Goal: Task Accomplishment & Management: Manage account settings

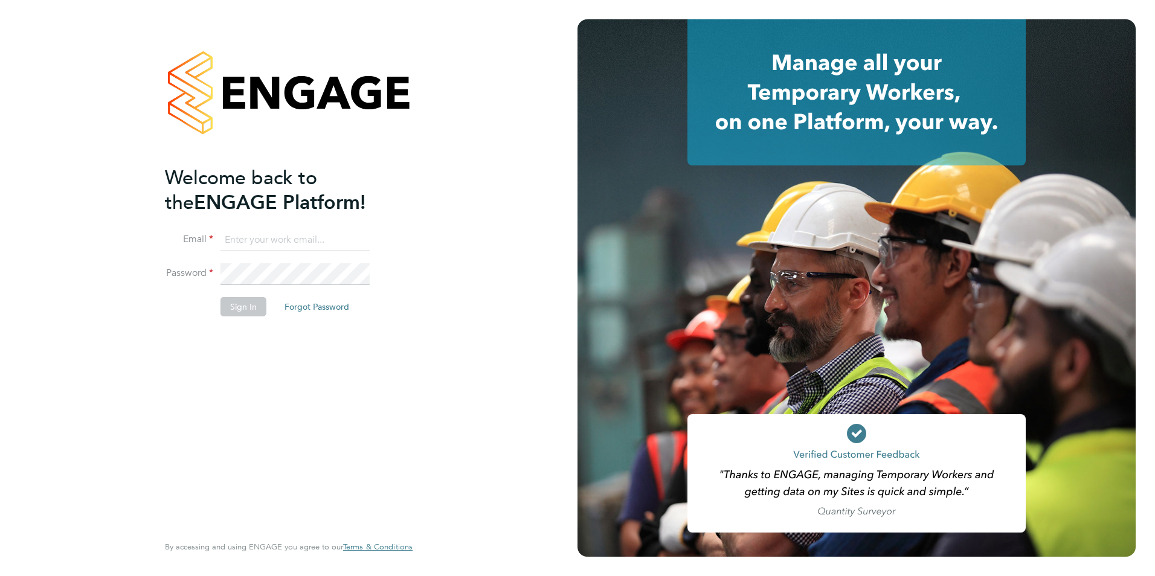
type input "james.farrington@huntereducation.co.uk"
click at [240, 301] on button "Sign In" at bounding box center [243, 306] width 46 height 19
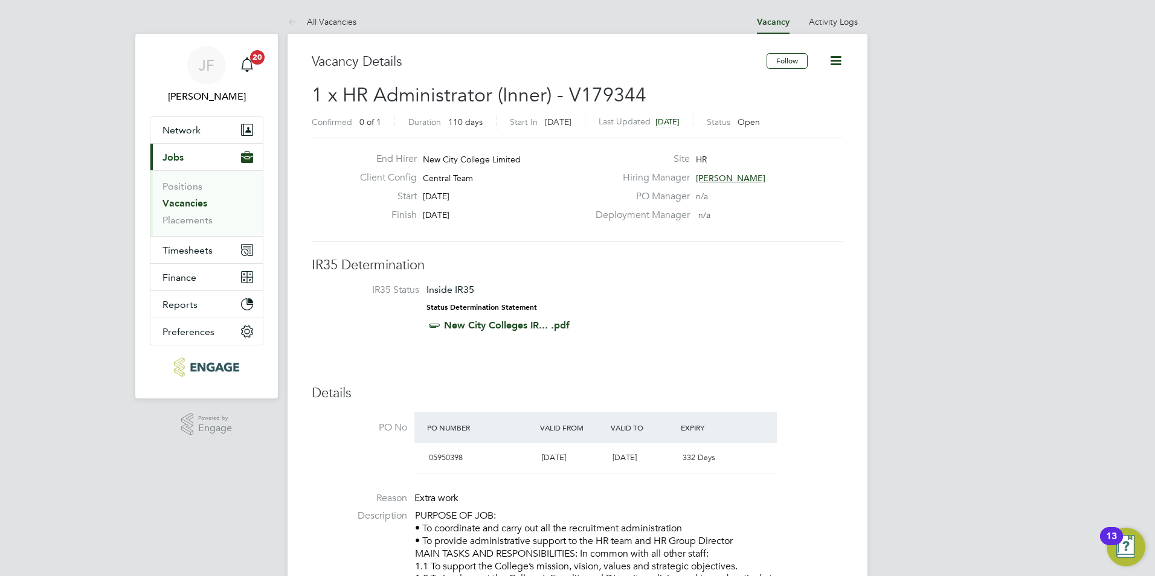
click at [190, 199] on link "Vacancies" at bounding box center [184, 203] width 45 height 11
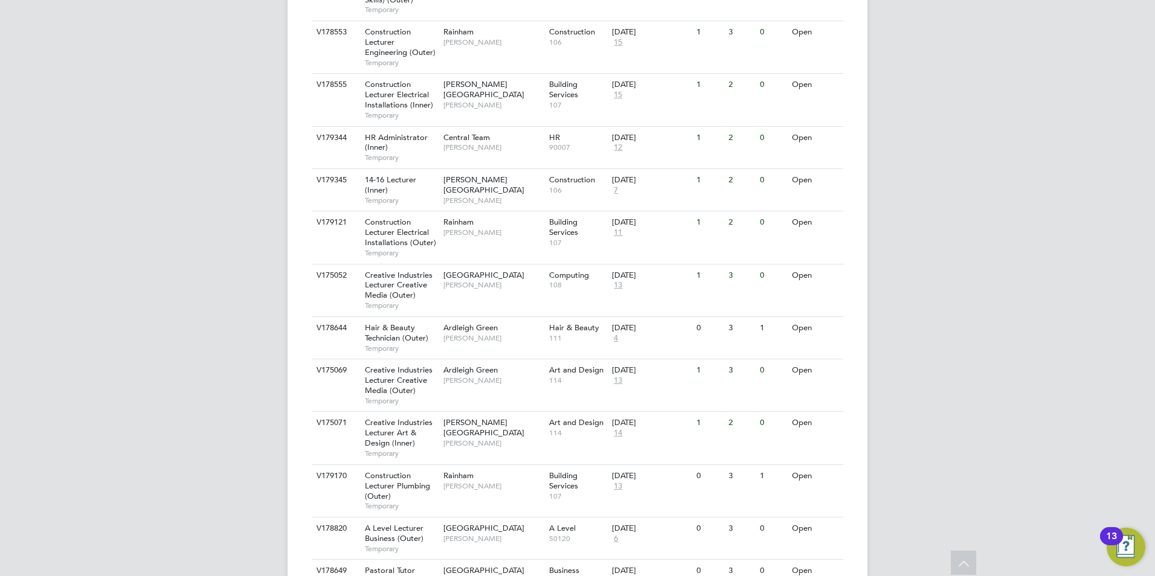
scroll to position [898, 0]
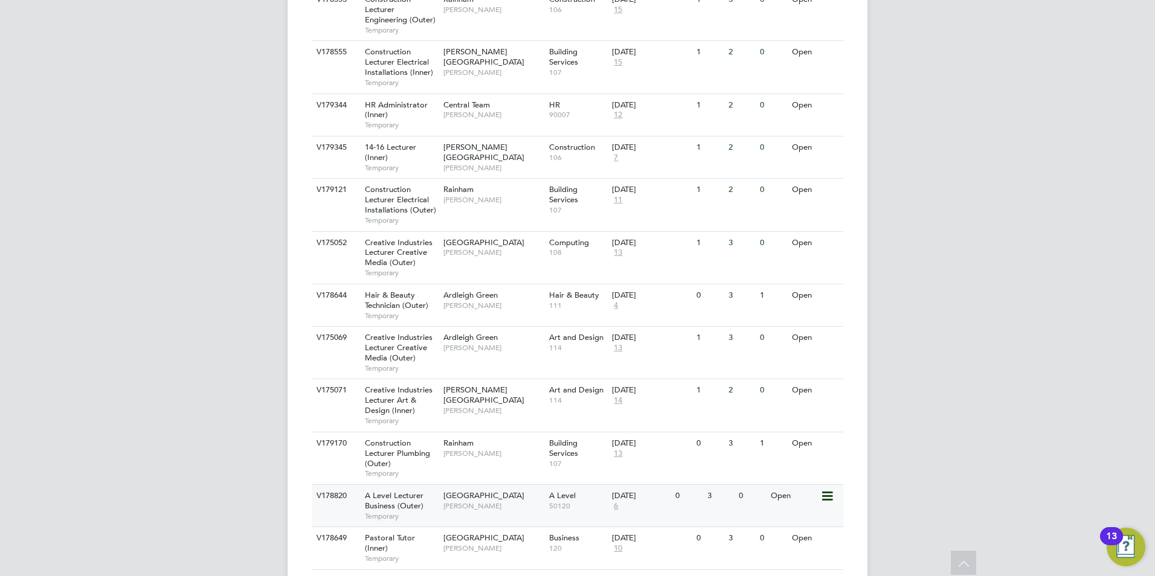
click at [485, 485] on div "Havering Sixth Form Campus Colleen Marshall" at bounding box center [493, 500] width 106 height 31
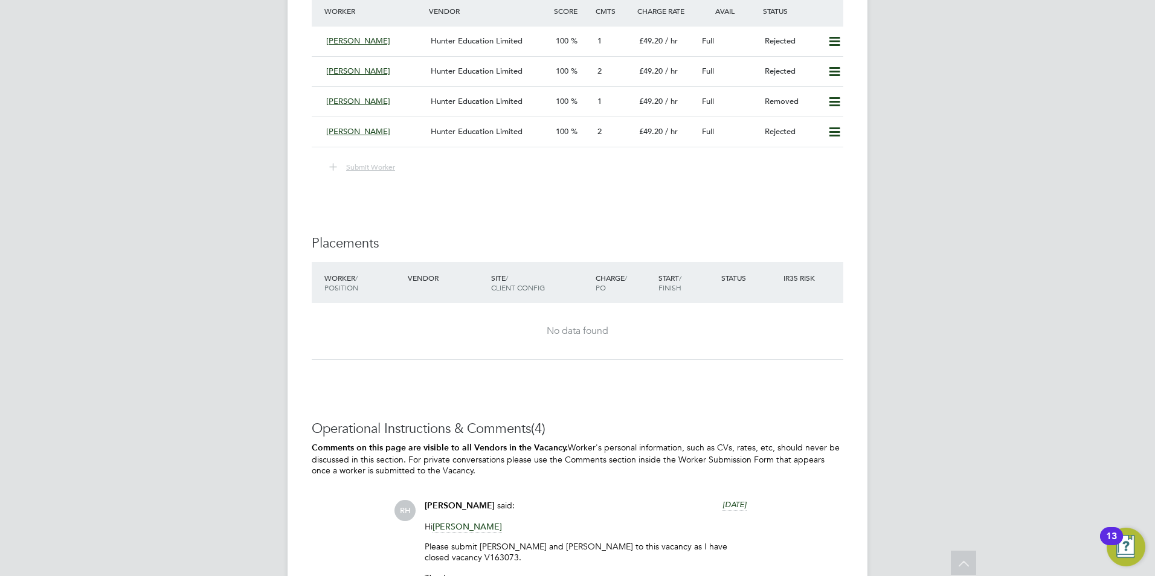
scroll to position [2197, 0]
click at [466, 136] on span "Hunter Education Limited" at bounding box center [477, 134] width 92 height 10
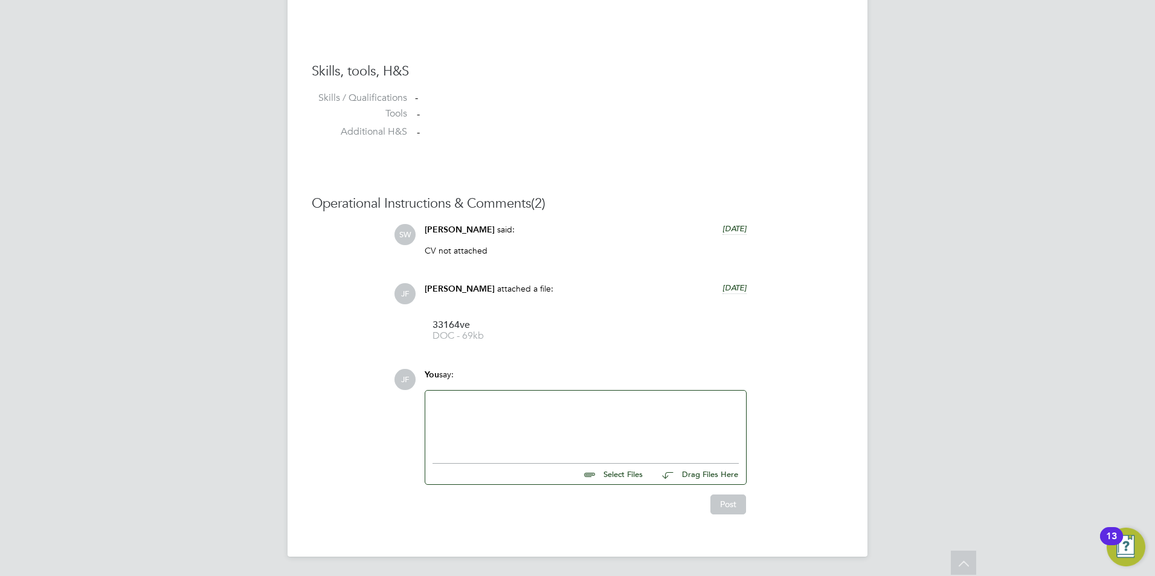
click at [626, 477] on input "file" at bounding box center [648, 472] width 181 height 17
type input "C:\fakepath\Msc. Education Management-1.jpeg"
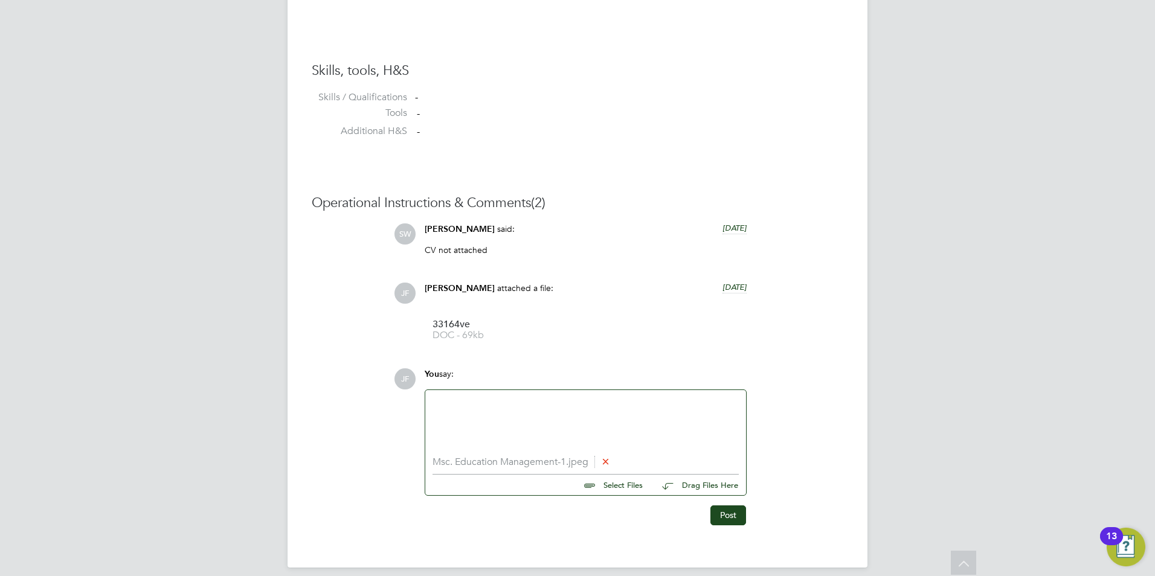
click at [623, 486] on input "file" at bounding box center [648, 483] width 181 height 17
type input "C:\fakepath\Post Graduate Certificate In Education-1.jpeg"
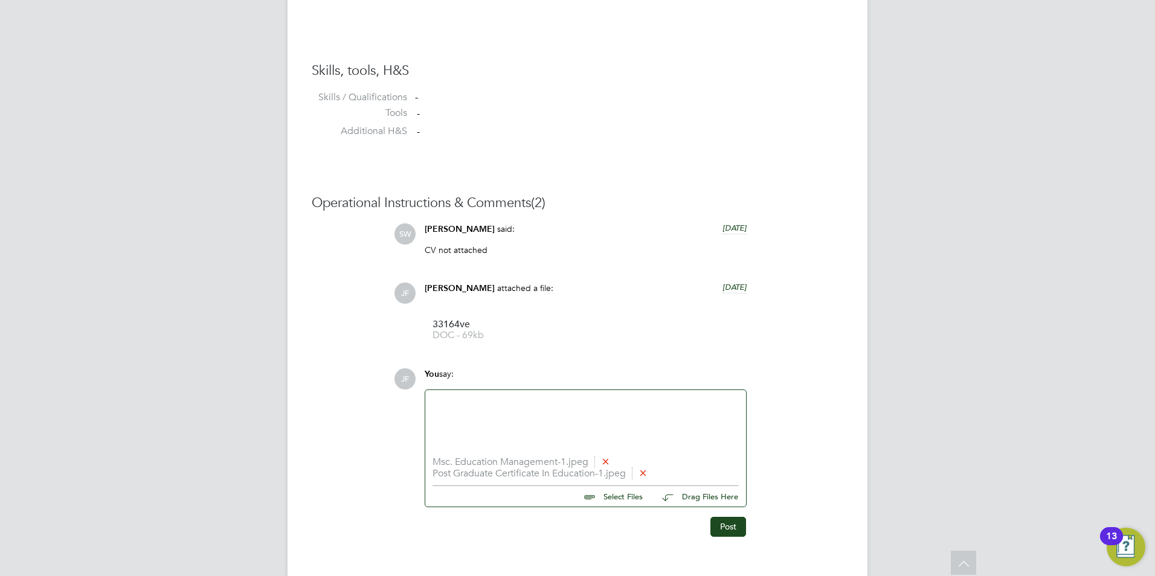
click at [623, 497] on input "file" at bounding box center [648, 494] width 181 height 17
type input "C:\fakepath\British Passport - Inside Front-2 001 - passport.jpg"
click at [611, 507] on input "file" at bounding box center [648, 506] width 181 height 17
type input "C:\fakepath\DBS Certificate-2a 001 - victor.jpg"
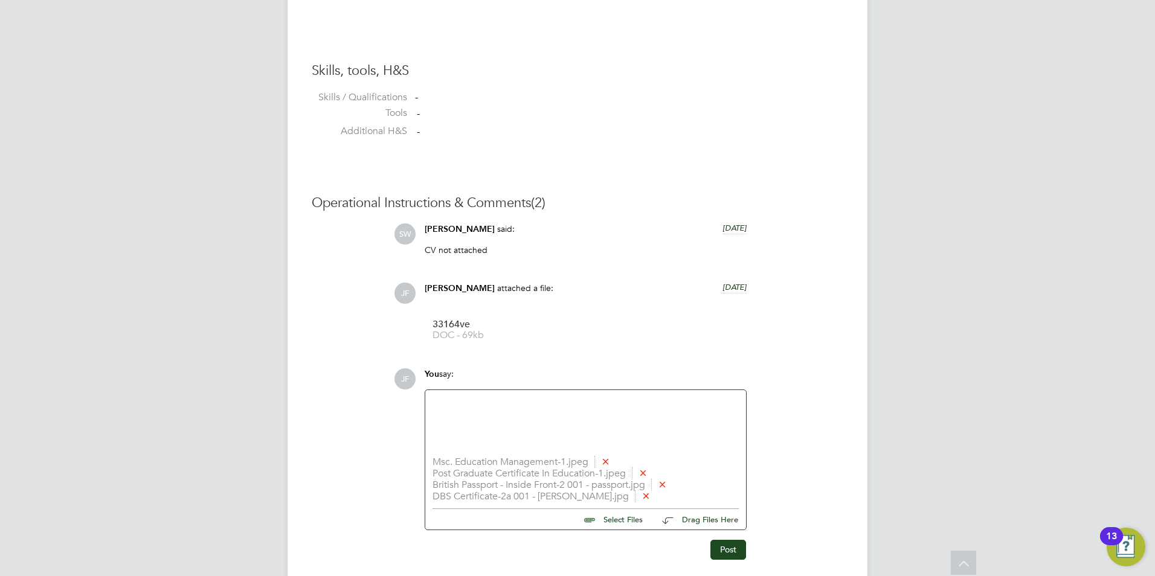
click at [614, 519] on input "file" at bounding box center [648, 517] width 181 height 17
type input "C:\fakepath\BA (Hons) Degree - Govt and Politics-1 - victor.jpeg"
click at [730, 568] on button "Post" at bounding box center [728, 560] width 36 height 19
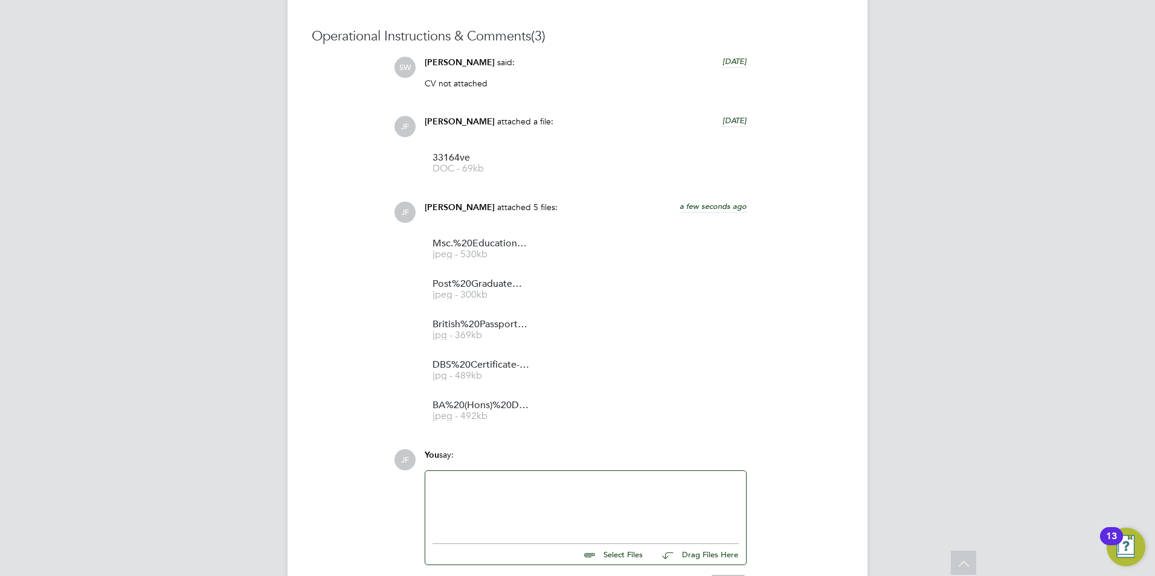
scroll to position [1114, 0]
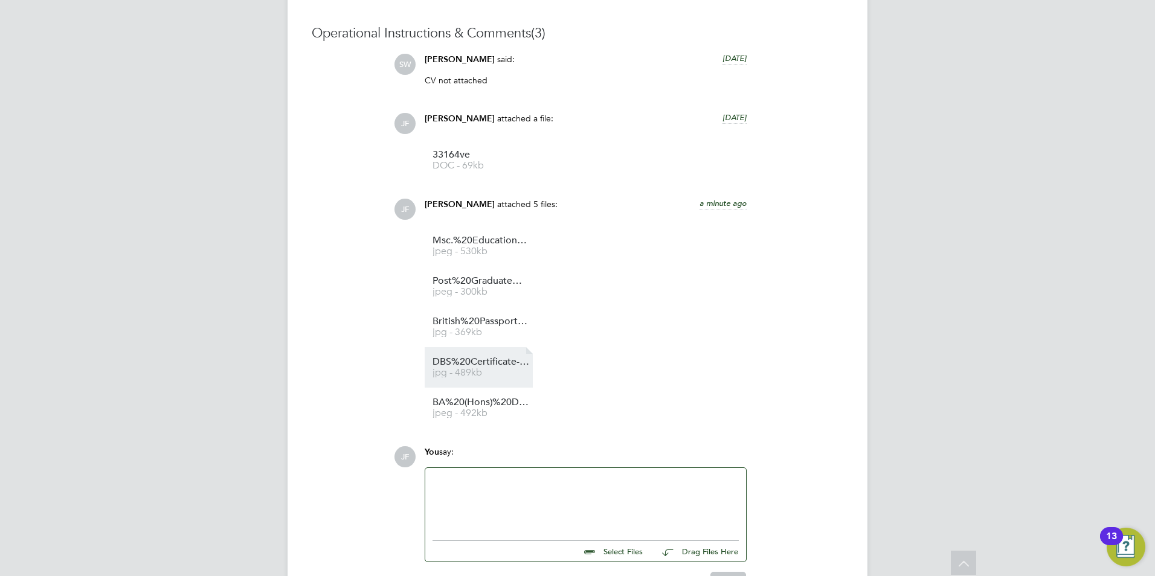
click at [482, 373] on span "jpg - 489kb" at bounding box center [480, 372] width 97 height 9
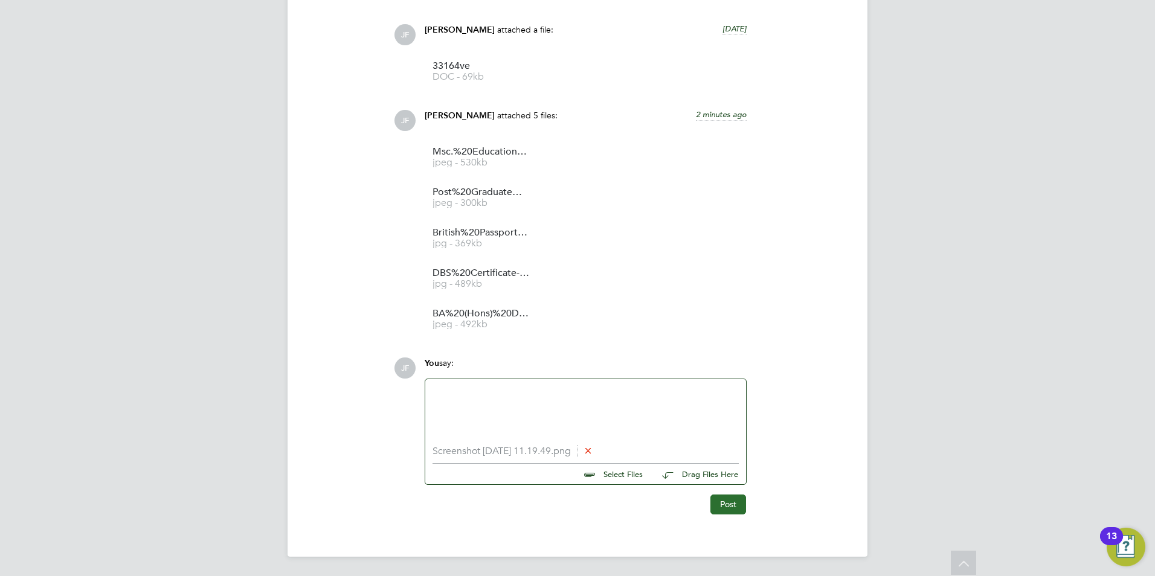
click at [722, 499] on button "Post" at bounding box center [728, 504] width 36 height 19
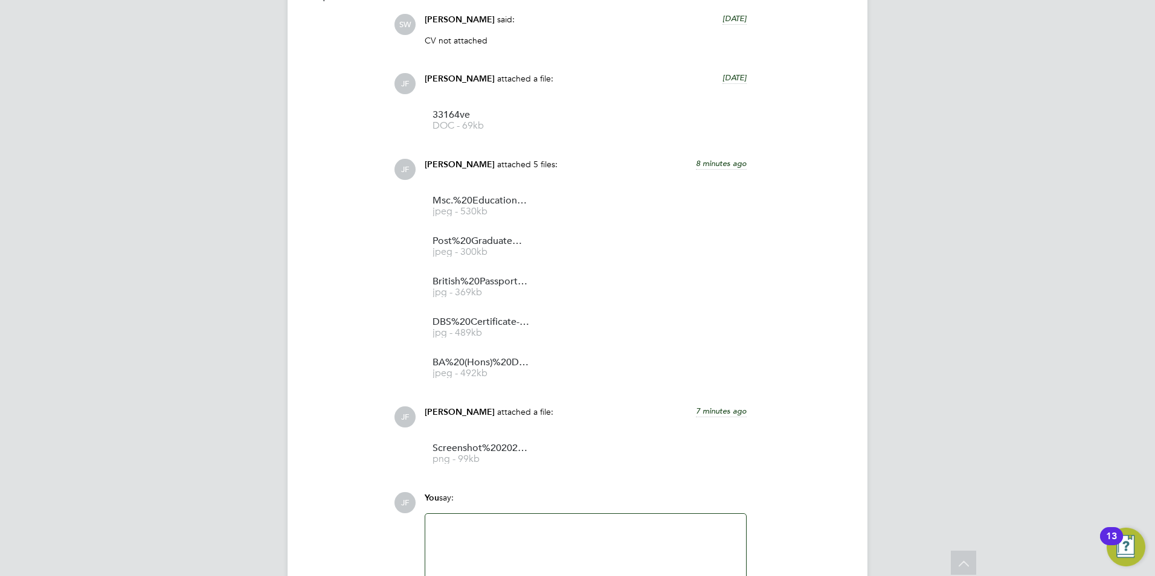
scroll to position [1278, 0]
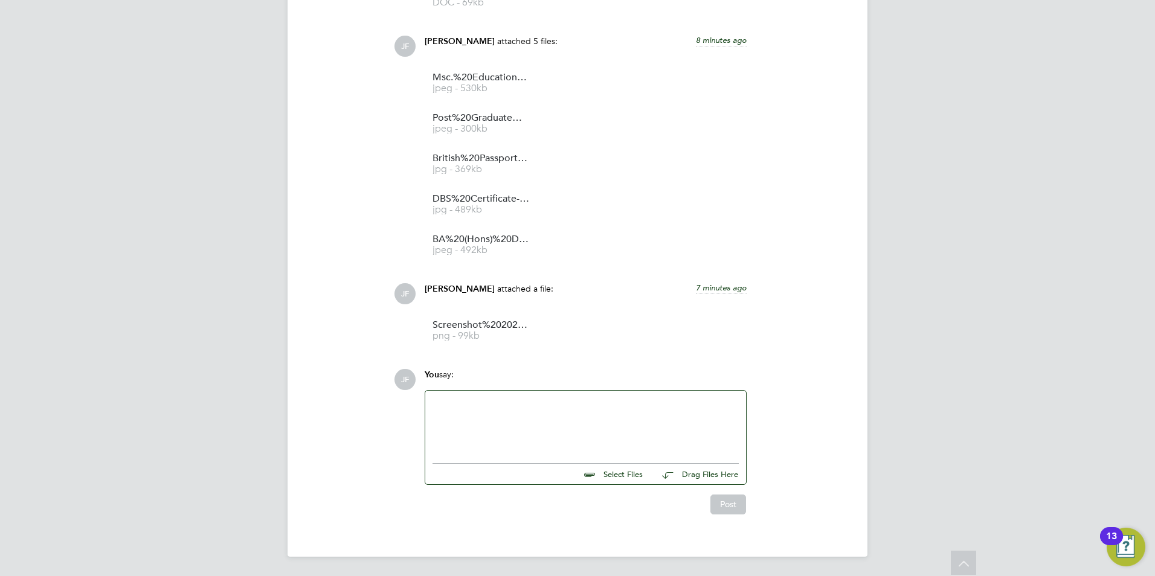
click at [605, 475] on input "file" at bounding box center [648, 472] width 181 height 17
type input "C:\fakepath\Candidate Vetting Form - victor.docx"
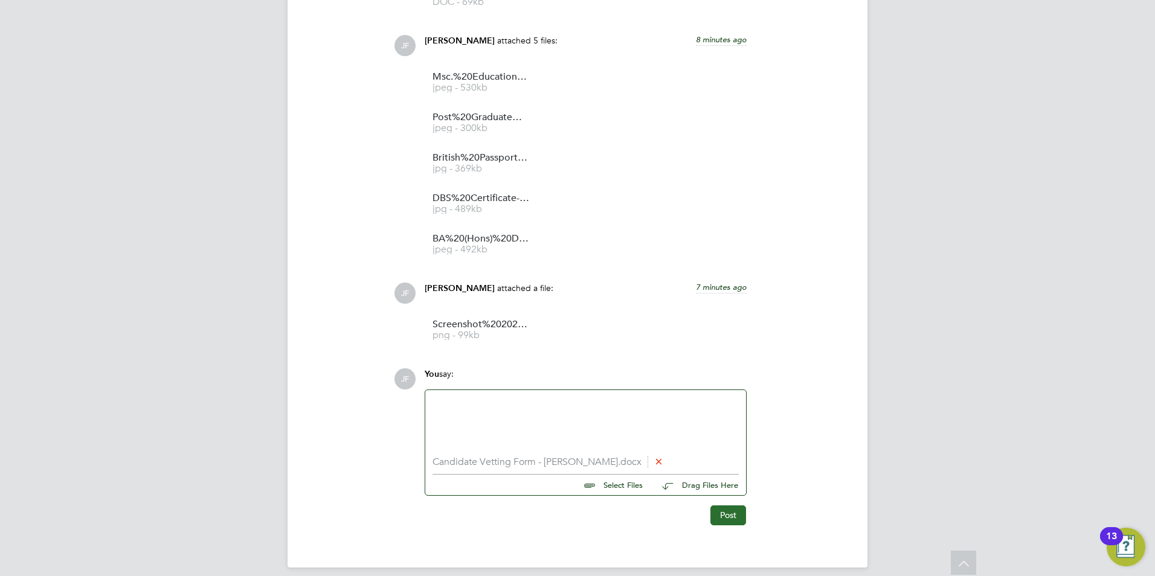
click at [733, 516] on button "Post" at bounding box center [728, 515] width 36 height 19
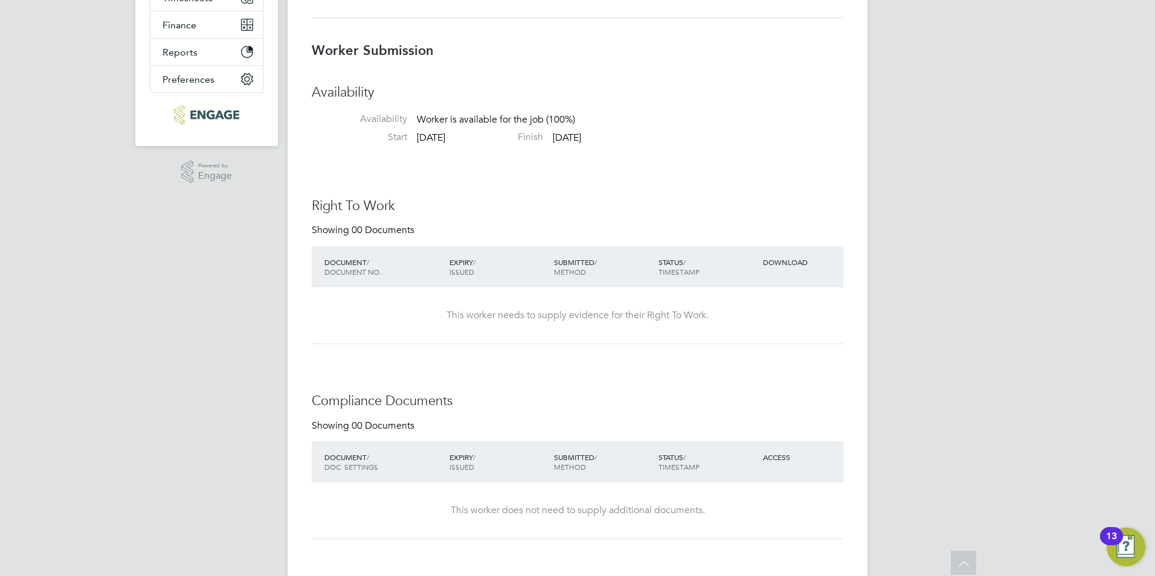
scroll to position [0, 0]
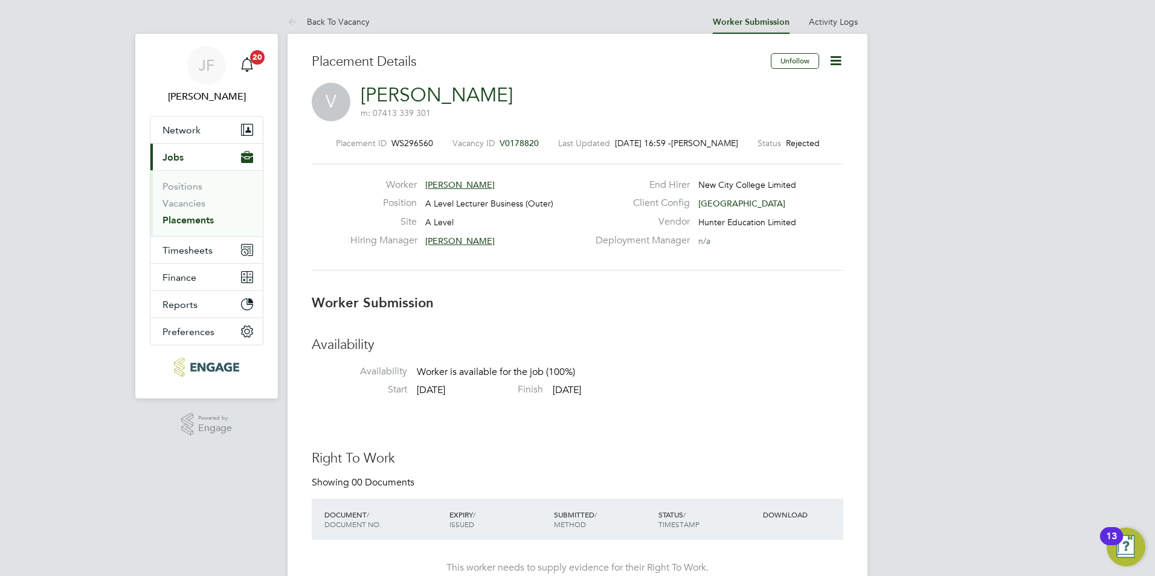
click at [837, 62] on icon at bounding box center [835, 60] width 15 height 15
click at [763, 130] on li "Resubmit" at bounding box center [785, 129] width 112 height 17
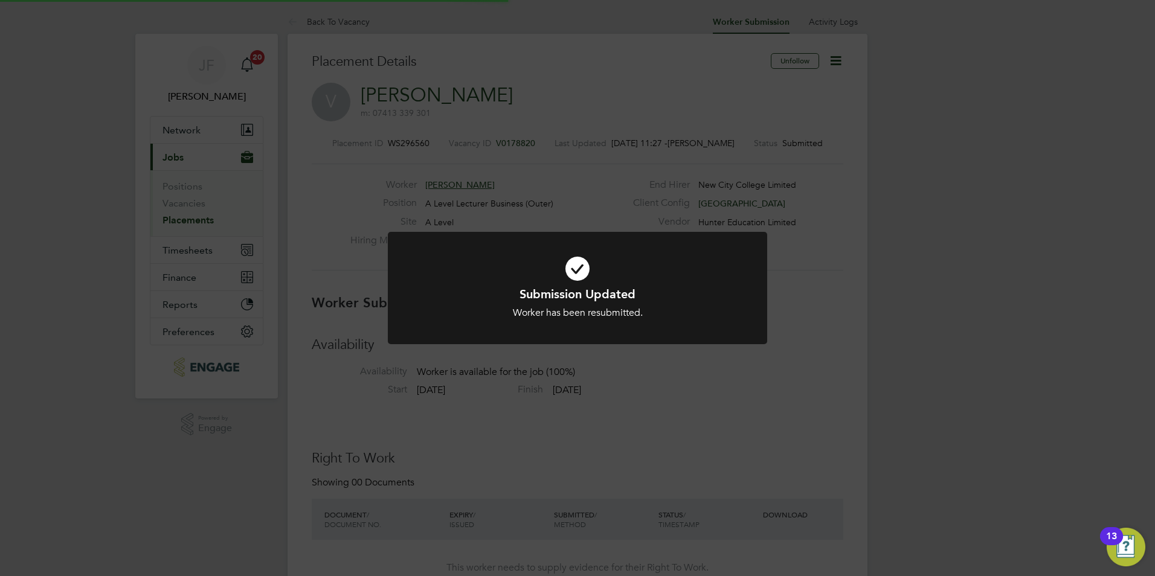
scroll to position [36, 85]
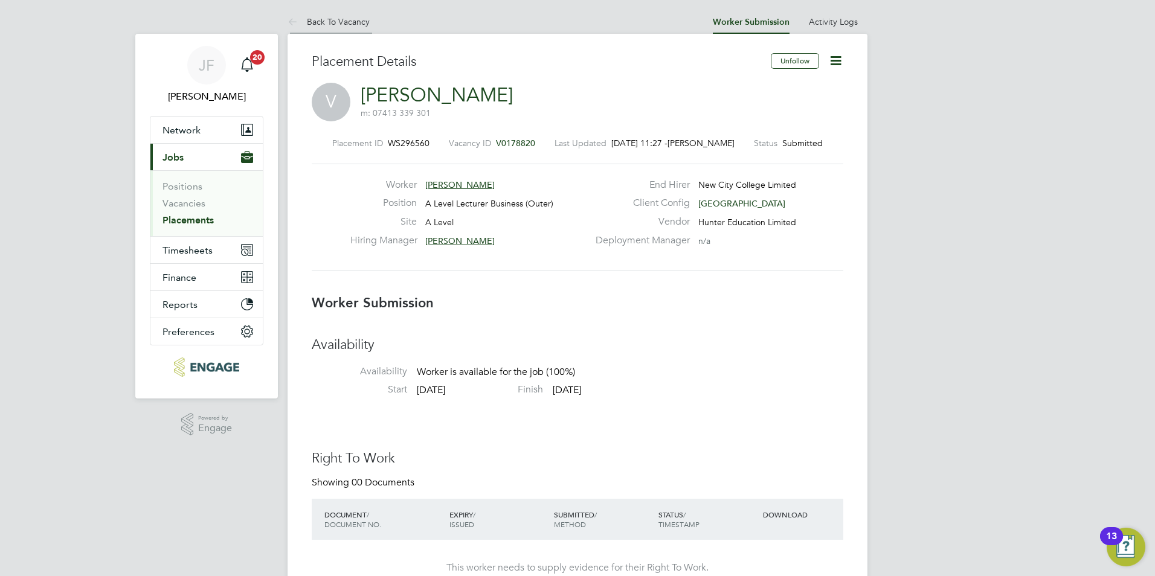
click at [357, 25] on link "Back To Vacancy" at bounding box center [329, 21] width 82 height 11
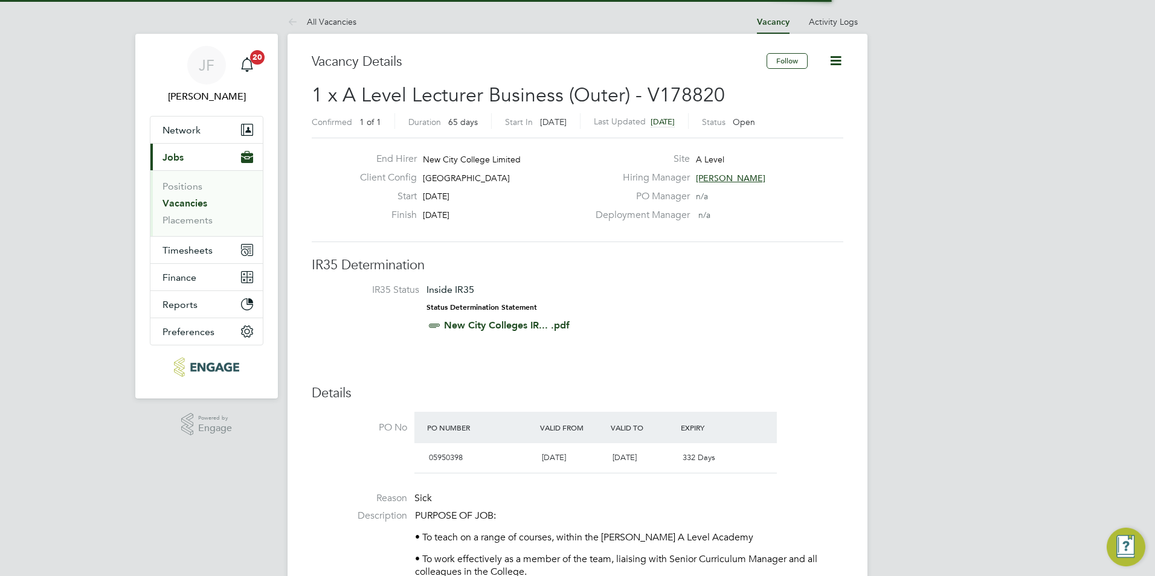
scroll to position [21, 114]
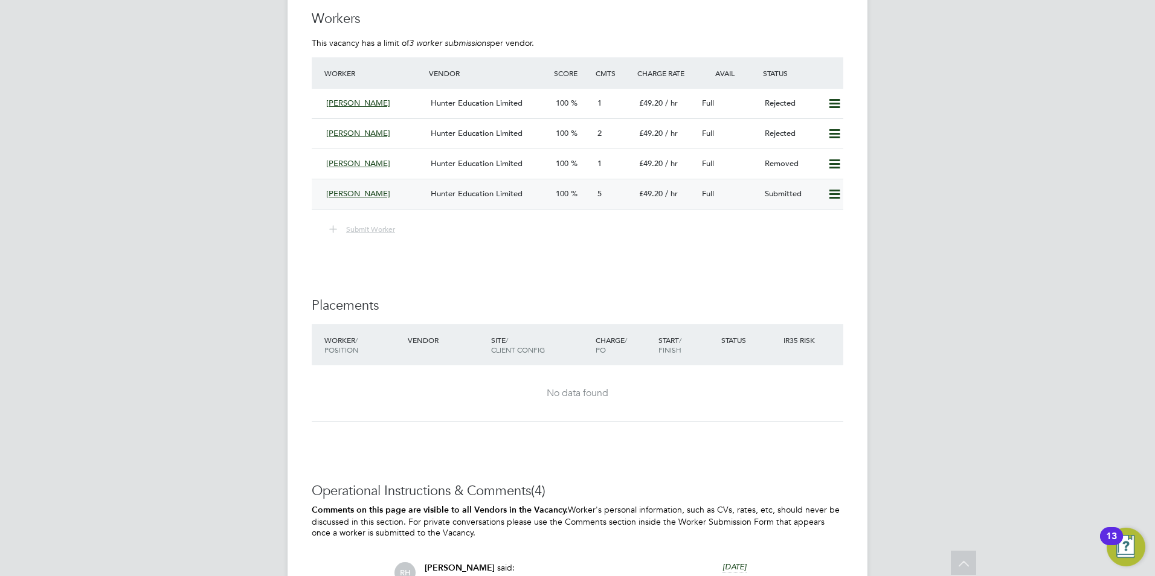
click at [370, 196] on div "Victor" at bounding box center [373, 194] width 104 height 20
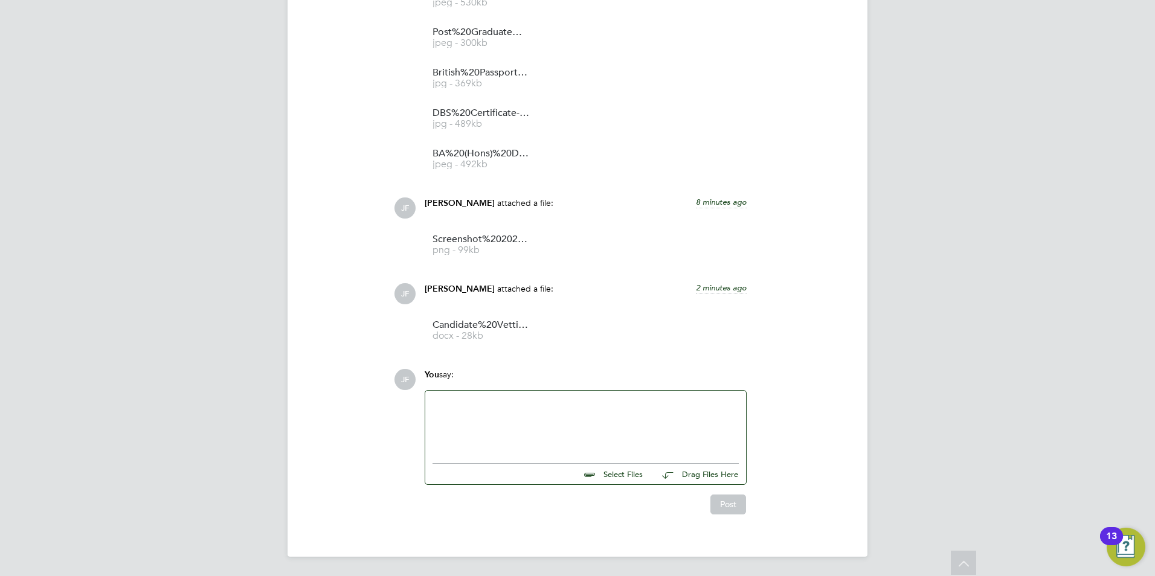
click at [474, 428] on div at bounding box center [585, 424] width 306 height 52
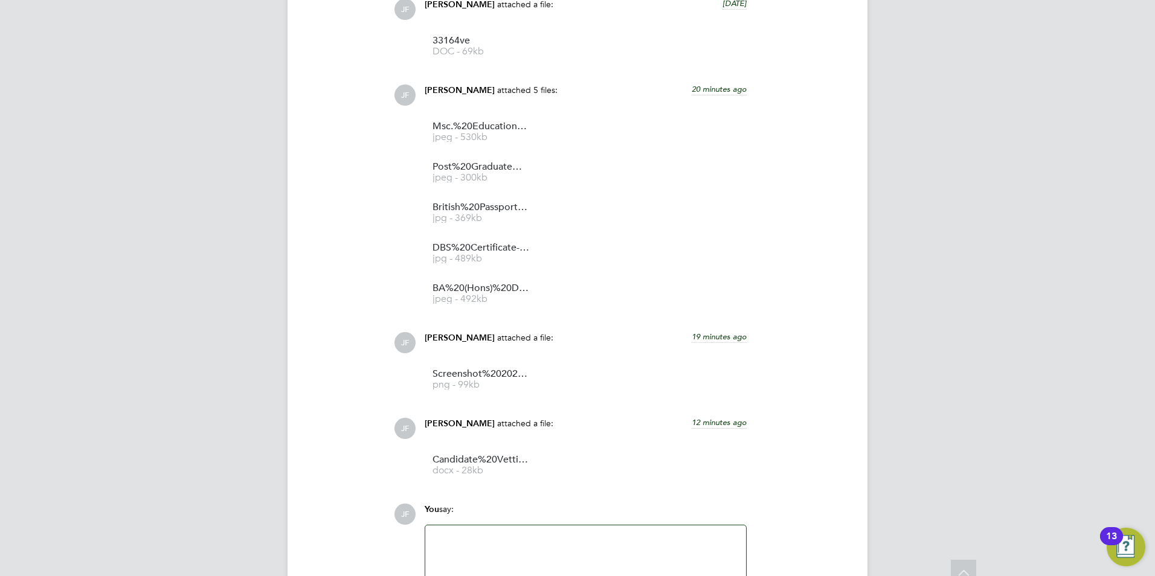
scroll to position [1364, 0]
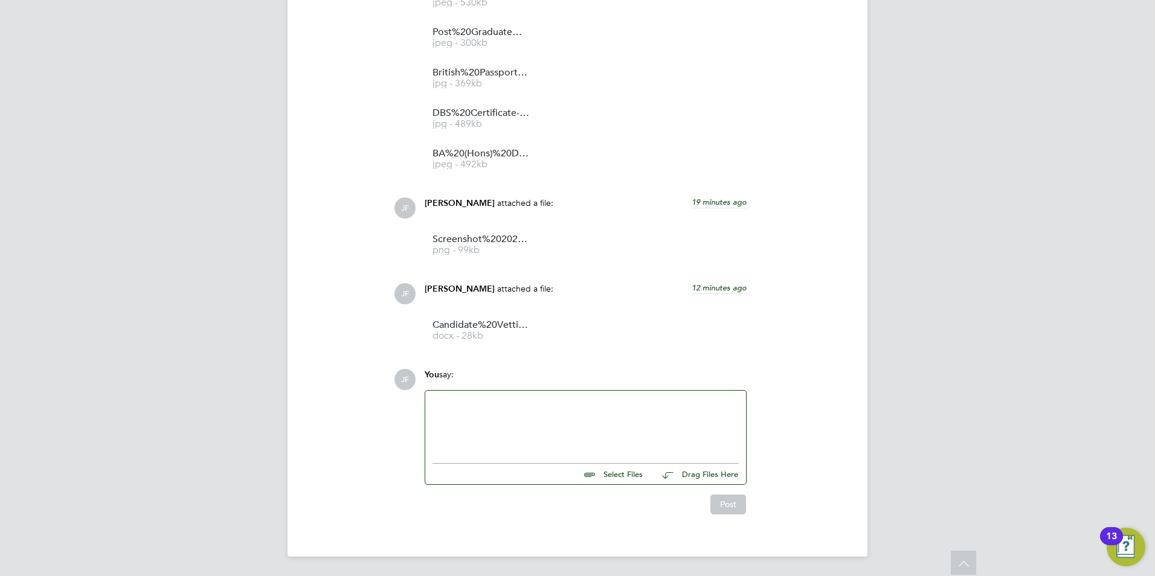
click at [617, 469] on input "file" at bounding box center [648, 472] width 181 height 17
type input "C:\fakepath\poa victor.jpg"
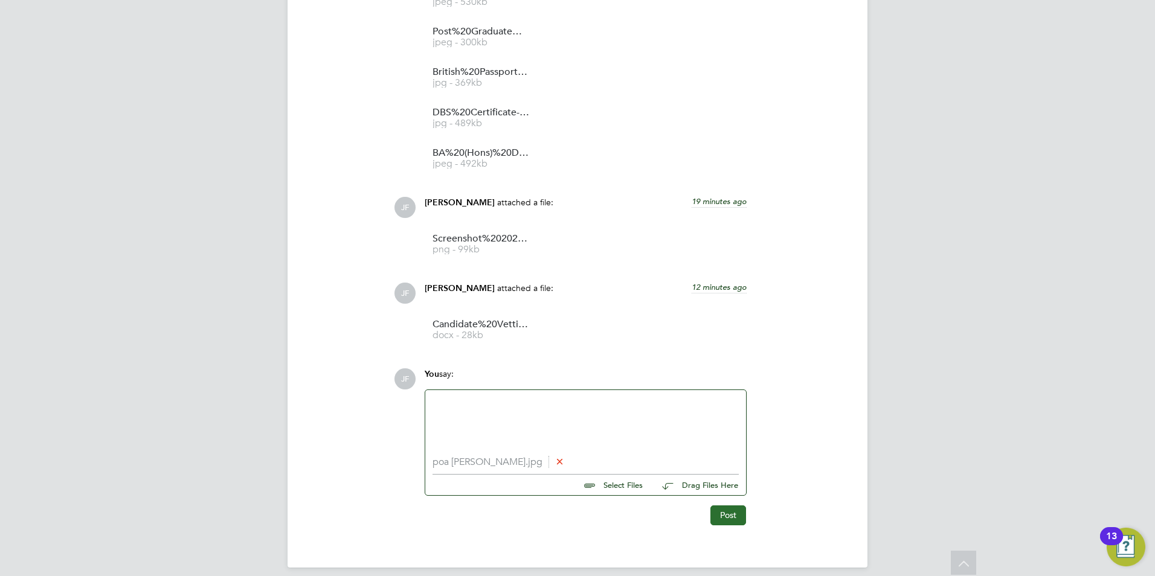
drag, startPoint x: 724, startPoint y: 506, endPoint x: 727, endPoint y: 512, distance: 6.2
click at [725, 507] on button "Post" at bounding box center [728, 515] width 36 height 19
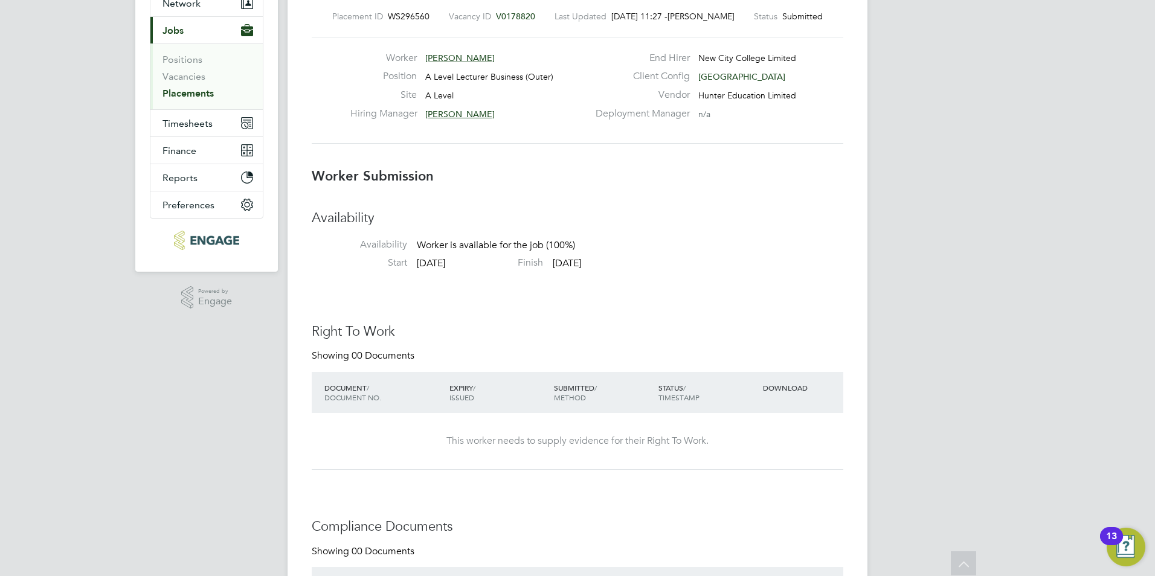
scroll to position [0, 0]
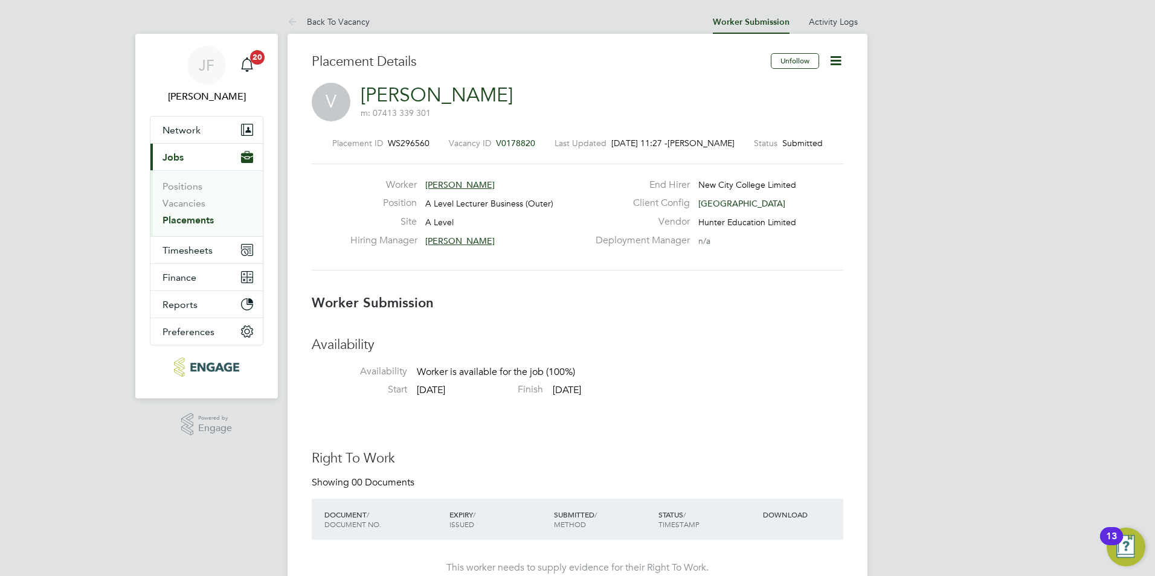
click at [455, 241] on span "Colleen Marshall" at bounding box center [459, 241] width 69 height 11
click at [784, 360] on li "Availability Availability Worker is available for the job (100%)" at bounding box center [578, 359] width 532 height 47
click at [335, 19] on link "Back To Vacancy" at bounding box center [329, 21] width 82 height 11
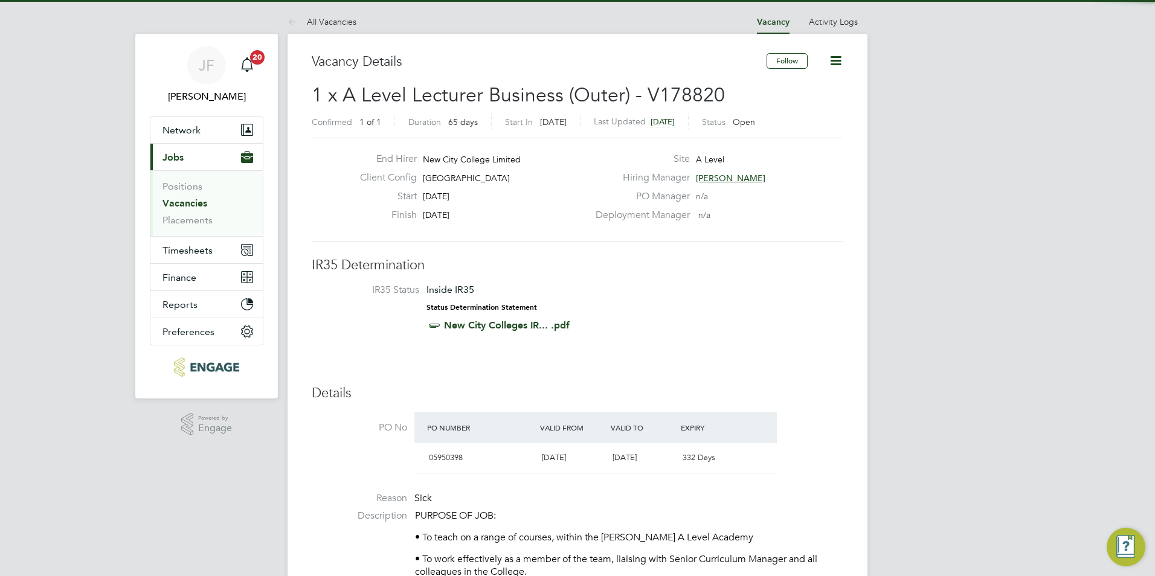
scroll to position [21, 114]
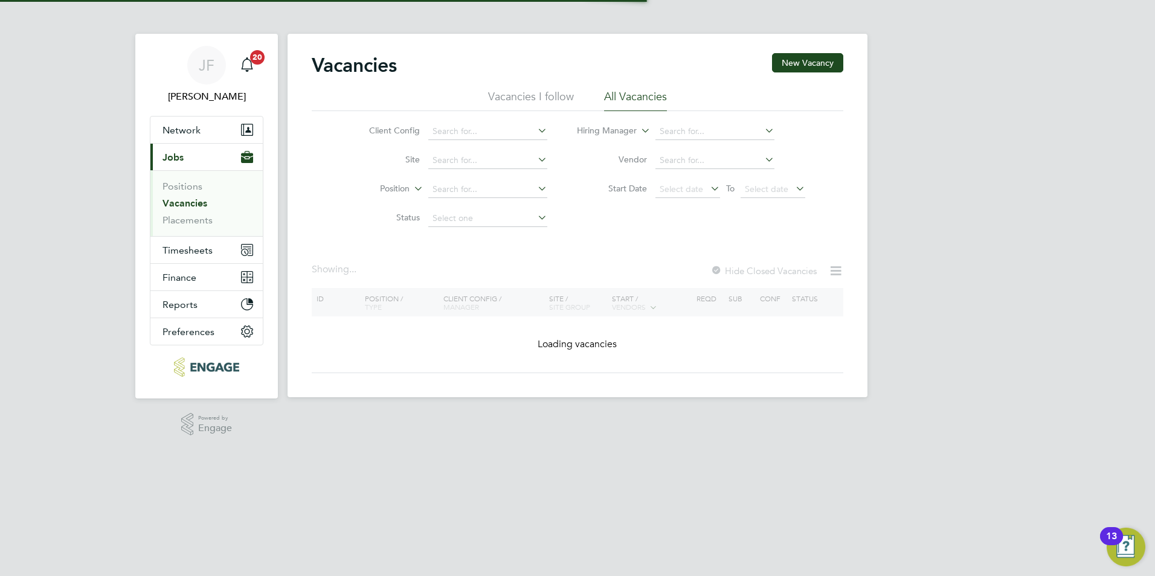
click at [205, 207] on link "Vacancies" at bounding box center [184, 203] width 45 height 11
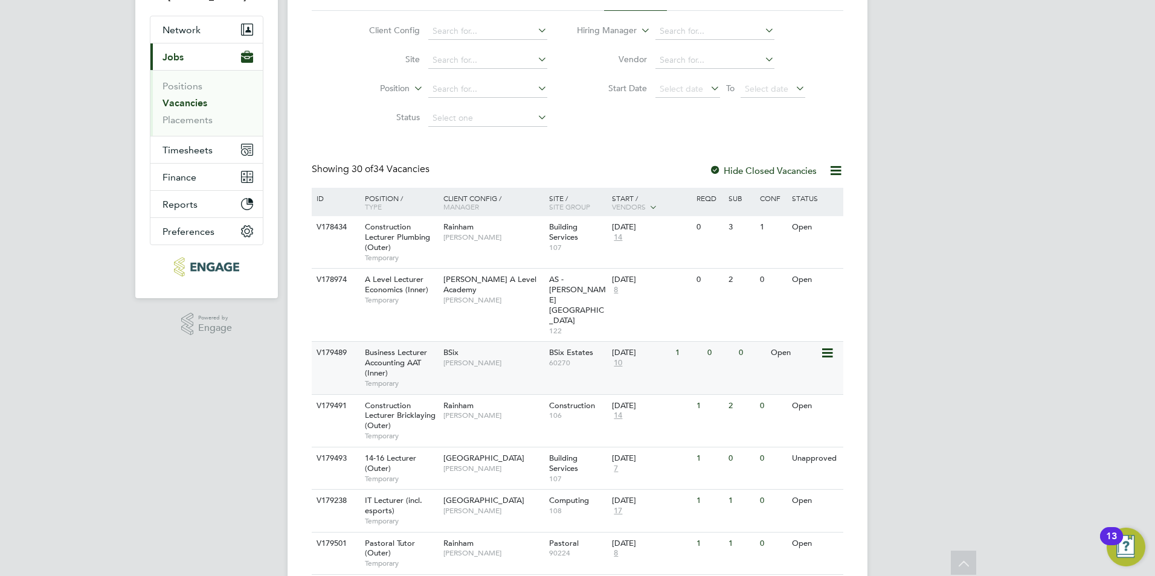
scroll to position [141, 0]
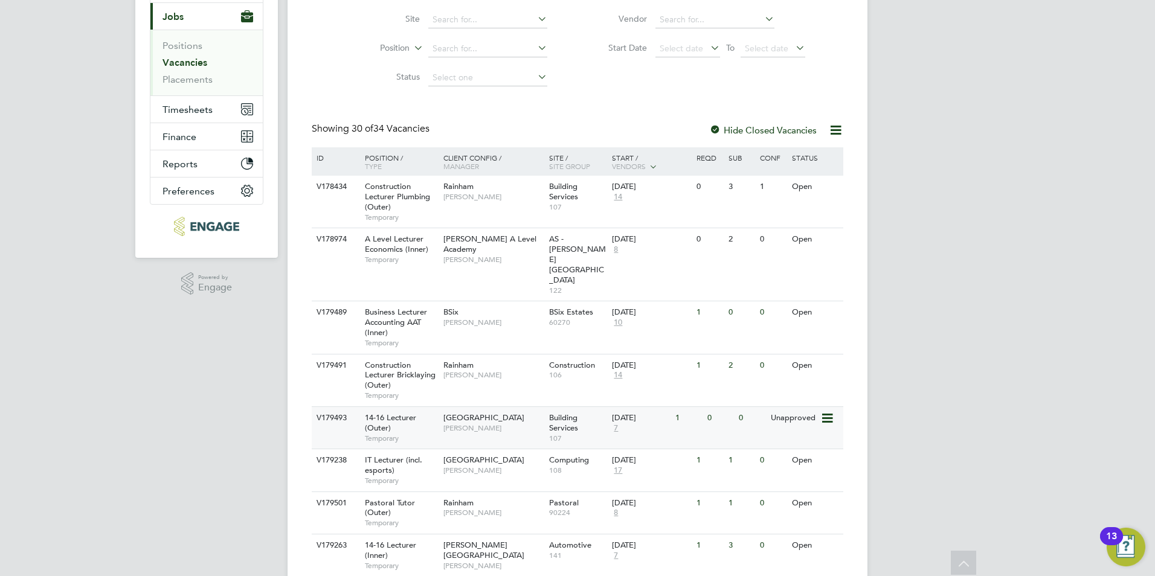
click at [487, 423] on span "Anthony McAlmont" at bounding box center [493, 428] width 100 height 10
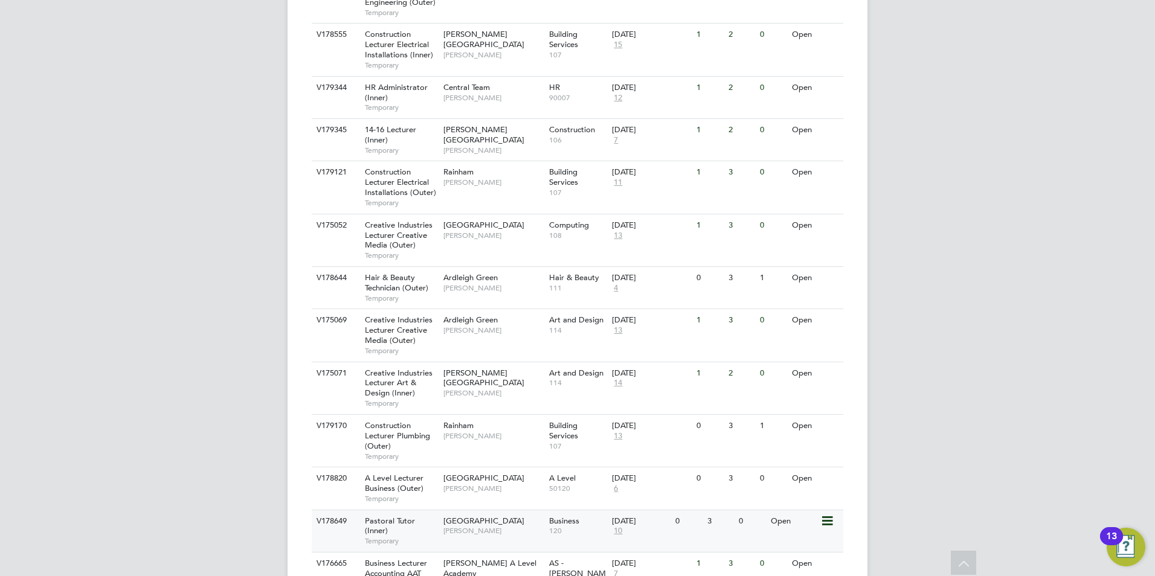
scroll to position [950, 0]
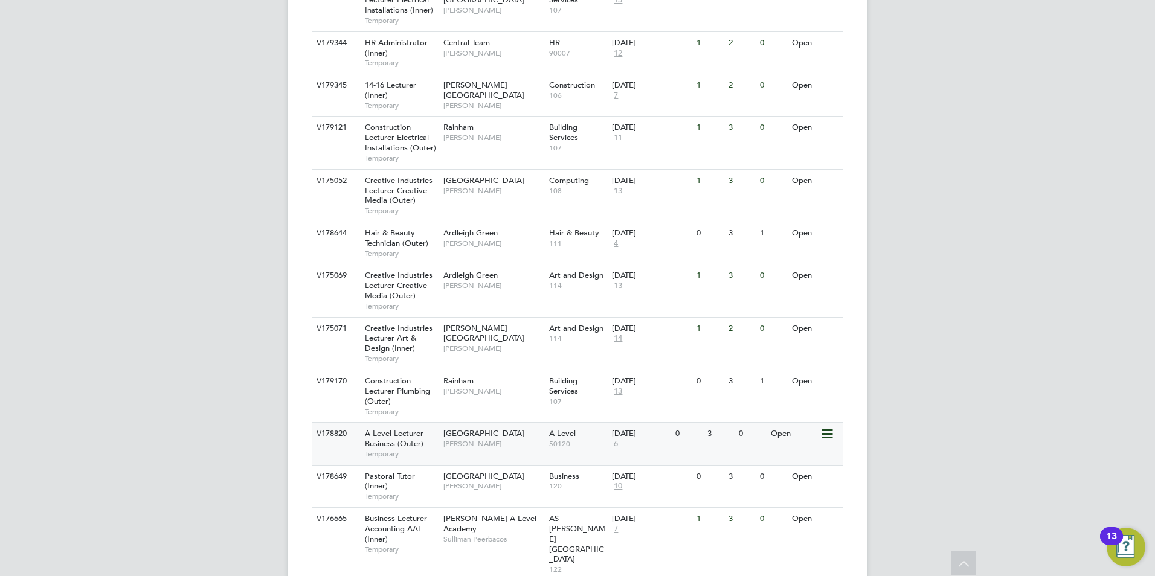
click at [614, 439] on span "6" at bounding box center [616, 444] width 8 height 10
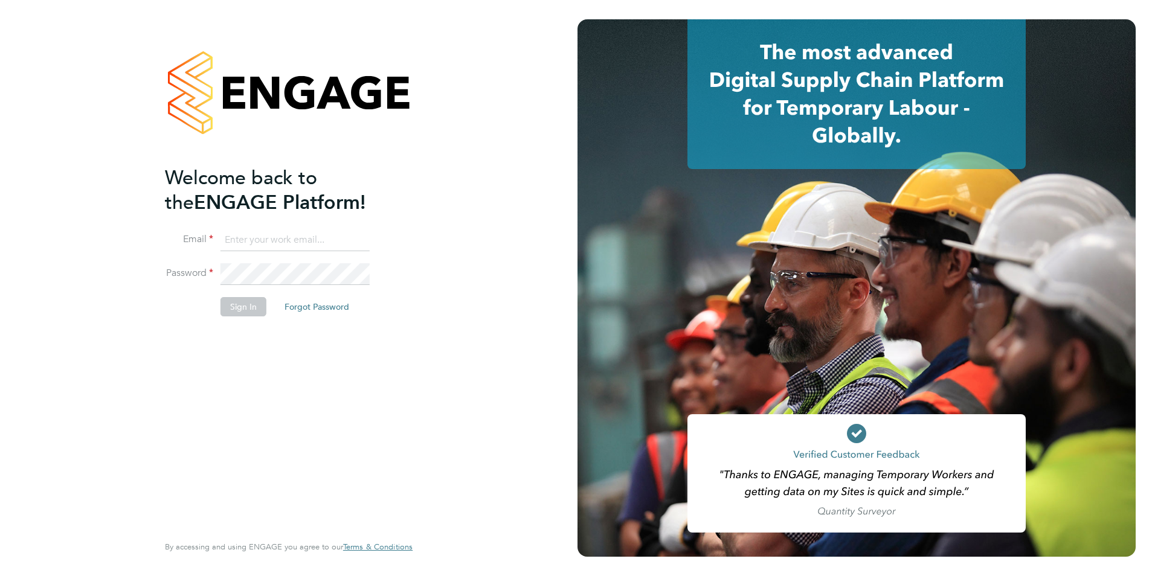
type input "james.farrington@huntereducation.co.uk"
click at [260, 309] on button "Sign In" at bounding box center [243, 306] width 46 height 19
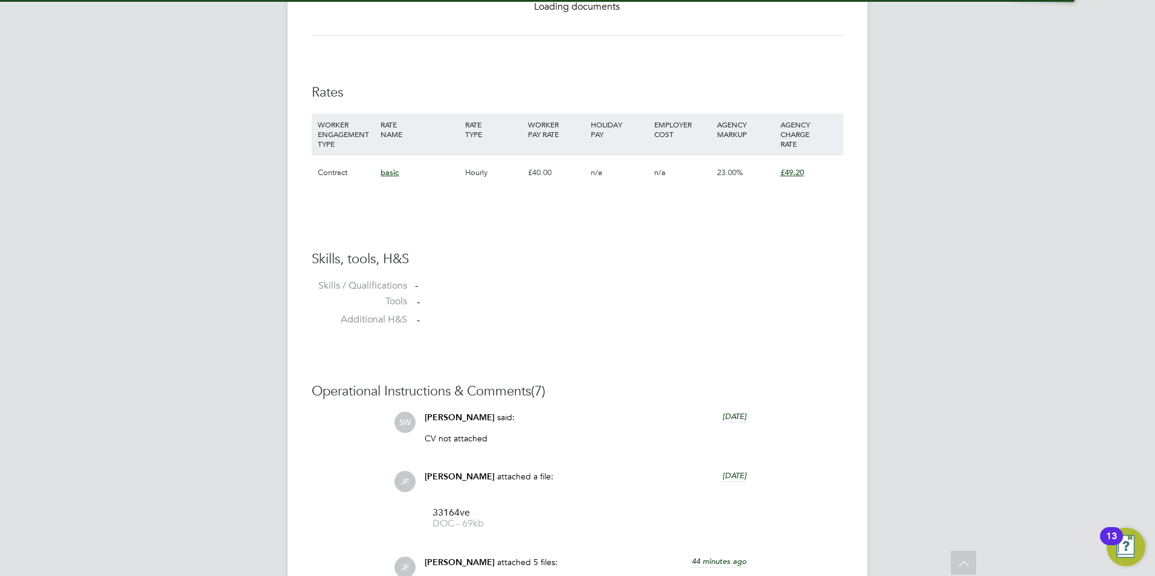
scroll to position [758, 0]
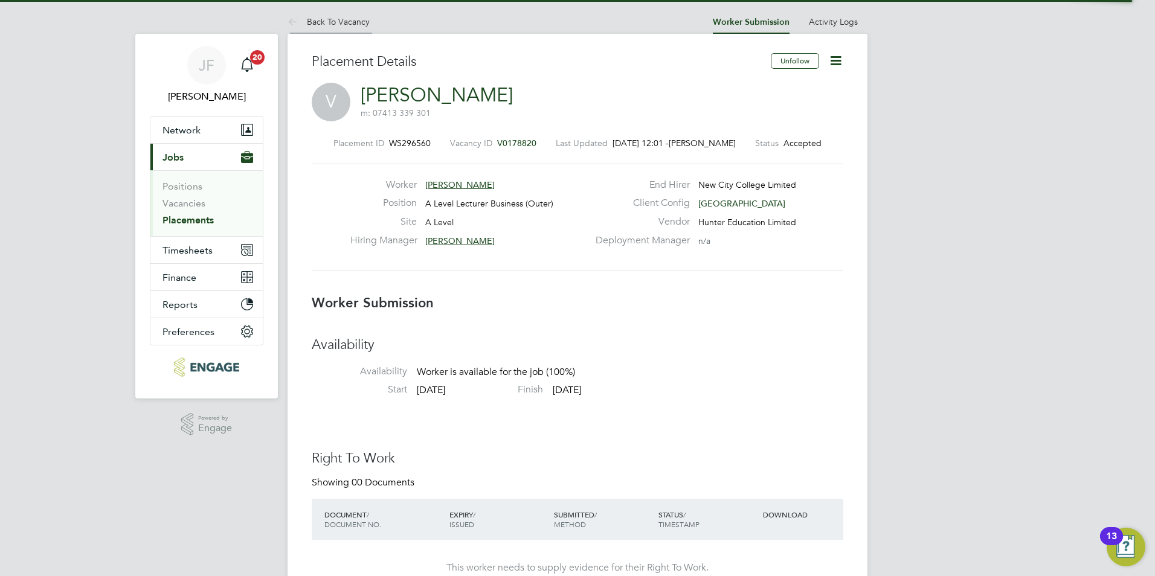
click at [338, 23] on link "Back To Vacancy" at bounding box center [329, 21] width 82 height 11
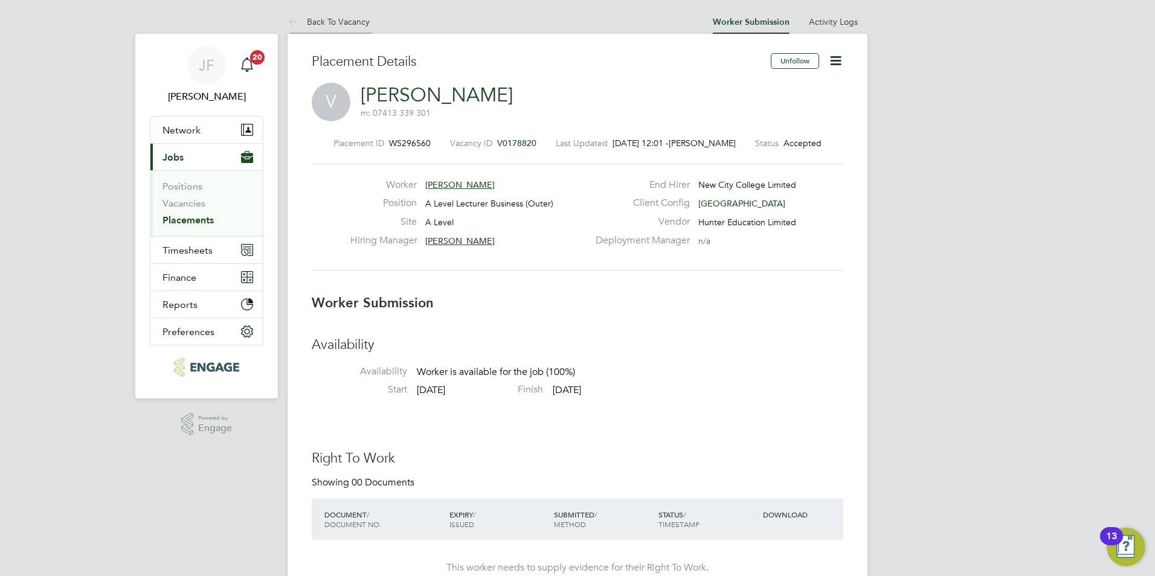
drag, startPoint x: 326, startPoint y: 10, endPoint x: 330, endPoint y: 18, distance: 8.6
click at [327, 13] on li "Back To Vacancy" at bounding box center [329, 22] width 82 height 24
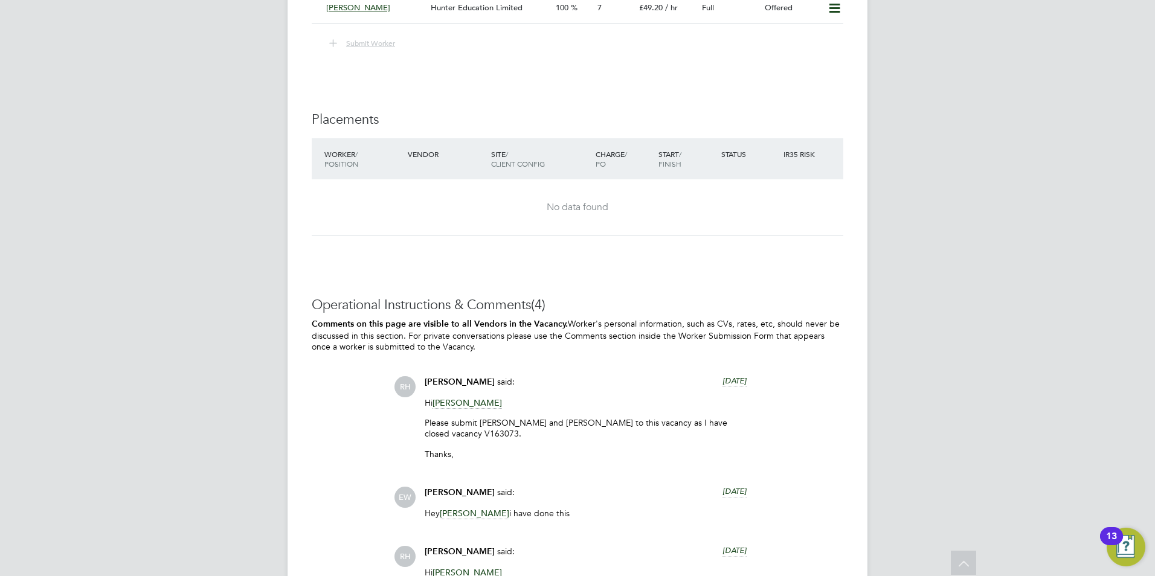
scroll to position [2203, 0]
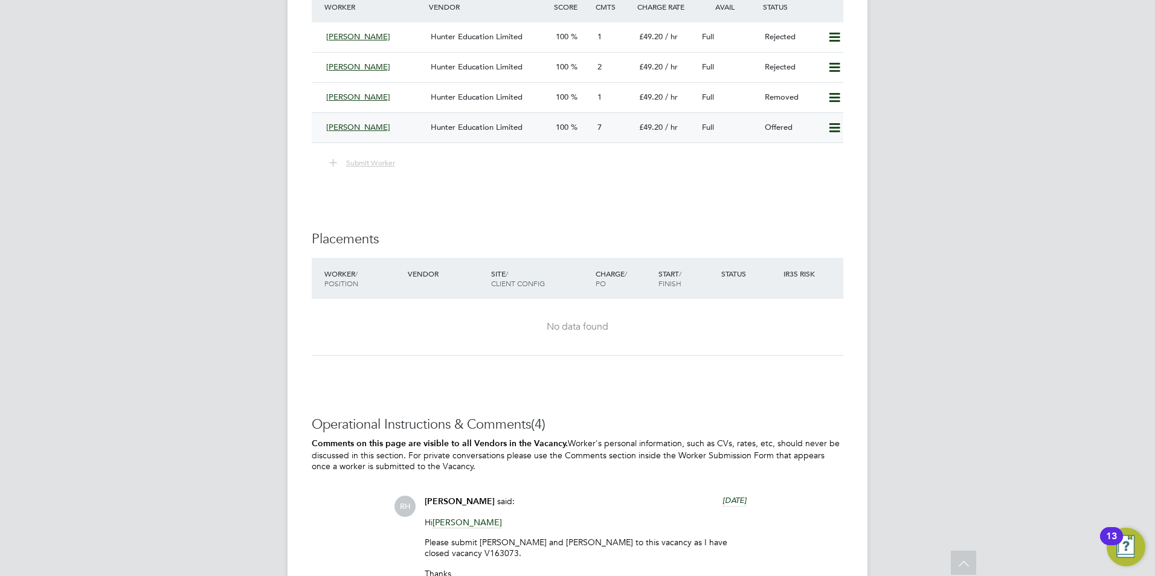
click at [378, 124] on div "[PERSON_NAME]" at bounding box center [373, 128] width 104 height 20
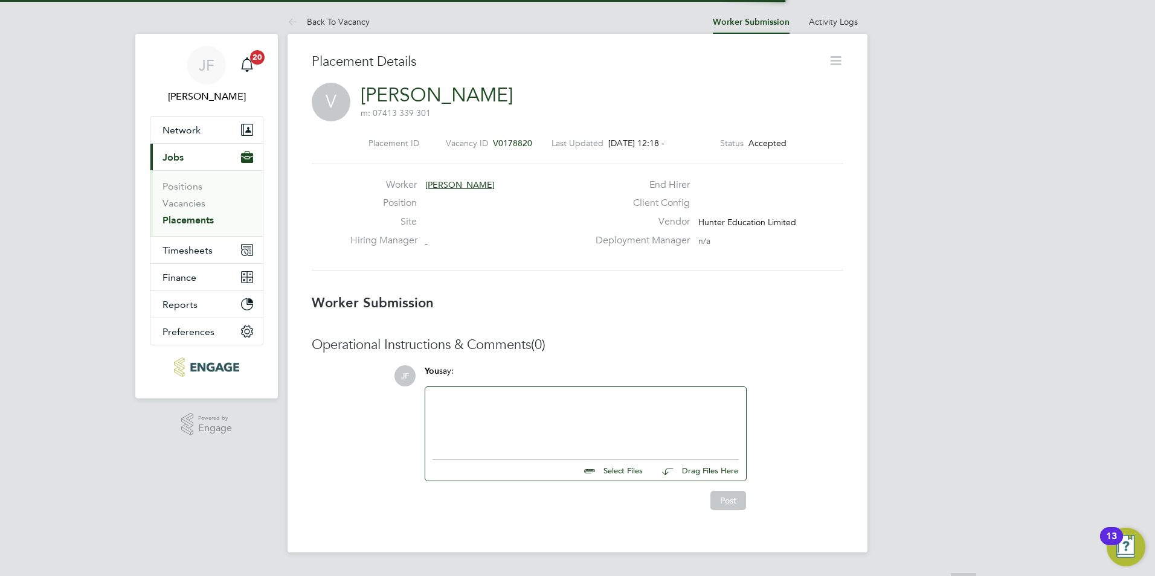
scroll to position [6, 6]
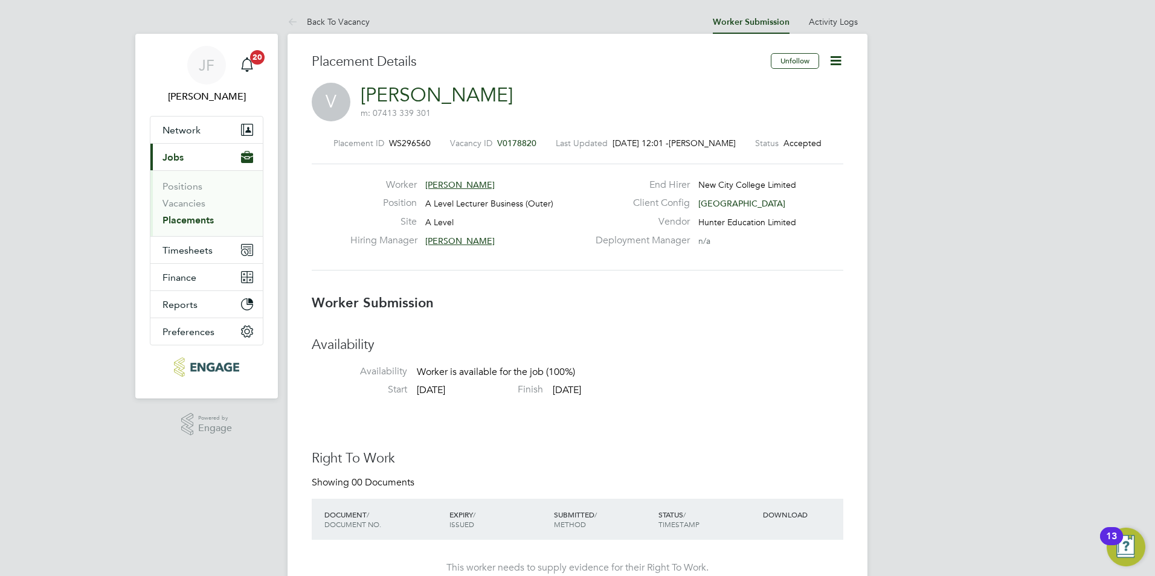
click at [838, 64] on icon at bounding box center [835, 60] width 15 height 15
click at [756, 148] on li "Confirm" at bounding box center [785, 147] width 112 height 17
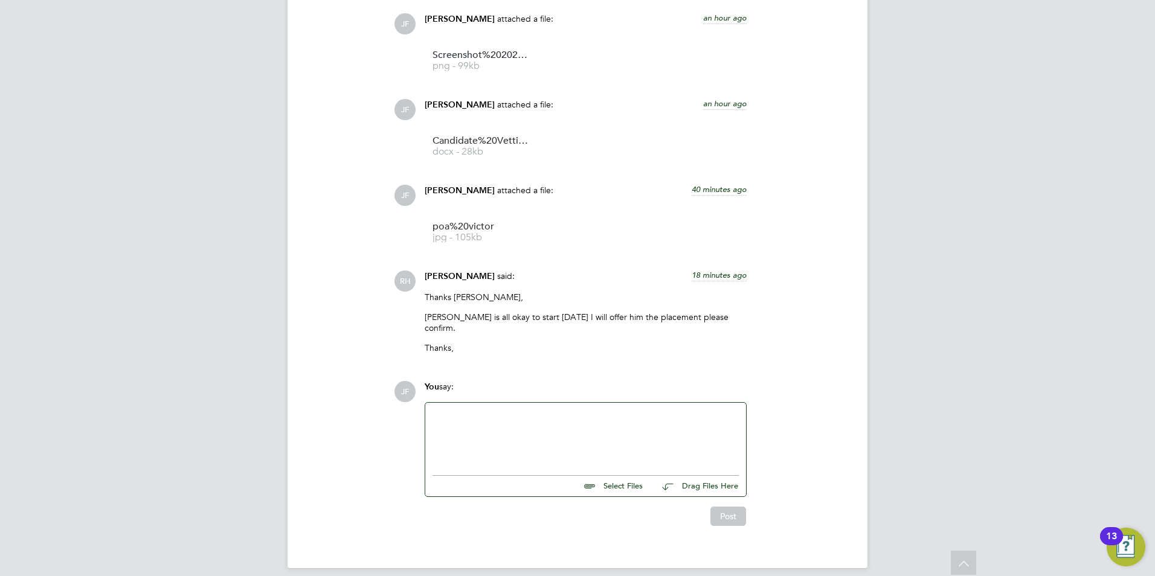
click at [501, 403] on div at bounding box center [585, 436] width 321 height 66
drag, startPoint x: 502, startPoint y: 394, endPoint x: 493, endPoint y: 399, distance: 9.5
click at [501, 403] on div at bounding box center [585, 436] width 321 height 66
click at [484, 410] on div at bounding box center [585, 436] width 306 height 52
click at [557, 410] on div "Victor is confirmed for tomorrow.Who should he ask for" at bounding box center [585, 436] width 306 height 52
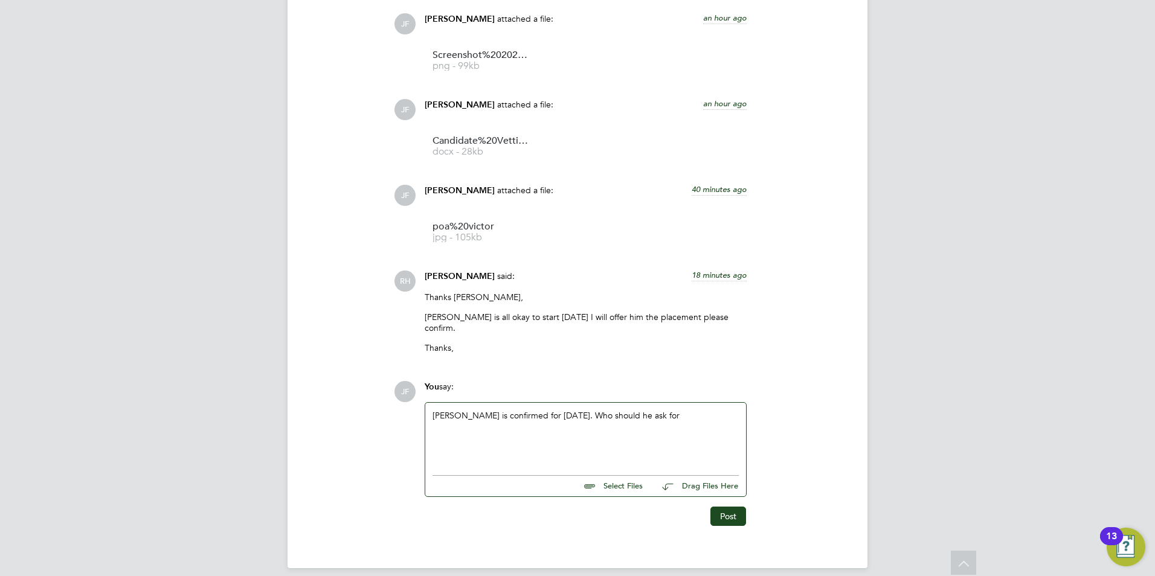
click at [648, 410] on div "Victor is confirmed for tomorrow. Who should he ask for" at bounding box center [585, 436] width 306 height 52
click at [722, 507] on button "Post" at bounding box center [728, 516] width 36 height 19
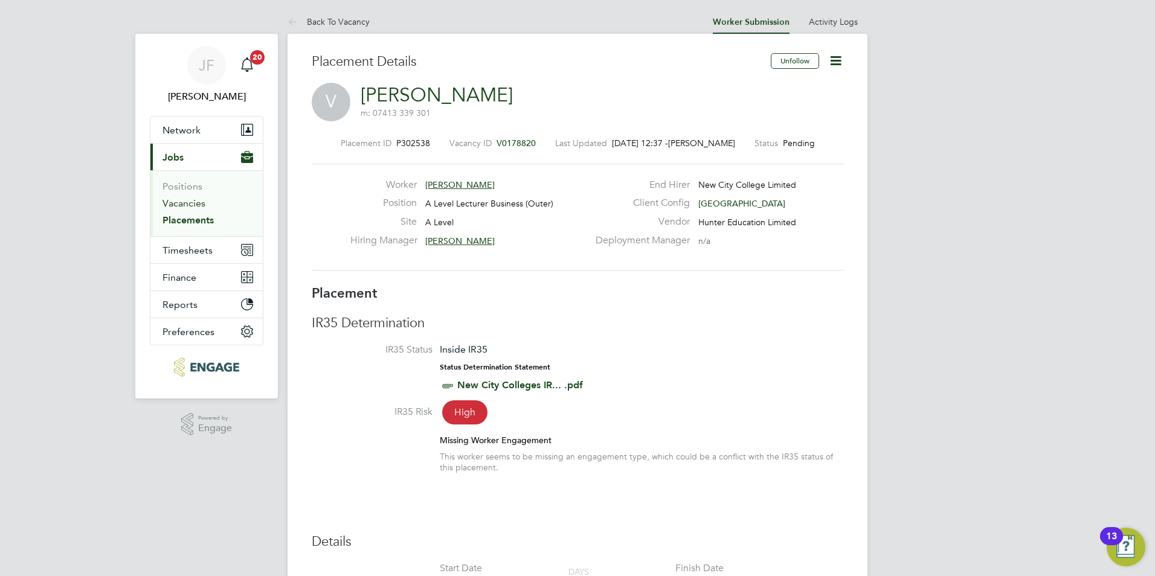
click at [183, 206] on link "Vacancies" at bounding box center [183, 203] width 43 height 11
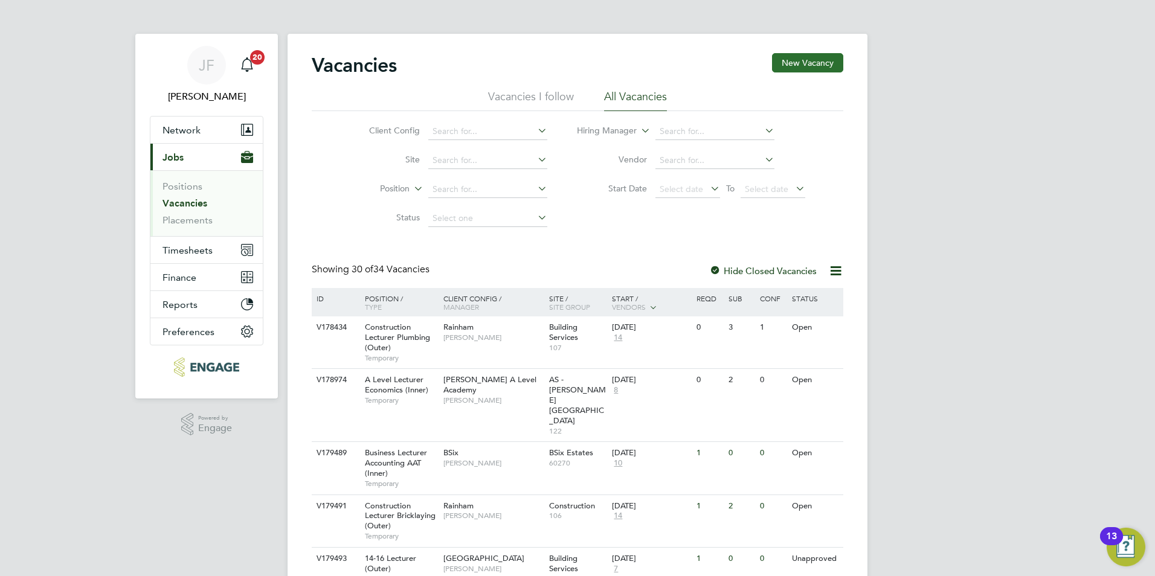
click at [812, 60] on button "New Vacancy" at bounding box center [807, 62] width 71 height 19
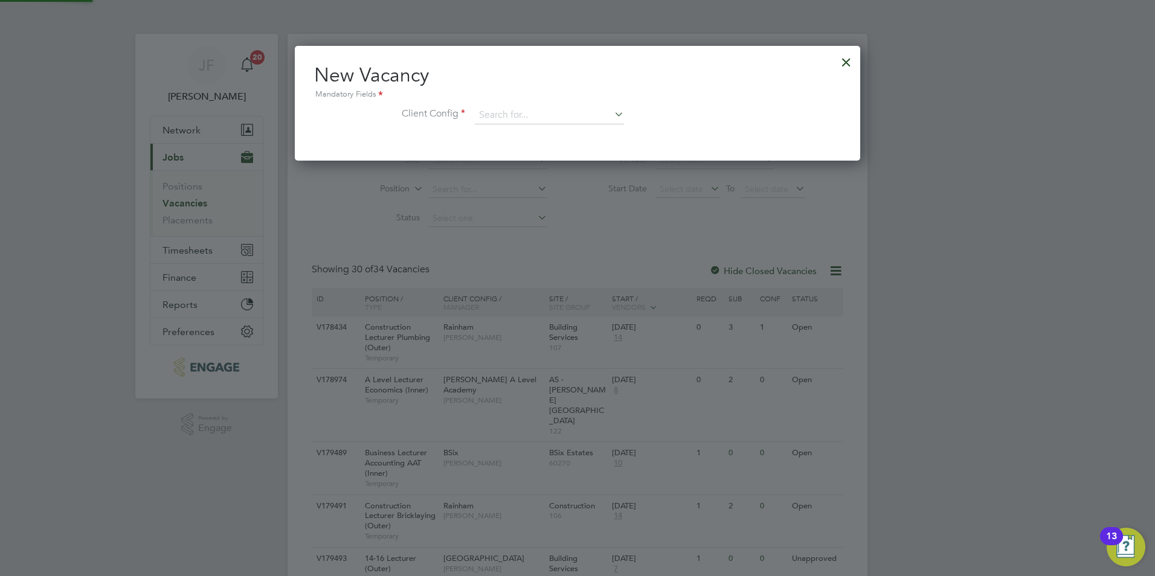
scroll to position [6, 6]
click at [843, 62] on div at bounding box center [846, 59] width 22 height 22
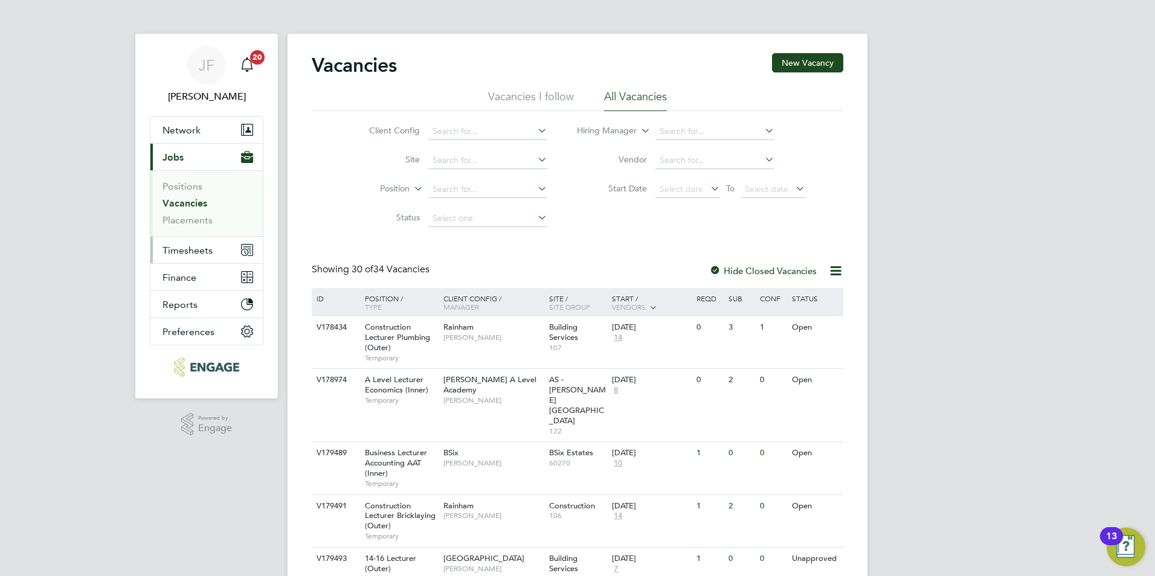
click at [197, 254] on span "Timesheets" at bounding box center [187, 250] width 50 height 11
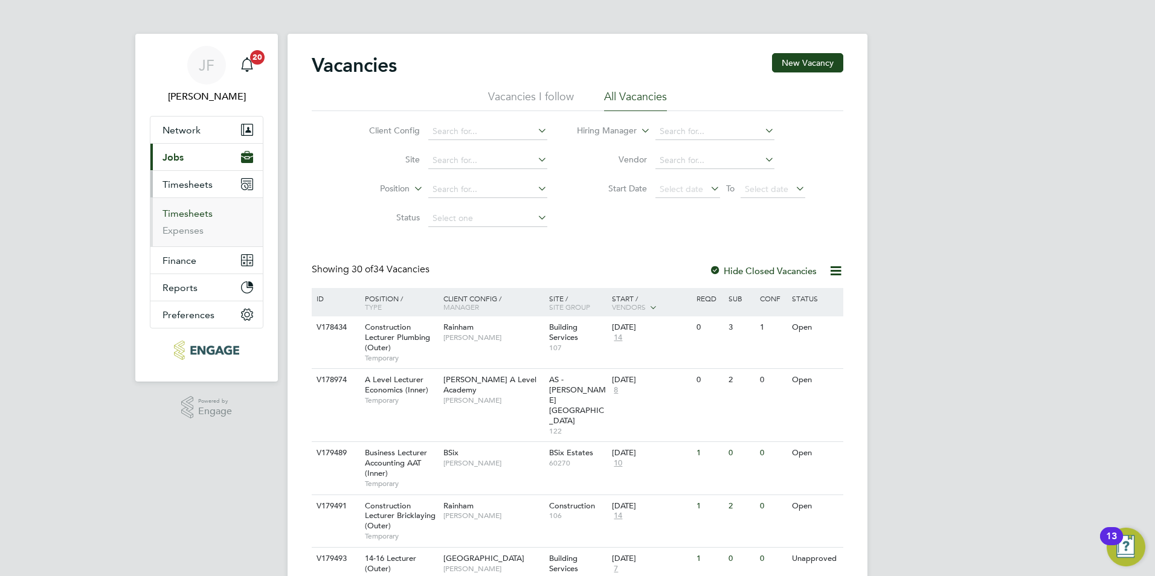
click at [196, 215] on link "Timesheets" at bounding box center [187, 213] width 50 height 11
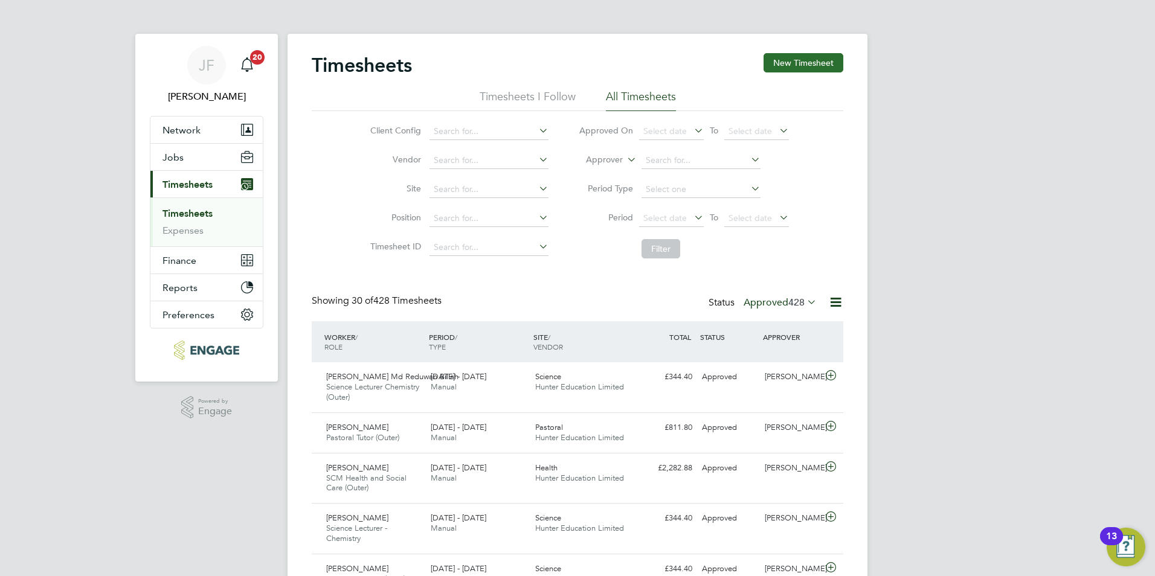
click at [795, 59] on button "New Timesheet" at bounding box center [803, 62] width 80 height 19
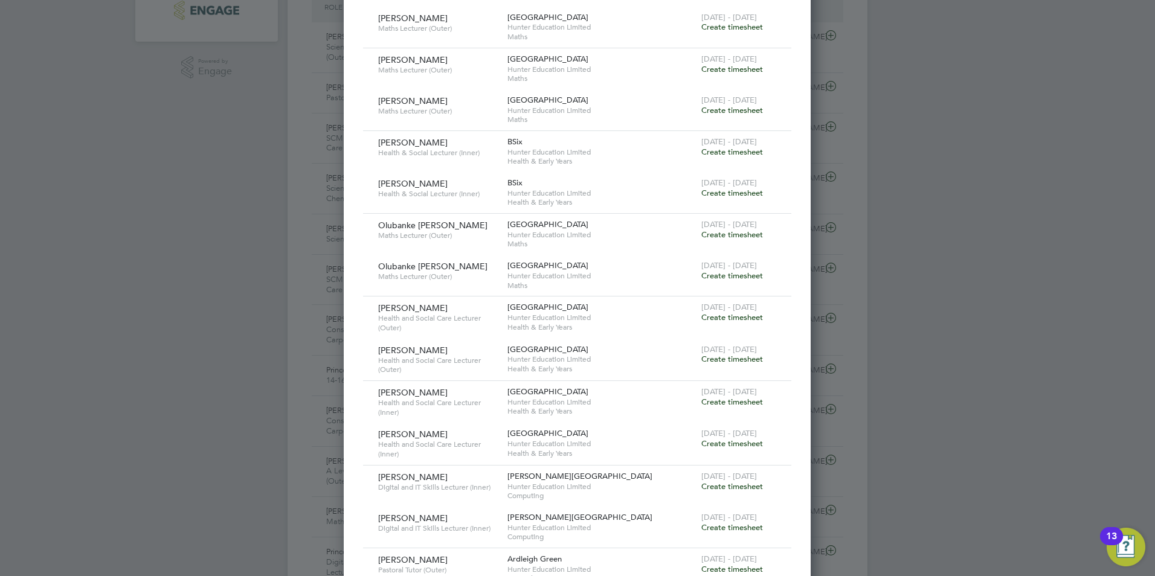
scroll to position [339, 0]
click at [741, 483] on span "Create timesheet" at bounding box center [732, 487] width 62 height 10
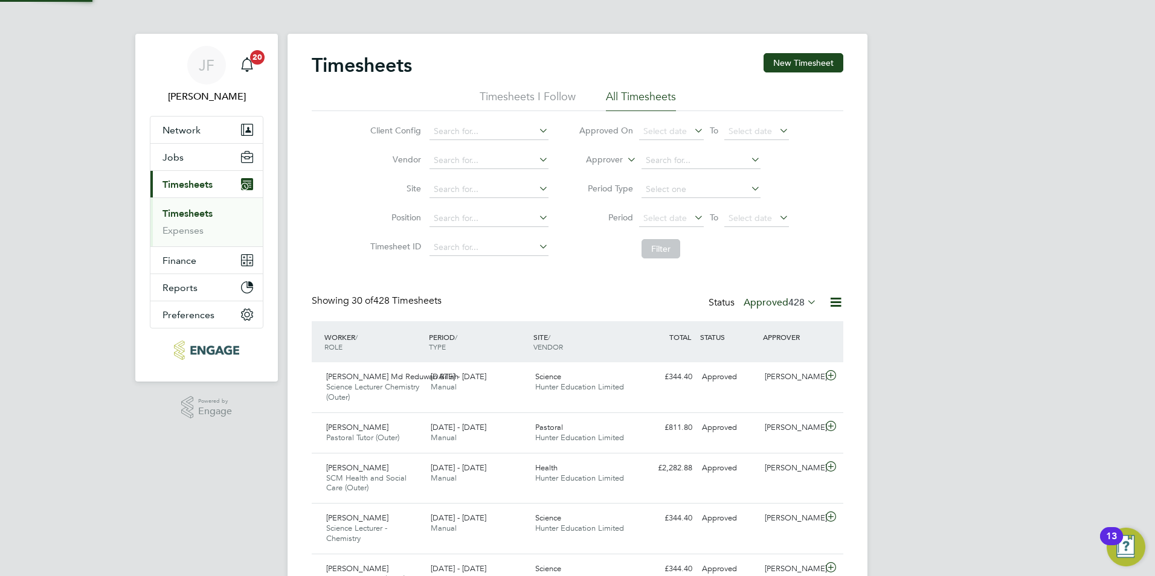
scroll to position [6, 6]
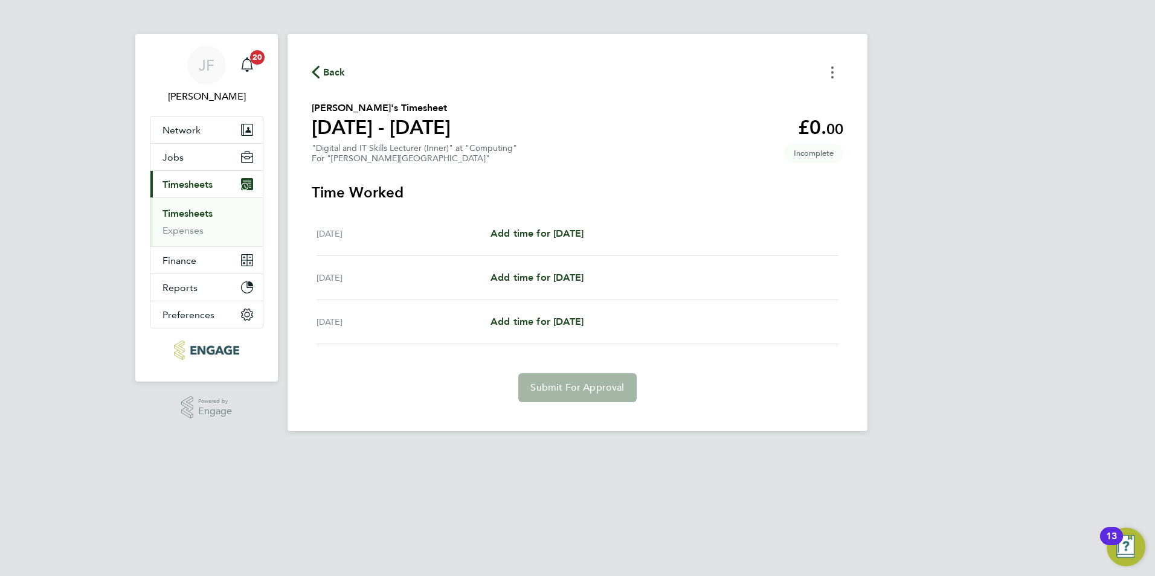
click at [827, 78] on button "Timesheets Menu" at bounding box center [832, 72] width 22 height 19
click at [763, 99] on button "Mark as absent" at bounding box center [770, 99] width 145 height 24
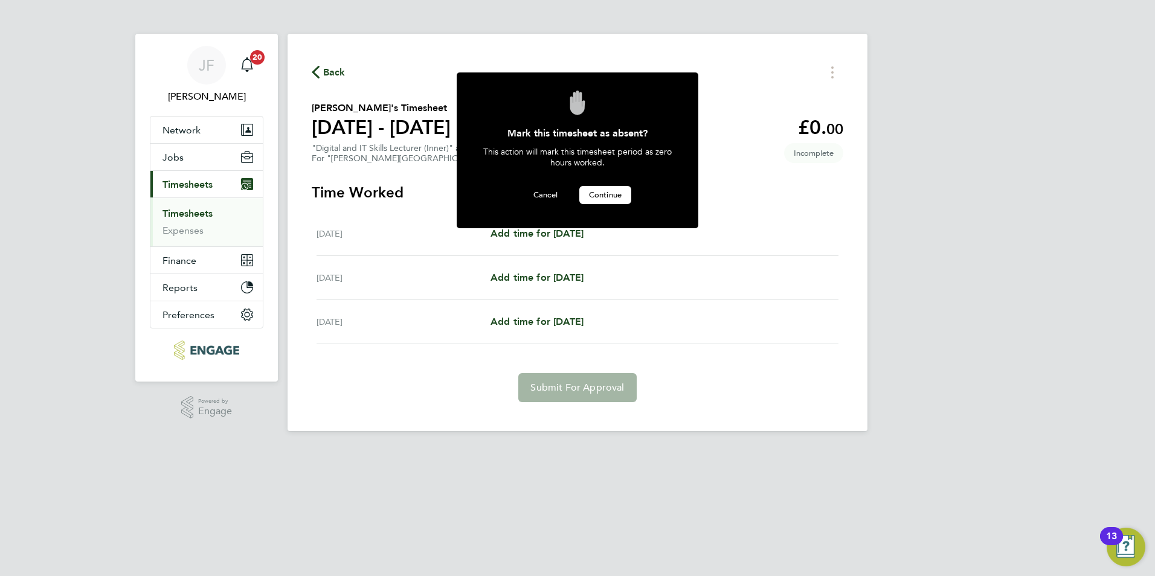
click at [619, 193] on span "Continue" at bounding box center [605, 195] width 33 height 10
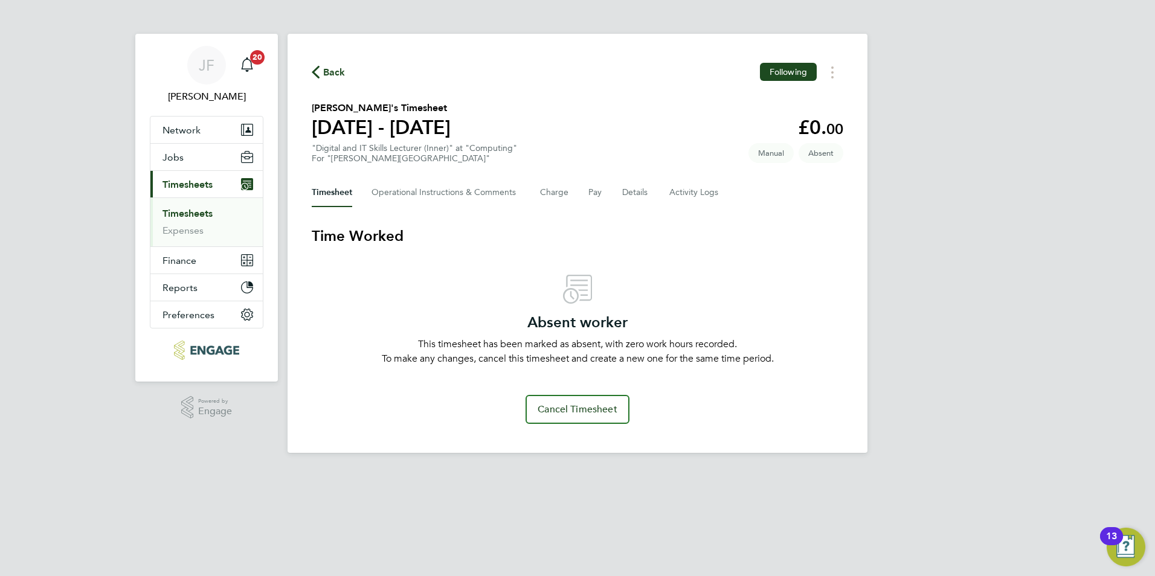
click at [201, 213] on link "Timesheets" at bounding box center [187, 213] width 50 height 11
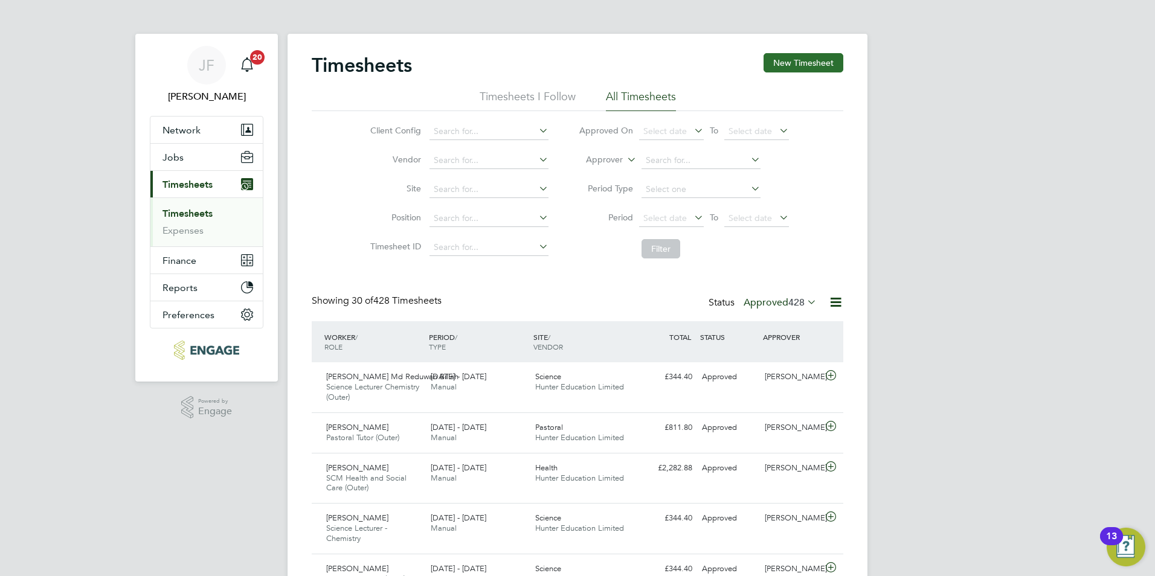
click at [806, 72] on button "New Timesheet" at bounding box center [803, 62] width 80 height 19
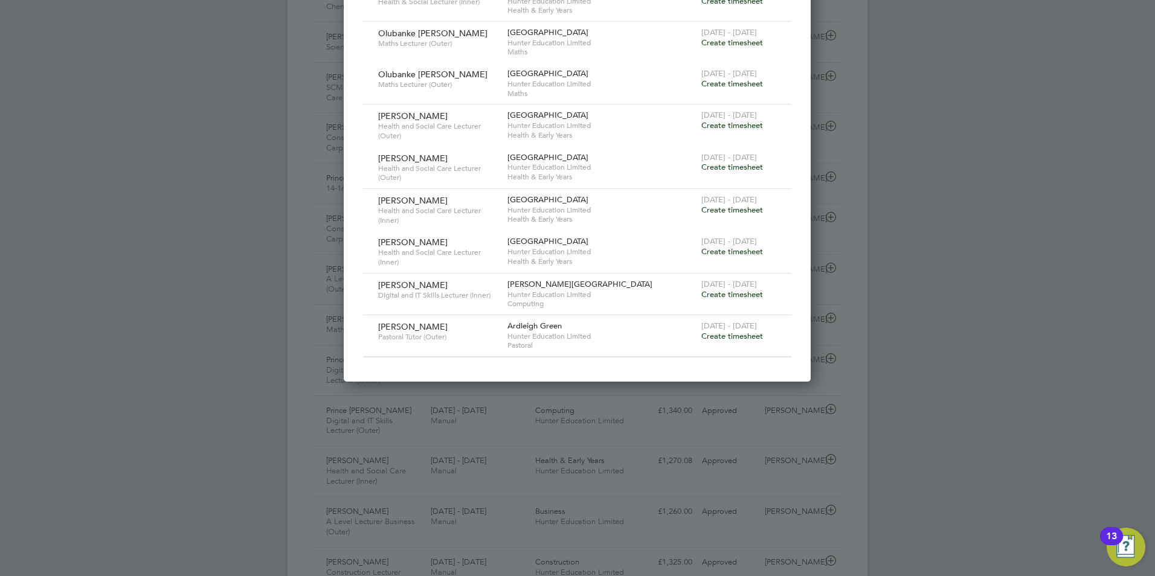
click at [720, 295] on span "Create timesheet" at bounding box center [732, 294] width 62 height 10
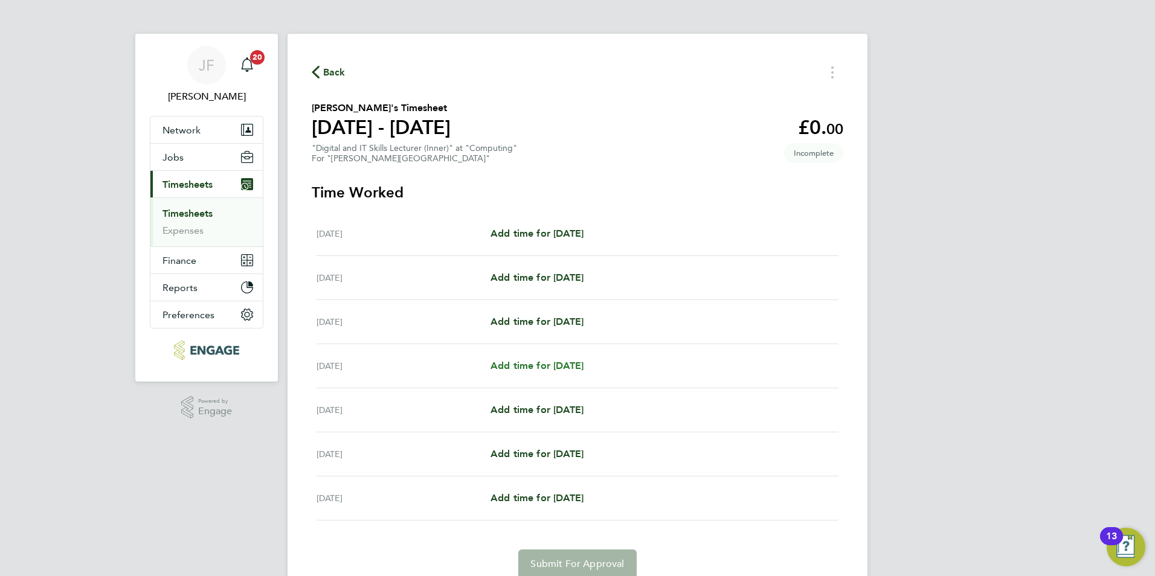
click at [536, 368] on span "Add time for Thu 28 Aug" at bounding box center [536, 365] width 93 height 11
select select "60"
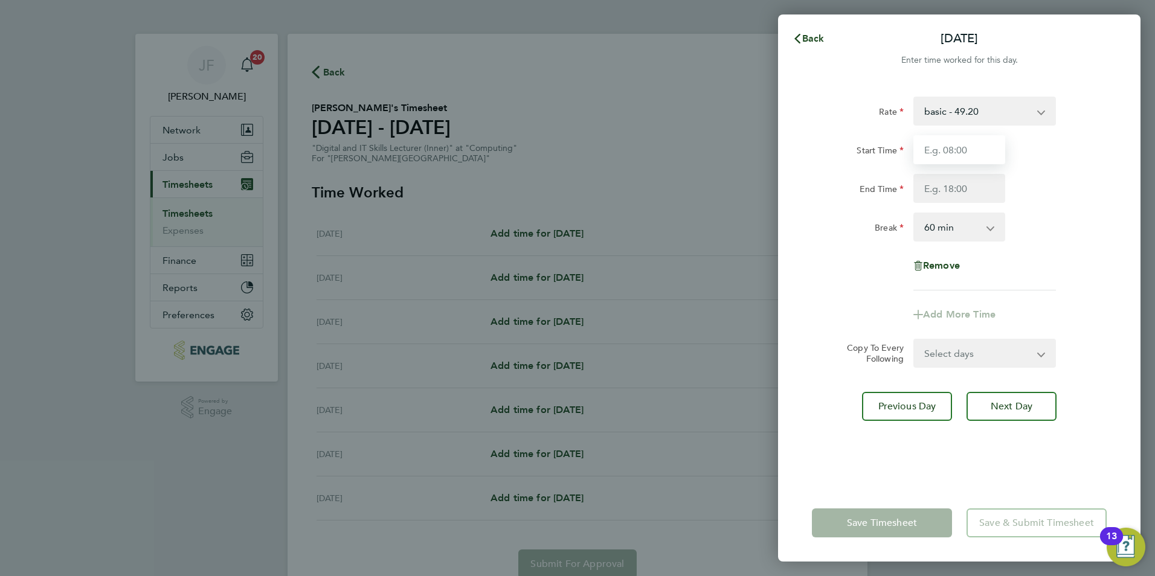
click at [973, 158] on input "Start Time" at bounding box center [959, 149] width 92 height 29
type input "09:00"
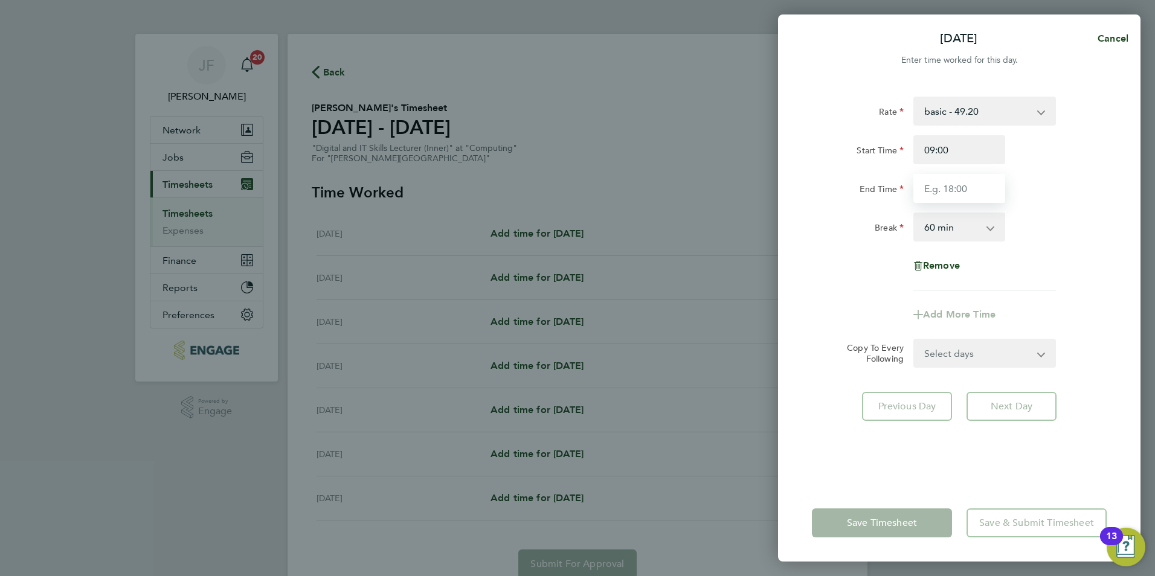
click at [957, 190] on input "End Time" at bounding box center [959, 188] width 92 height 29
type input "17:00"
click at [974, 227] on select "0 min 15 min 30 min 45 min 60 min 75 min 90 min" at bounding box center [951, 227] width 75 height 27
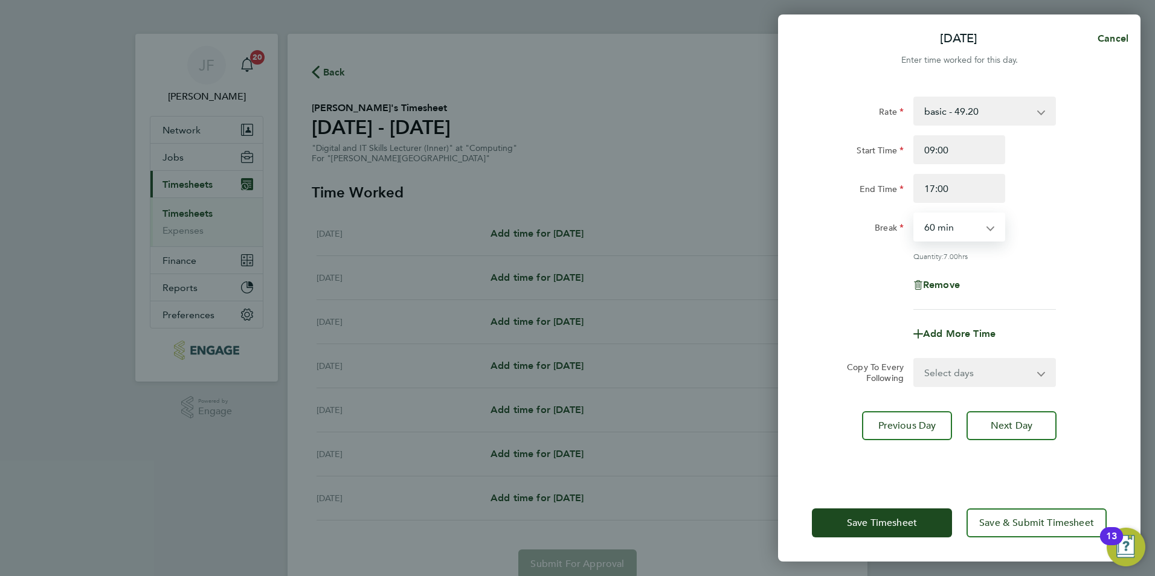
select select "30"
click at [914, 214] on select "0 min 15 min 30 min 45 min 60 min 75 min 90 min" at bounding box center [951, 227] width 75 height 27
click at [1017, 531] on button "Save & Submit Timesheet" at bounding box center [1036, 523] width 140 height 29
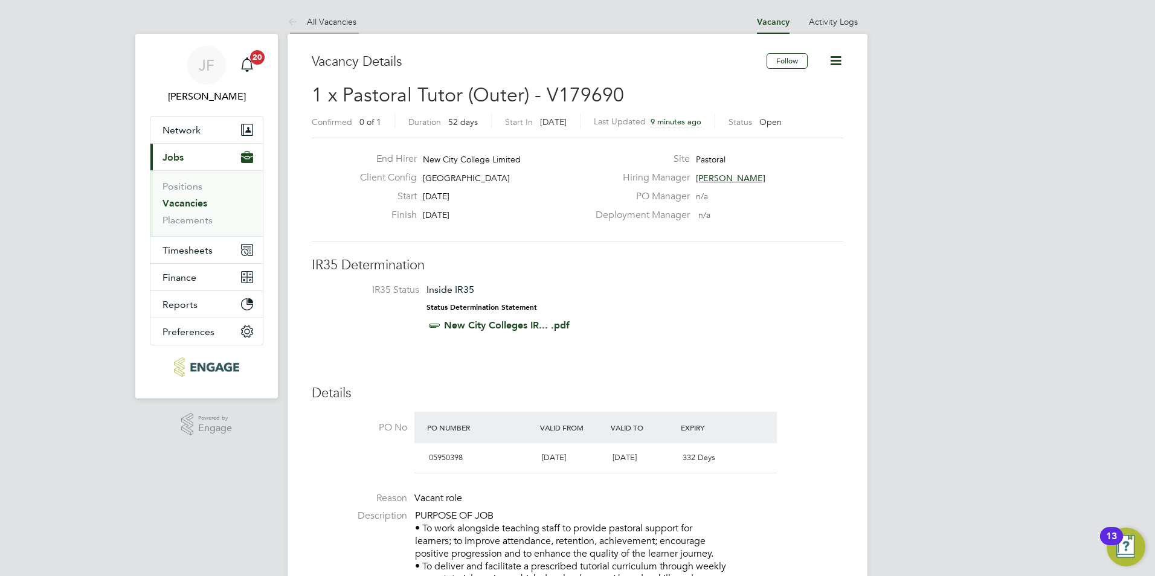
click at [289, 19] on icon at bounding box center [295, 22] width 15 height 15
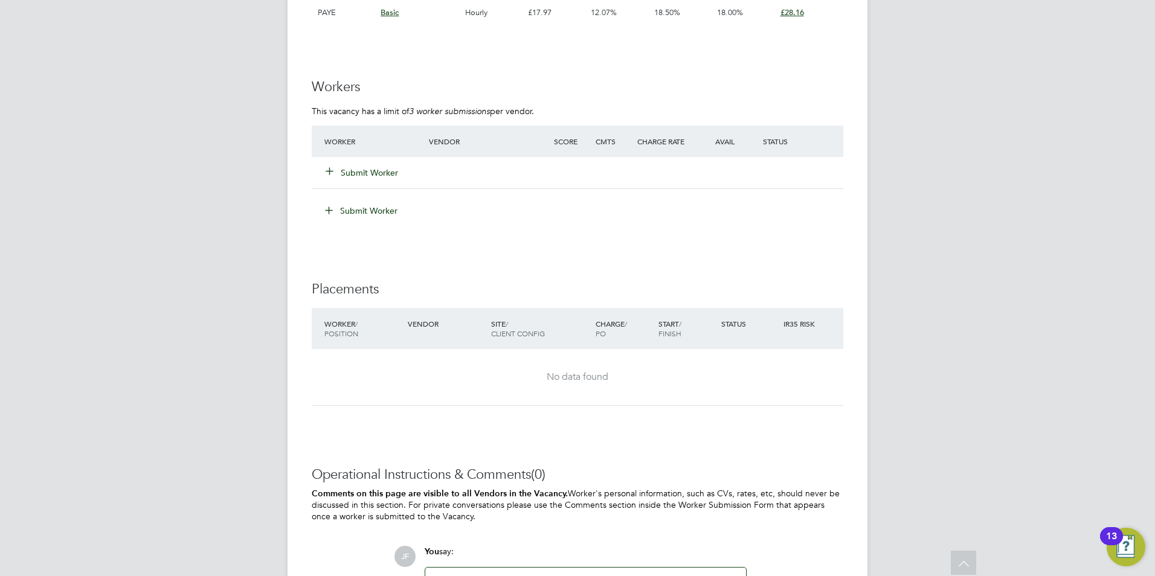
scroll to position [2275, 0]
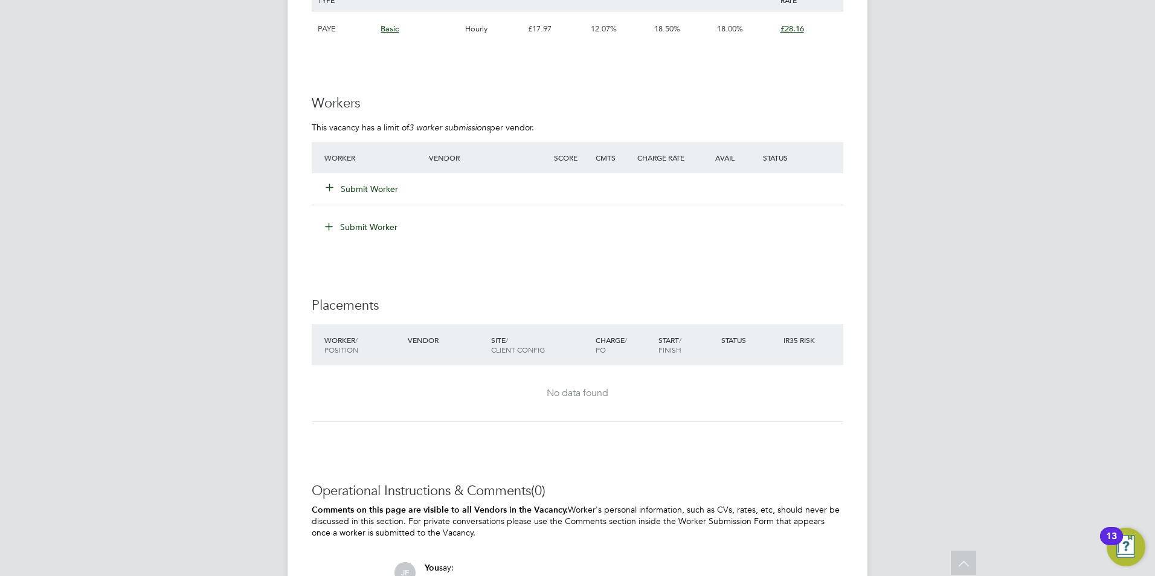
click at [368, 190] on button "Submit Worker" at bounding box center [362, 189] width 72 height 12
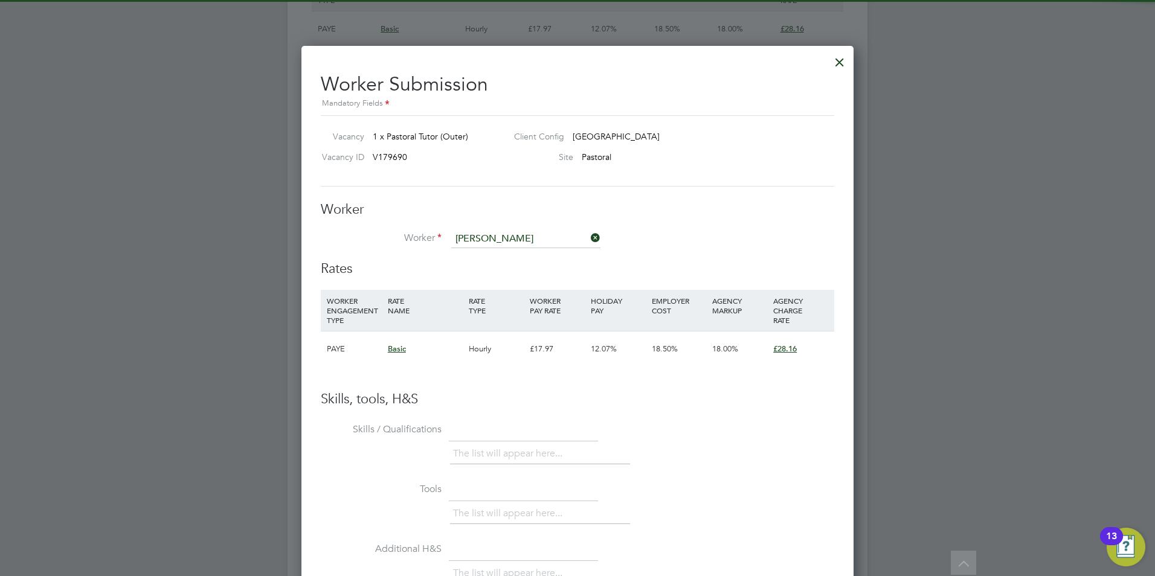
click at [513, 253] on li "Claudette Purville" at bounding box center [526, 256] width 150 height 16
type input "[PERSON_NAME]"
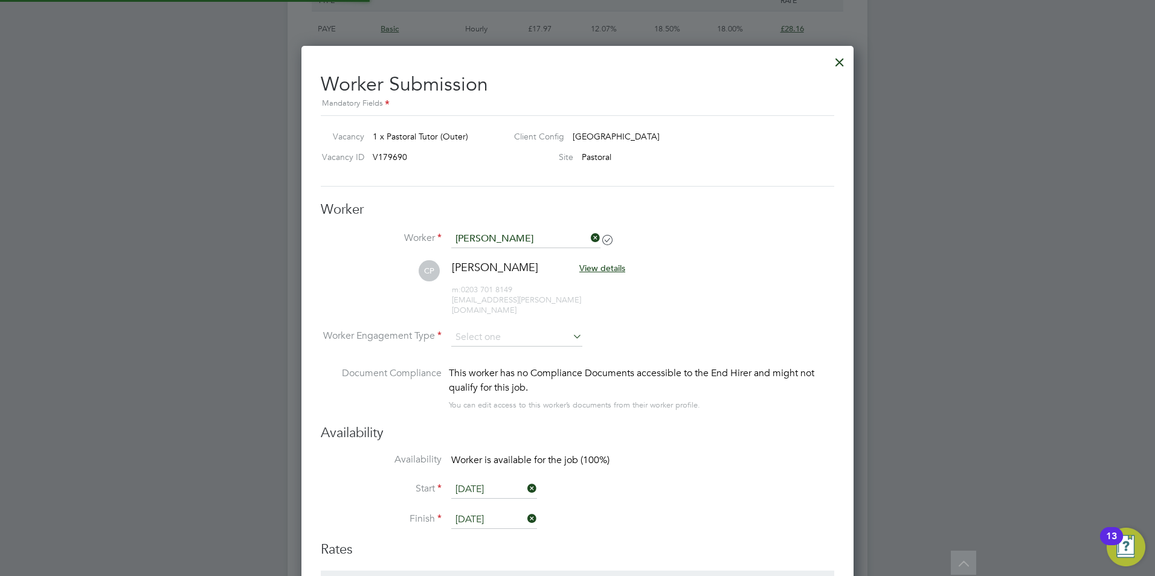
scroll to position [1004, 553]
click at [532, 329] on input at bounding box center [516, 338] width 131 height 18
drag, startPoint x: 493, startPoint y: 342, endPoint x: 532, endPoint y: 333, distance: 40.2
click at [487, 341] on li "Contract" at bounding box center [517, 344] width 132 height 16
type input "Contract"
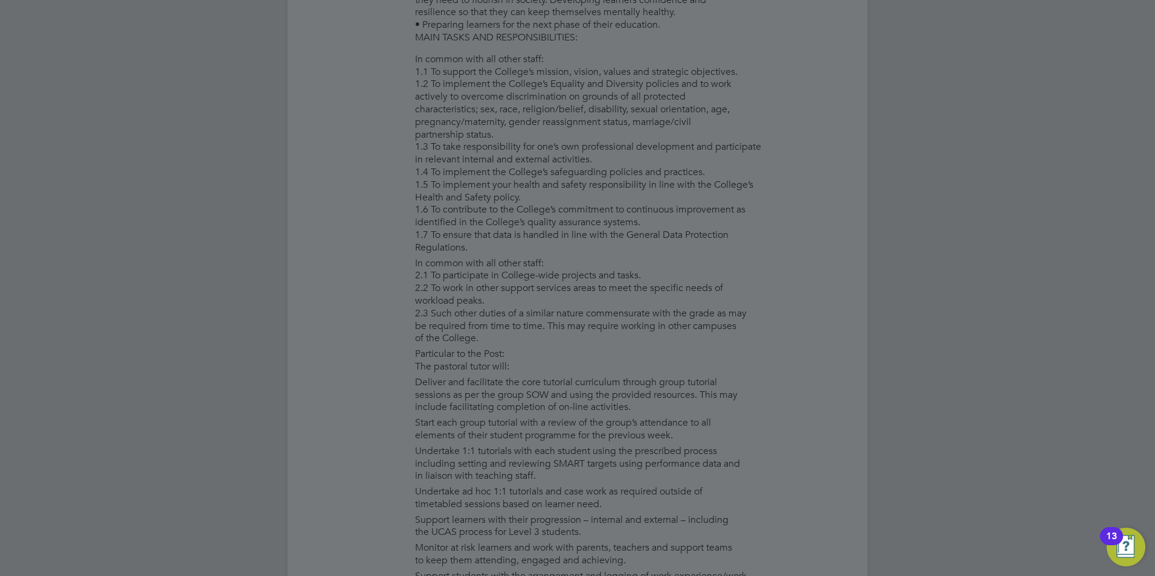
scroll to position [0, 0]
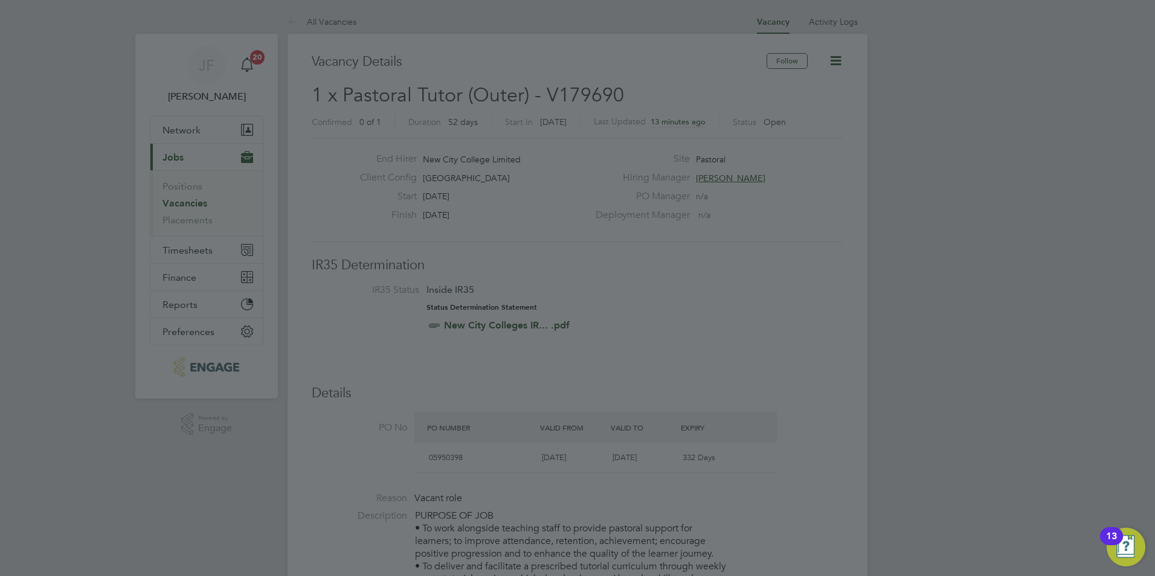
click at [893, 143] on div at bounding box center [577, 288] width 1155 height 576
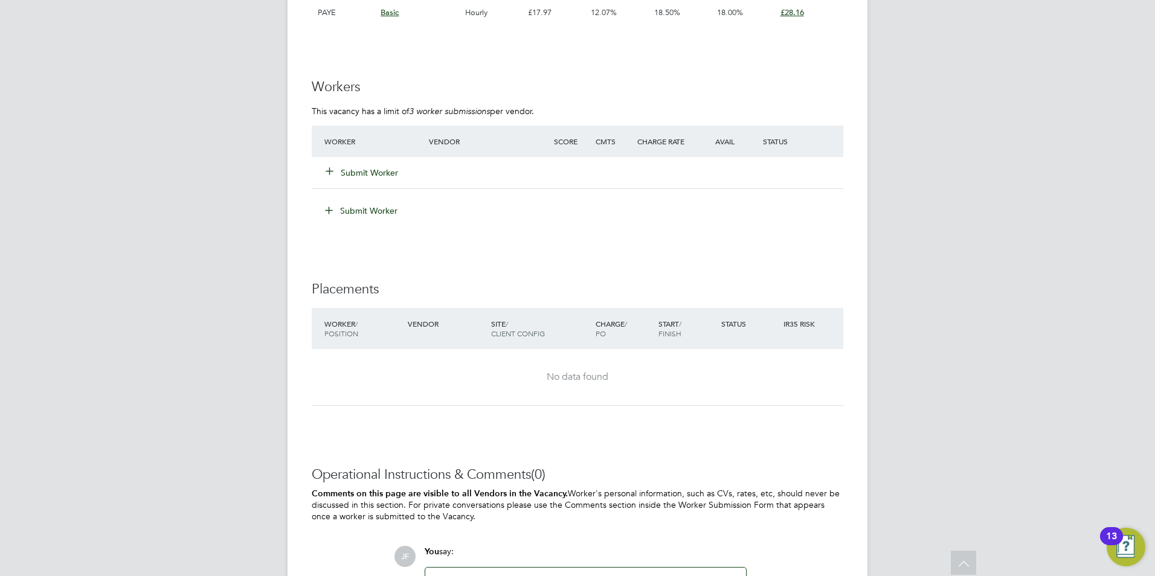
scroll to position [2290, 0]
click at [386, 181] on div "Submit Worker" at bounding box center [383, 173] width 125 height 22
click at [382, 176] on button "Submit Worker" at bounding box center [362, 173] width 72 height 12
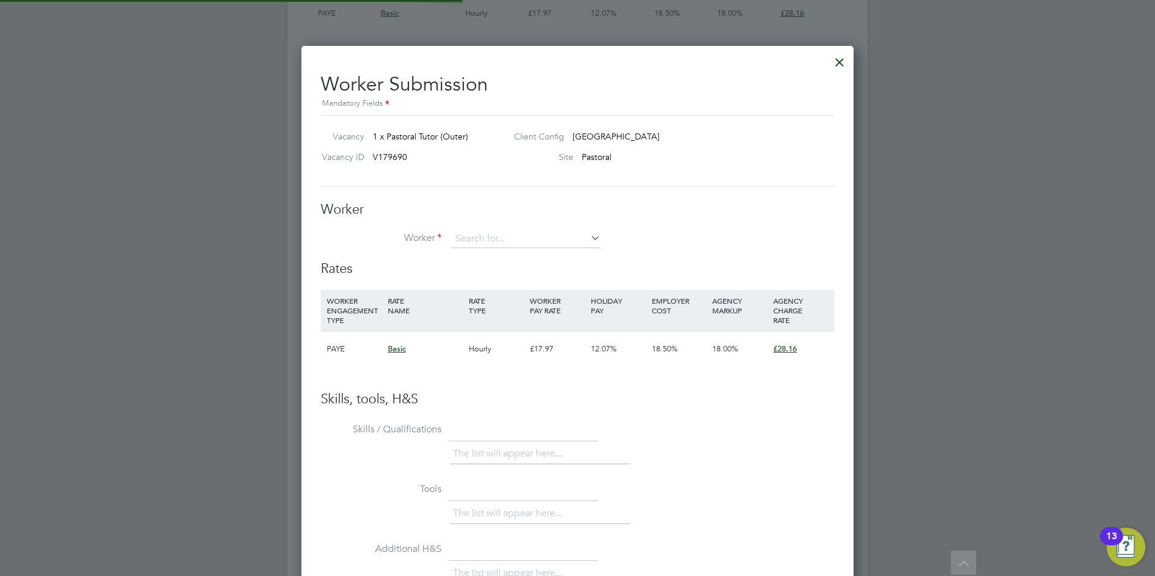
scroll to position [733, 553]
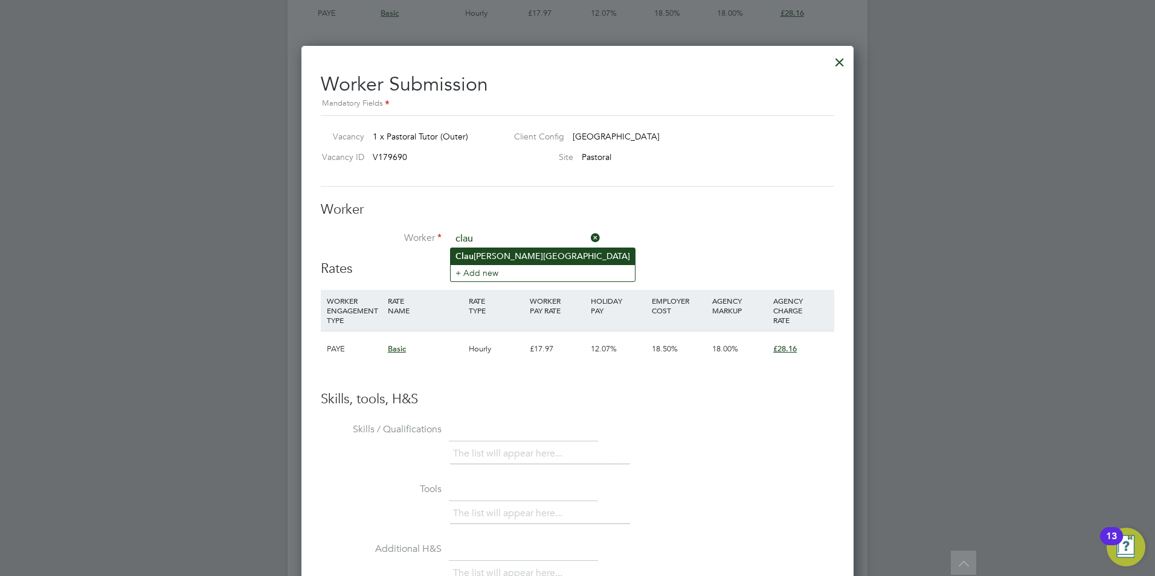
click at [497, 251] on li "Clau dette Purville" at bounding box center [543, 256] width 184 height 16
type input "[PERSON_NAME]"
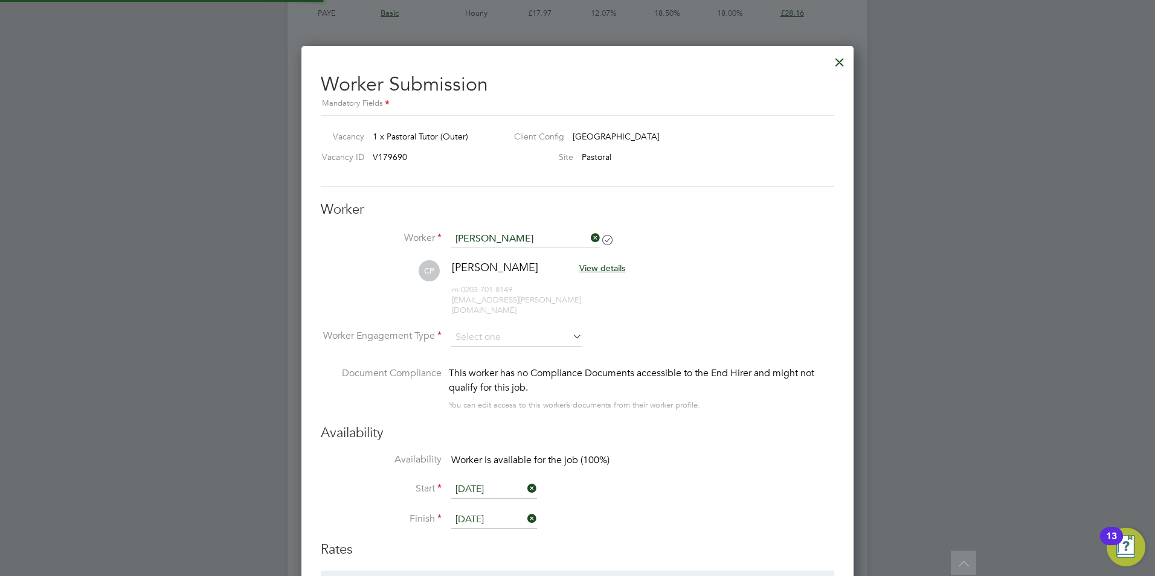
scroll to position [1004, 553]
click at [486, 329] on input at bounding box center [516, 338] width 131 height 18
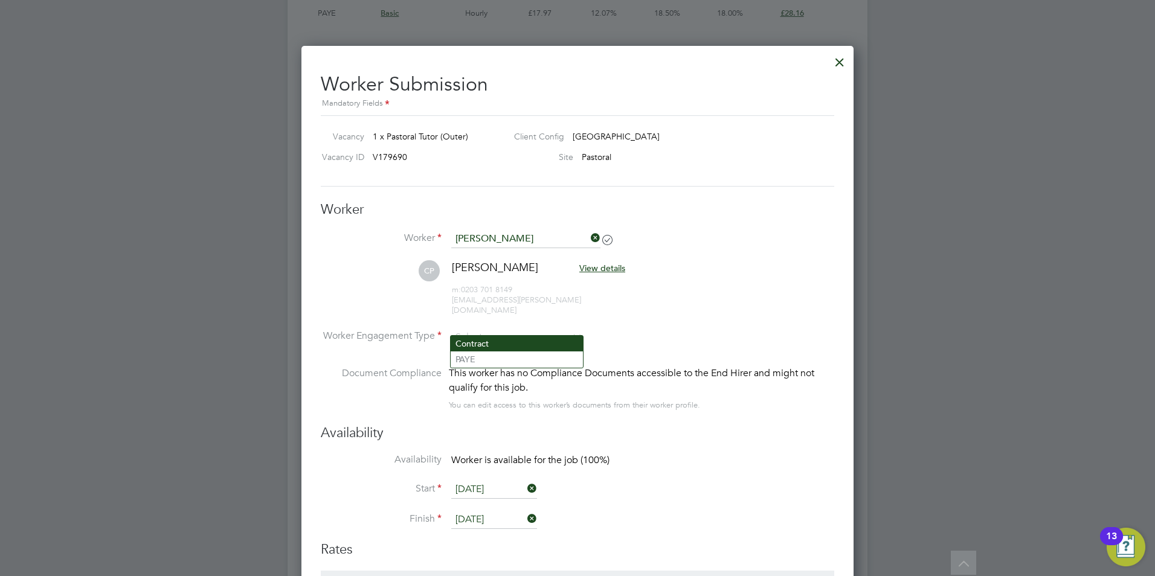
click at [492, 338] on li "Contract" at bounding box center [517, 344] width 132 height 16
type input "Contract"
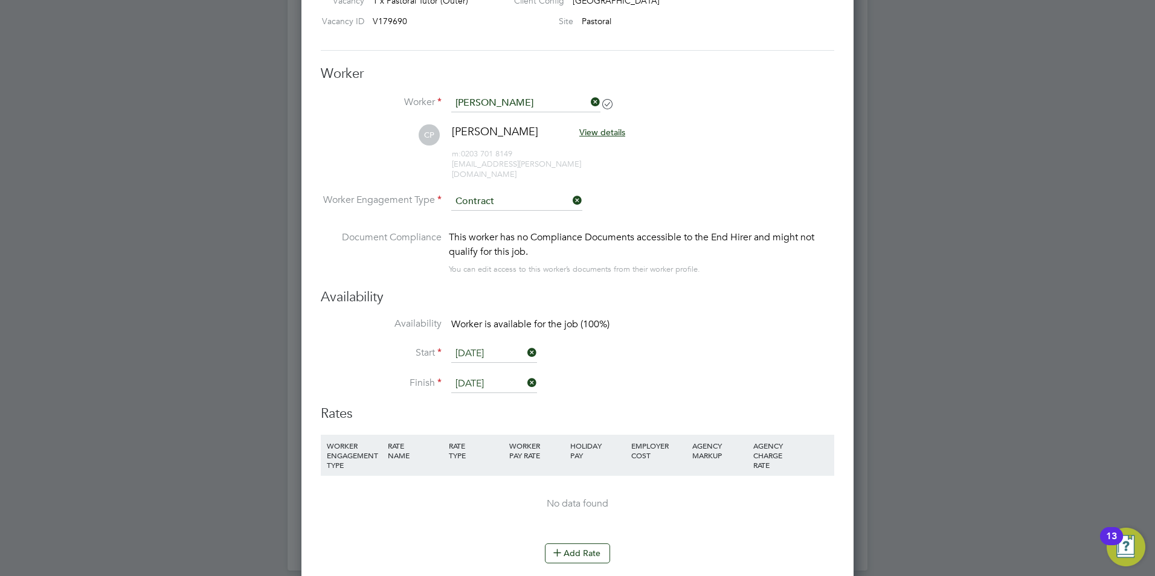
scroll to position [2396, 0]
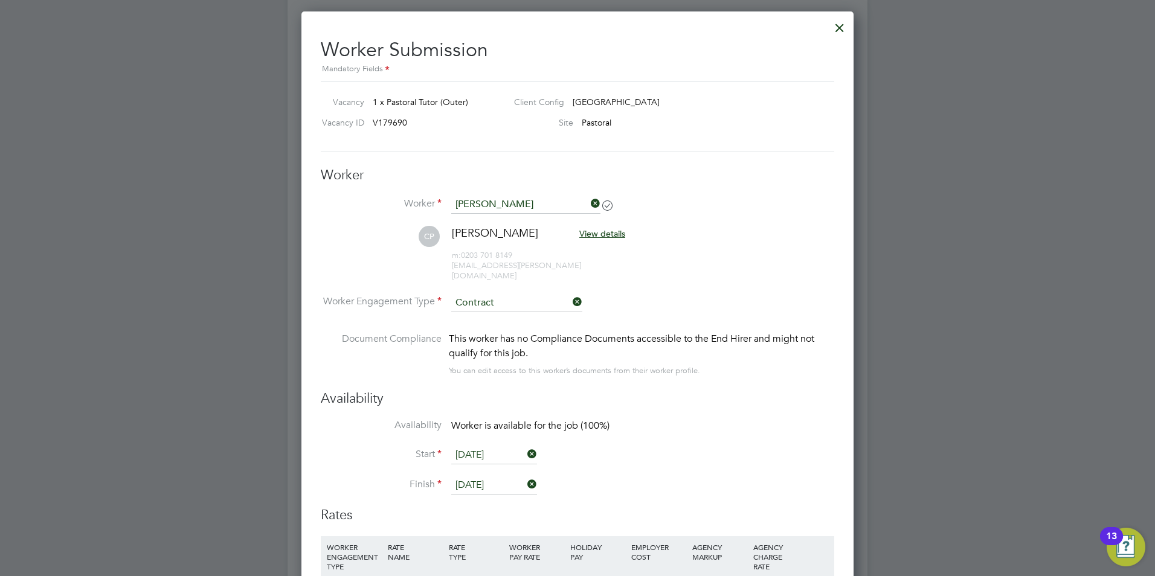
click at [841, 27] on div at bounding box center [840, 25] width 22 height 22
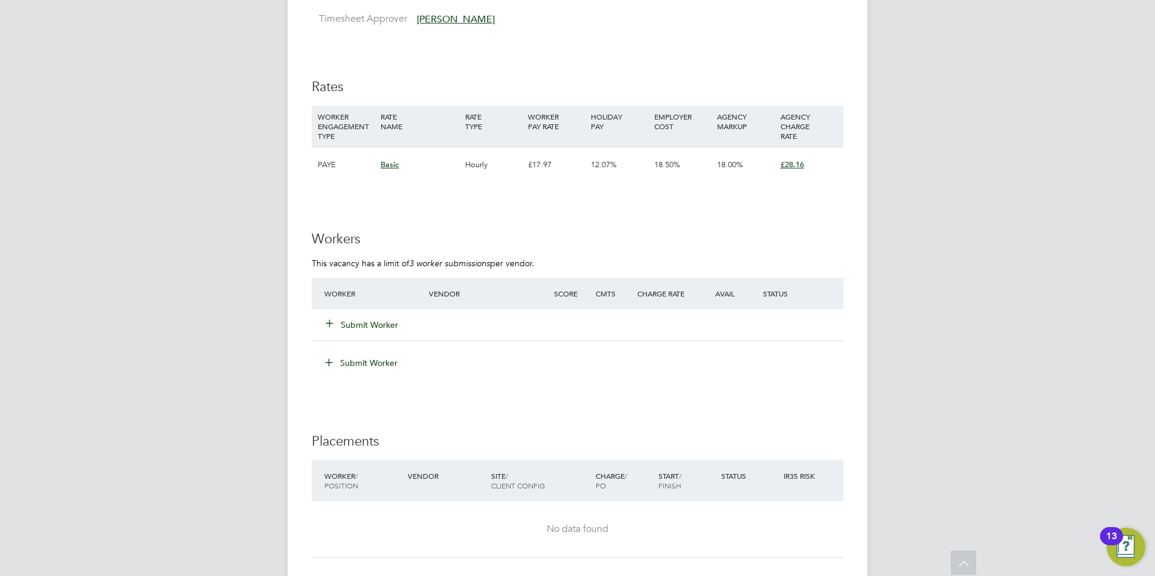
scroll to position [2136, 0]
click at [370, 323] on button "Submit Worker" at bounding box center [362, 327] width 72 height 12
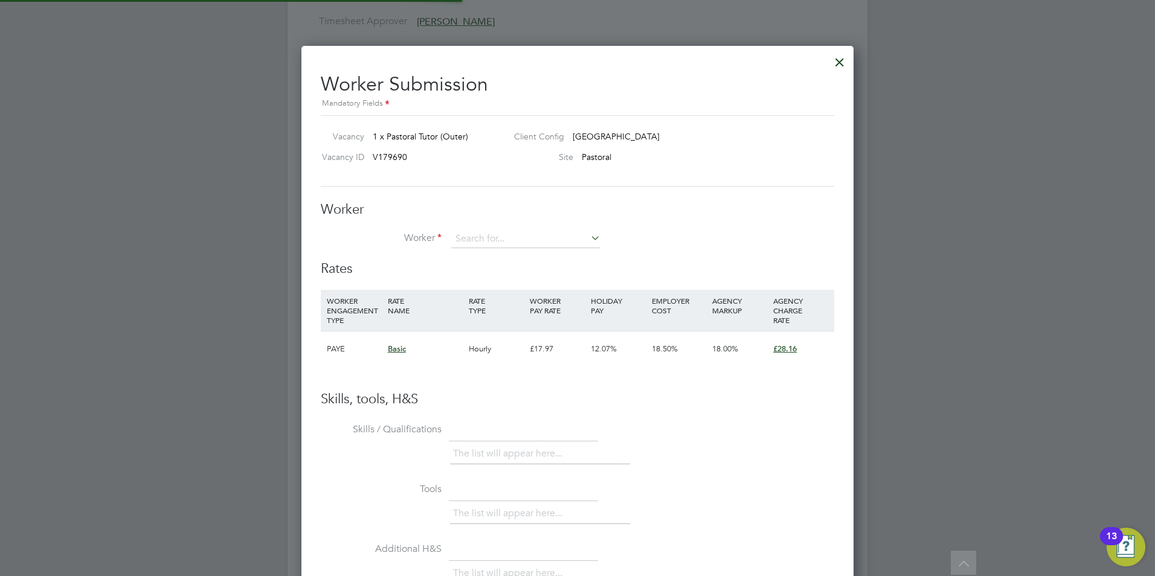
scroll to position [733, 553]
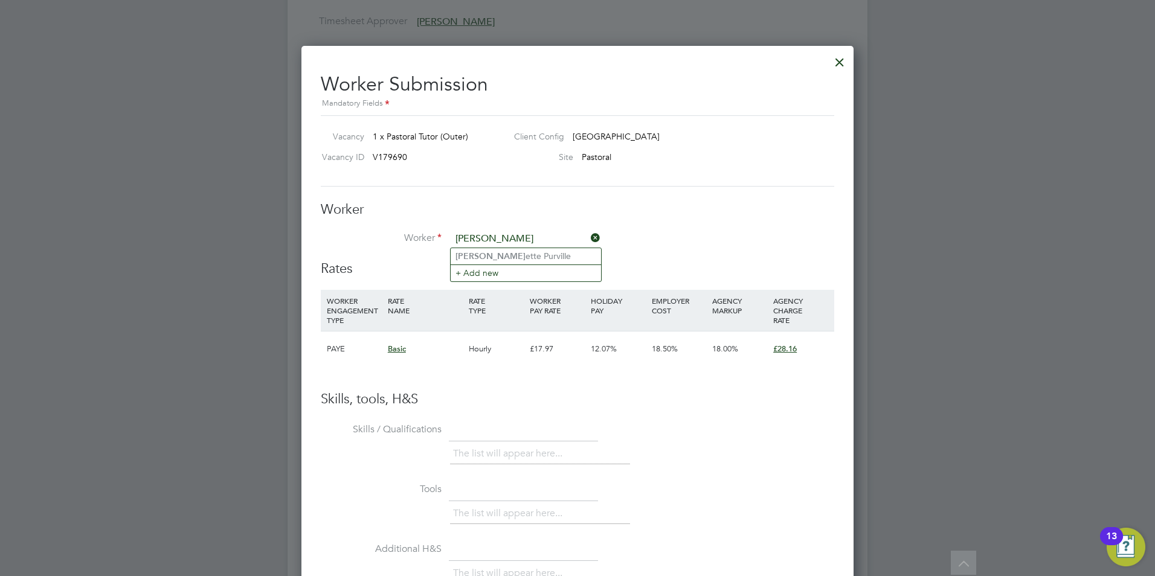
click at [513, 254] on li "Claud ette Purville" at bounding box center [526, 256] width 150 height 16
type input "[PERSON_NAME]"
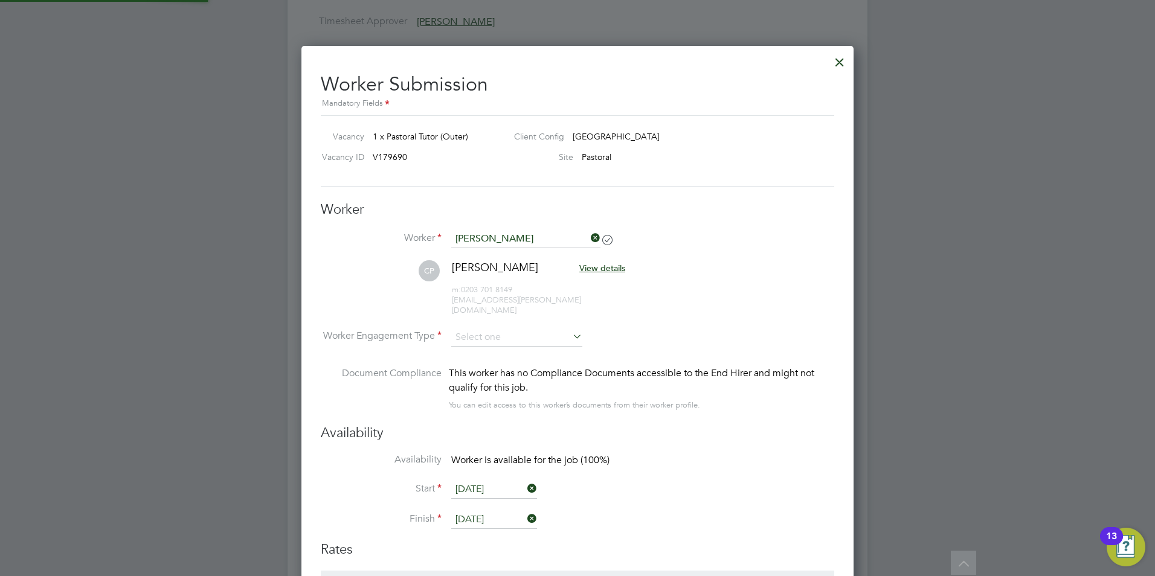
scroll to position [6, 6]
click at [509, 329] on input at bounding box center [516, 338] width 131 height 18
click at [495, 339] on li "Contract" at bounding box center [517, 344] width 132 height 16
type input "Contract"
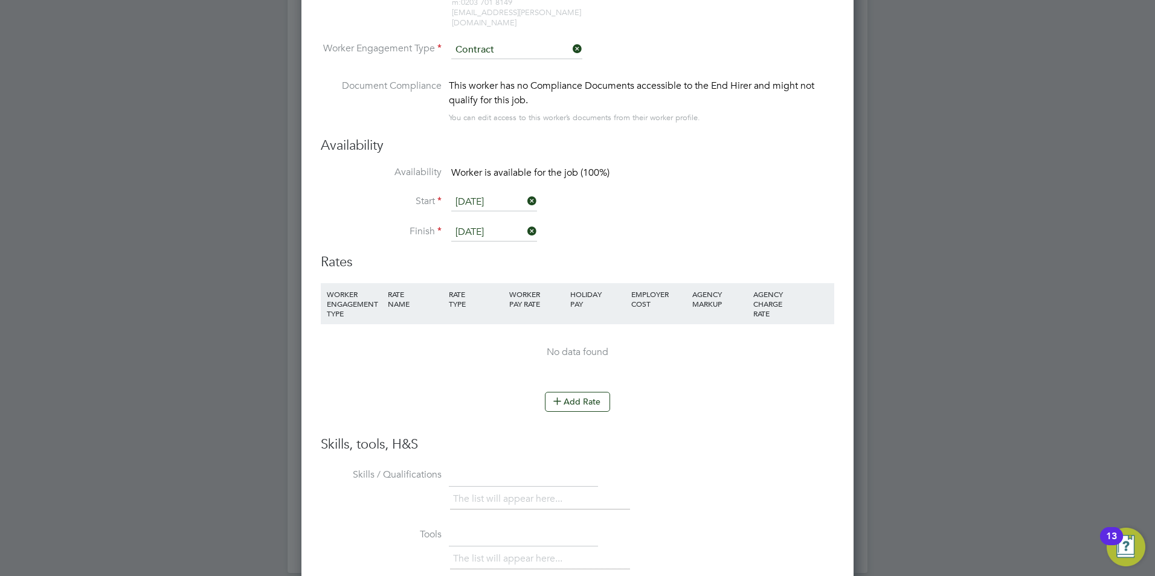
scroll to position [2426, 0]
click at [573, 394] on button "Add Rate" at bounding box center [577, 399] width 65 height 19
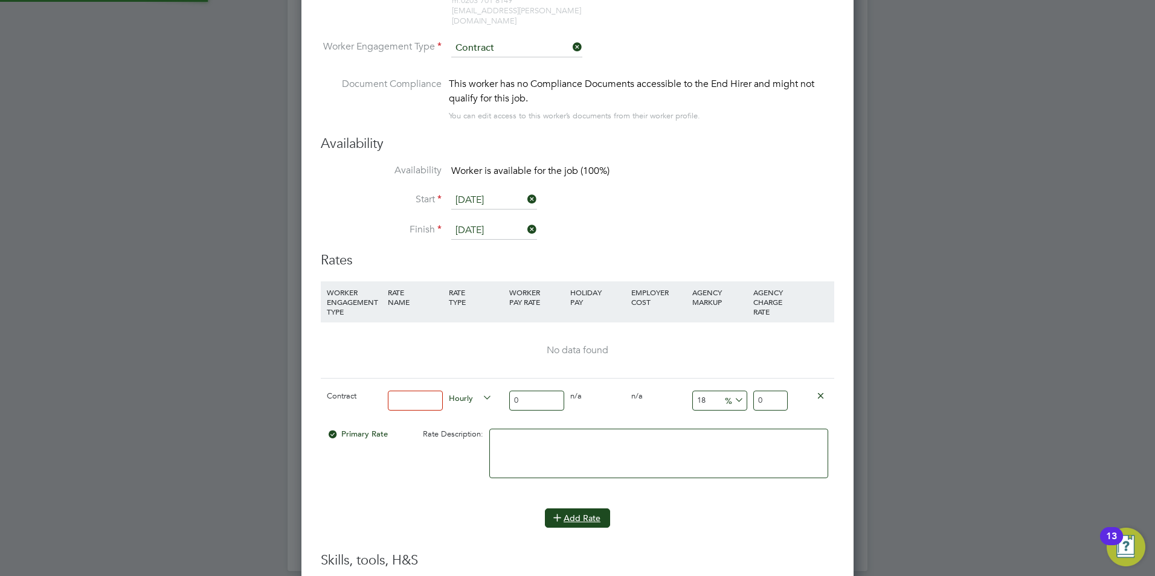
scroll to position [1118, 553]
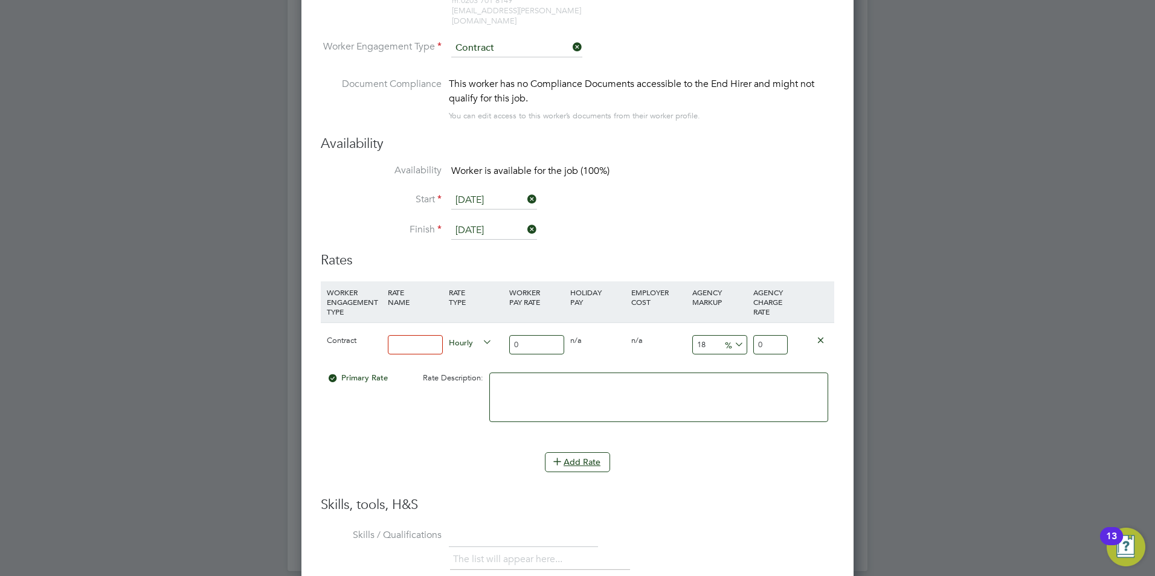
click at [423, 337] on input at bounding box center [415, 345] width 55 height 20
type input "basic"
click at [533, 338] on input "0" at bounding box center [536, 345] width 55 height 20
type input "2"
type input "2.36"
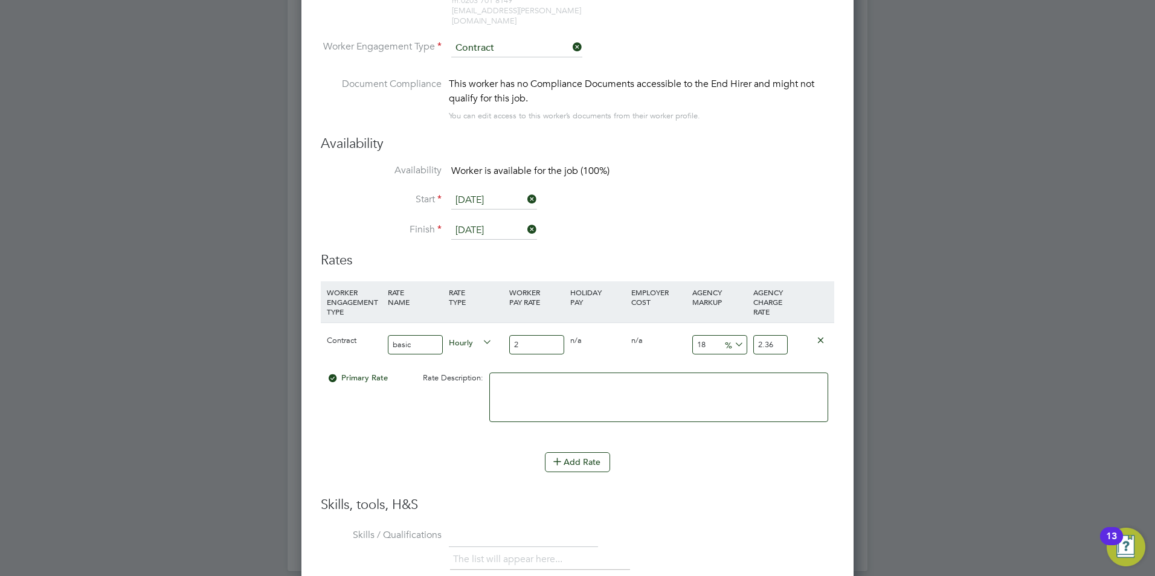
type input "25"
type input "29.5"
type input "25"
click at [709, 335] on input "18" at bounding box center [719, 345] width 55 height 20
type input "1"
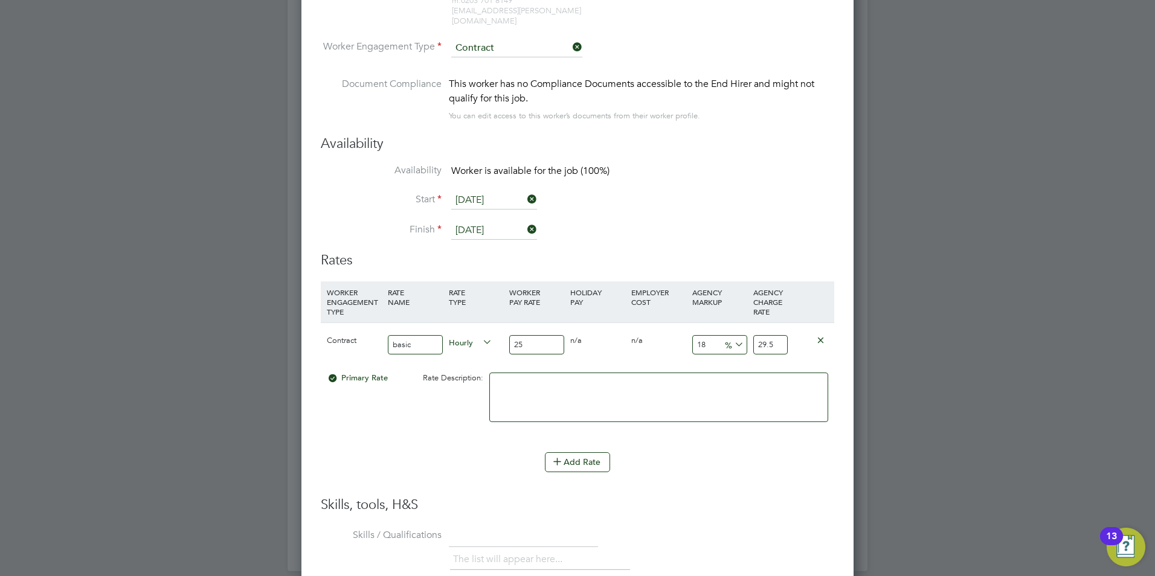
type input "25.25"
type input "12"
type input "28"
type input "123"
type input "55.75"
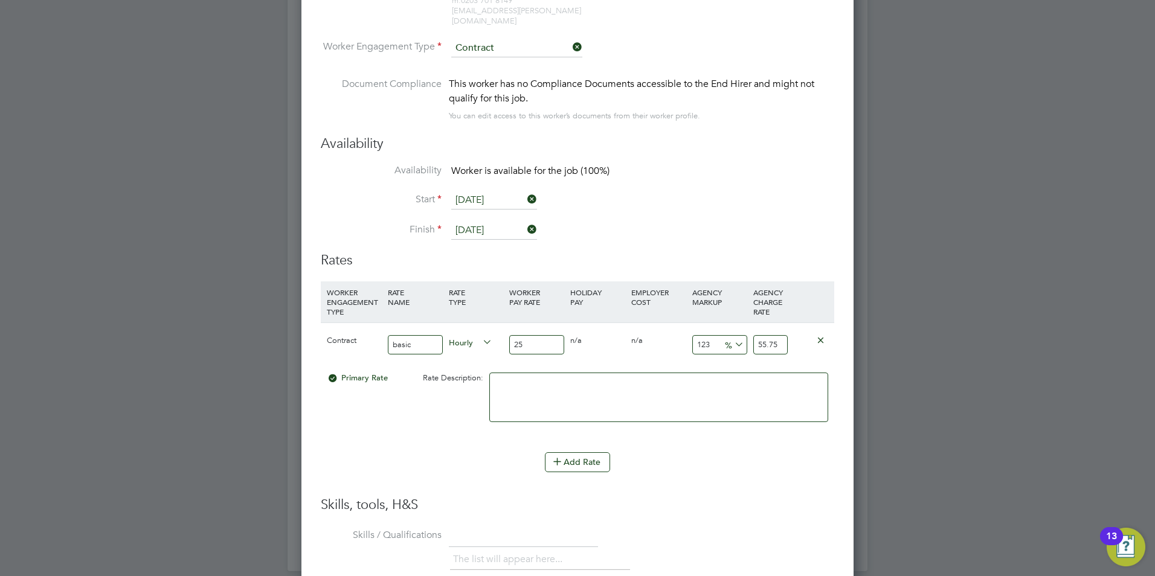
type input "12"
type input "28"
type input "1"
type input "25.25"
type input "2"
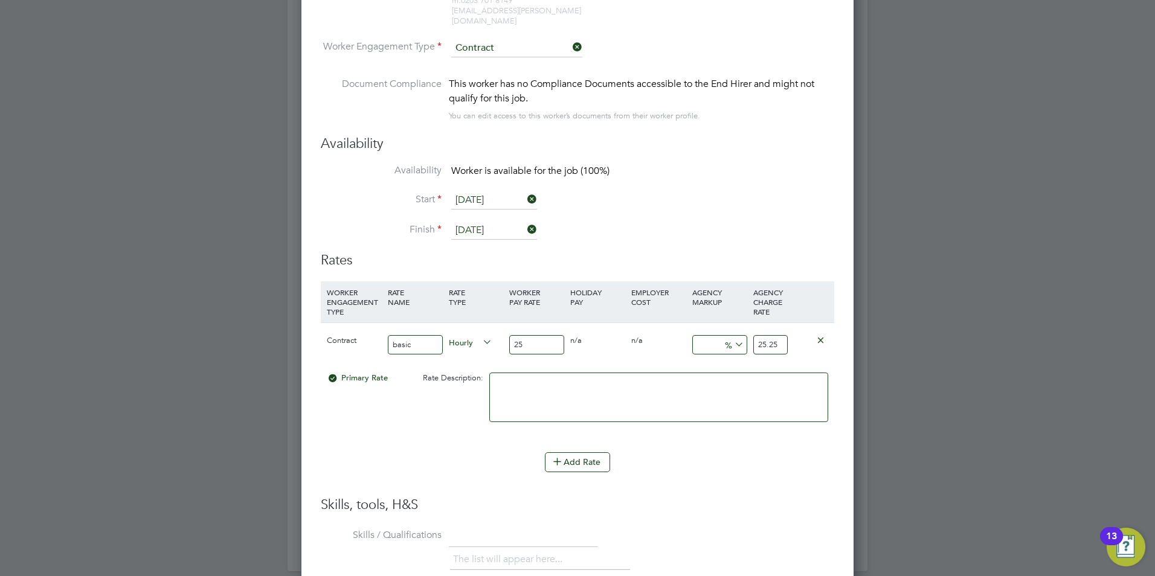
type input "25.5"
type input "23"
type input "30.75"
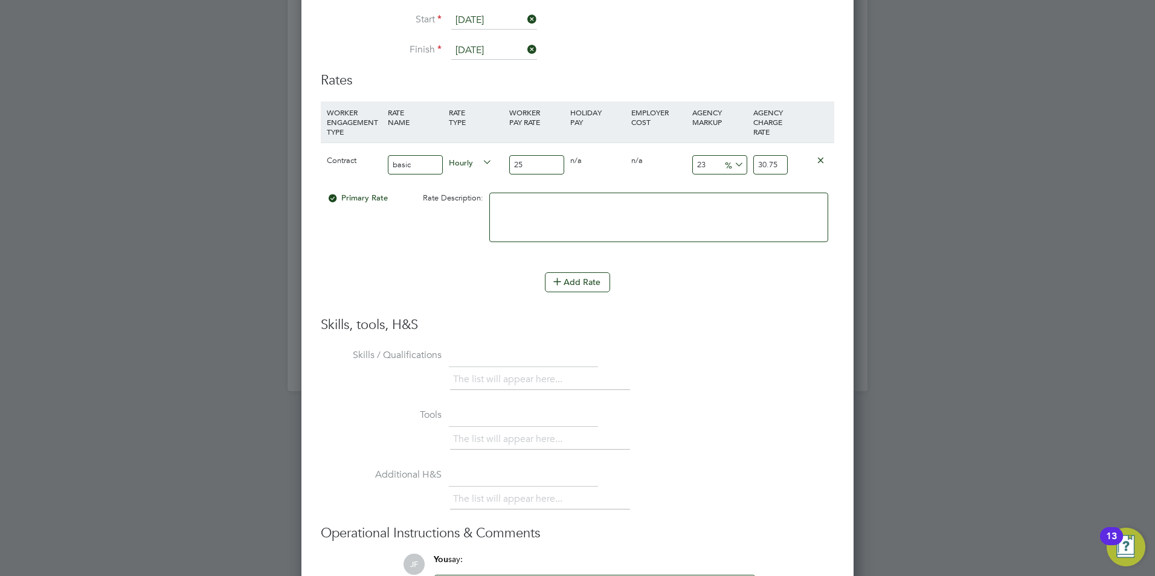
scroll to position [2724, 0]
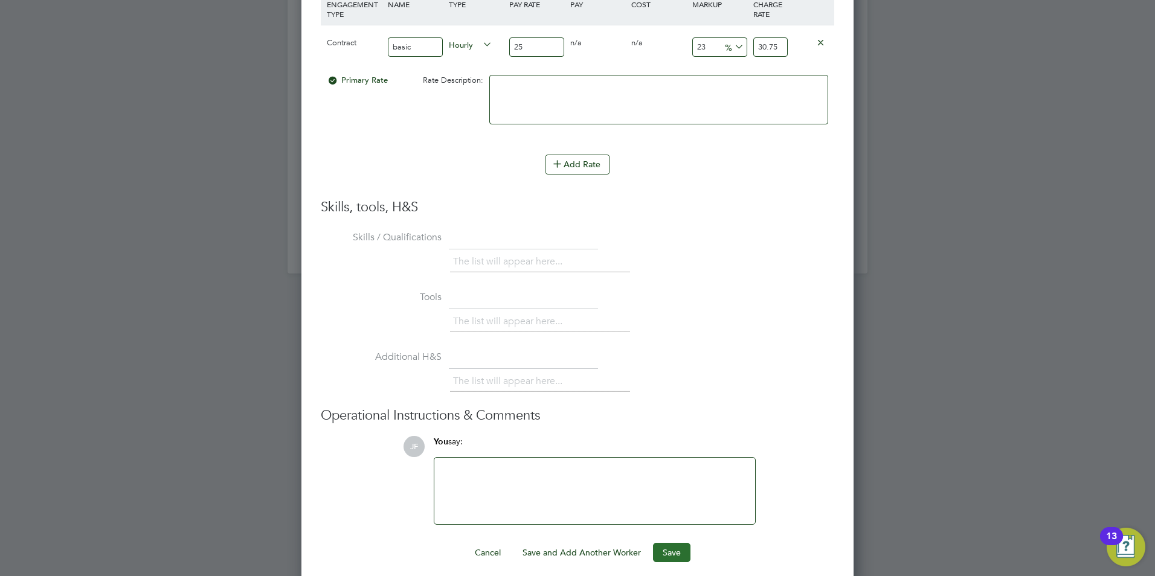
type input "23"
click at [678, 544] on button "Save" at bounding box center [671, 552] width 37 height 19
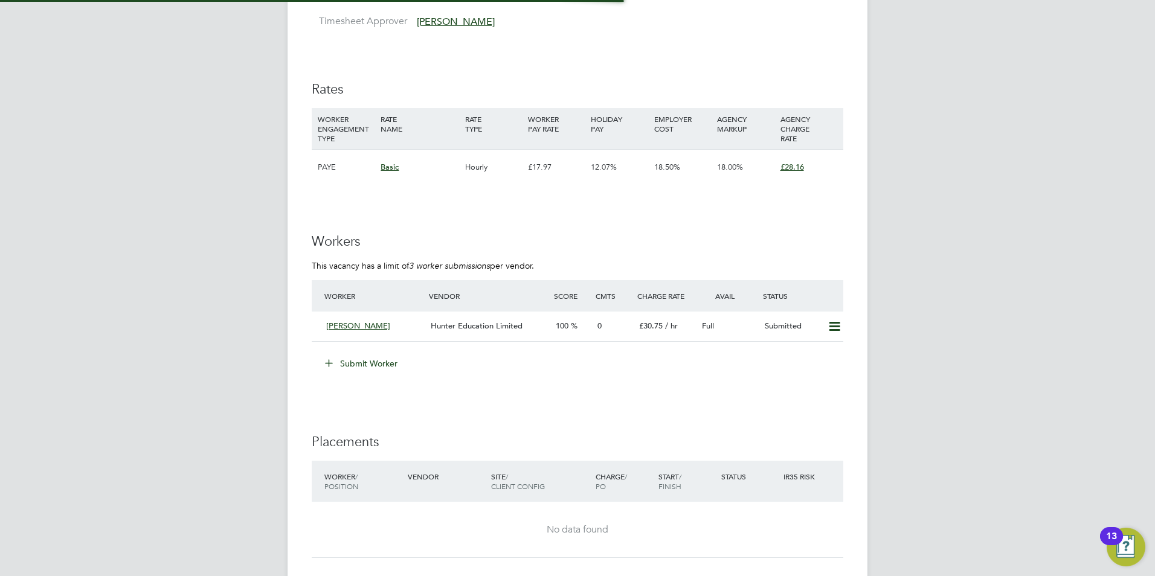
scroll to position [36, 85]
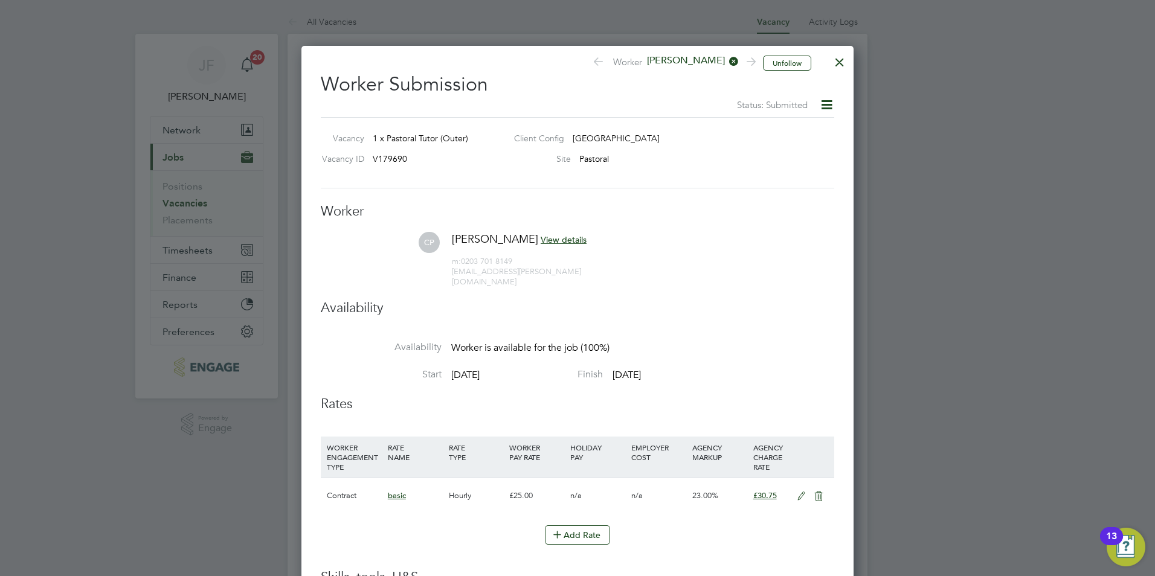
click at [841, 60] on div at bounding box center [840, 59] width 22 height 22
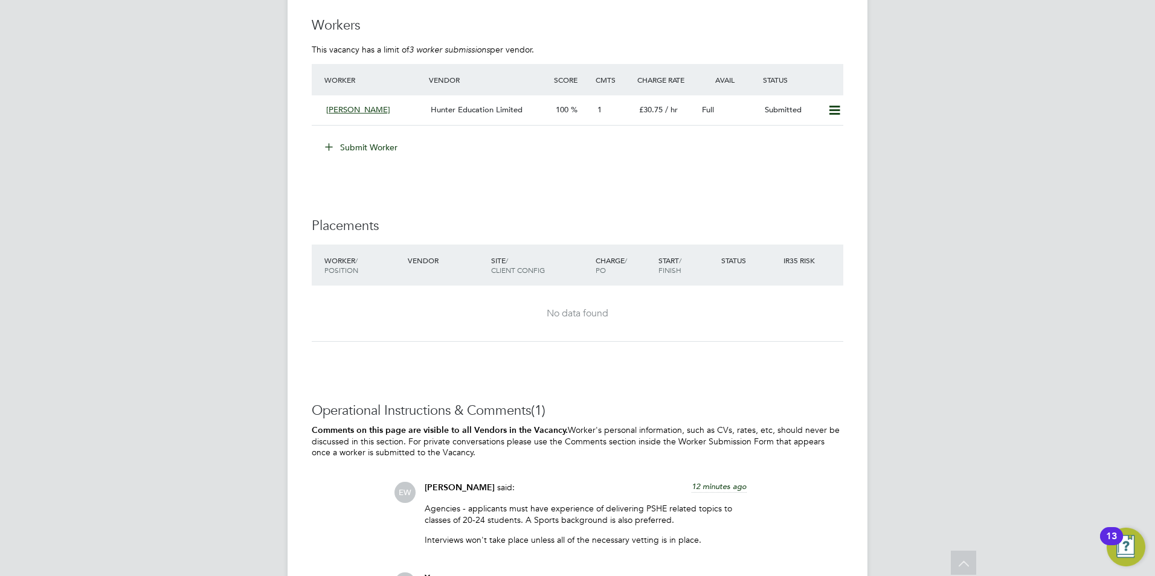
scroll to position [2176, 0]
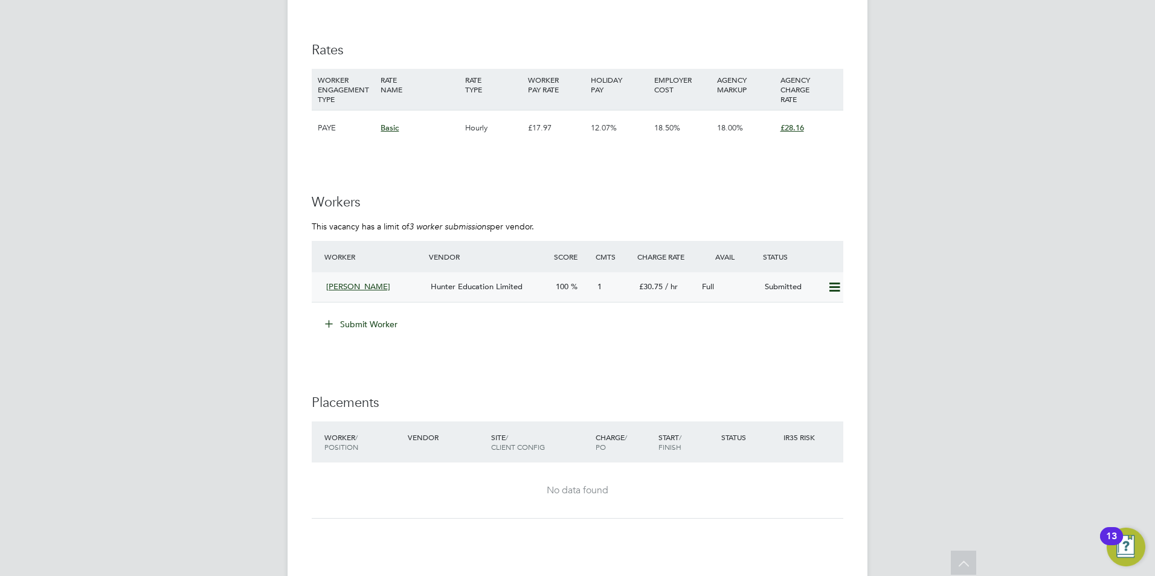
click at [467, 291] on span "Hunter Education Limited" at bounding box center [477, 286] width 92 height 10
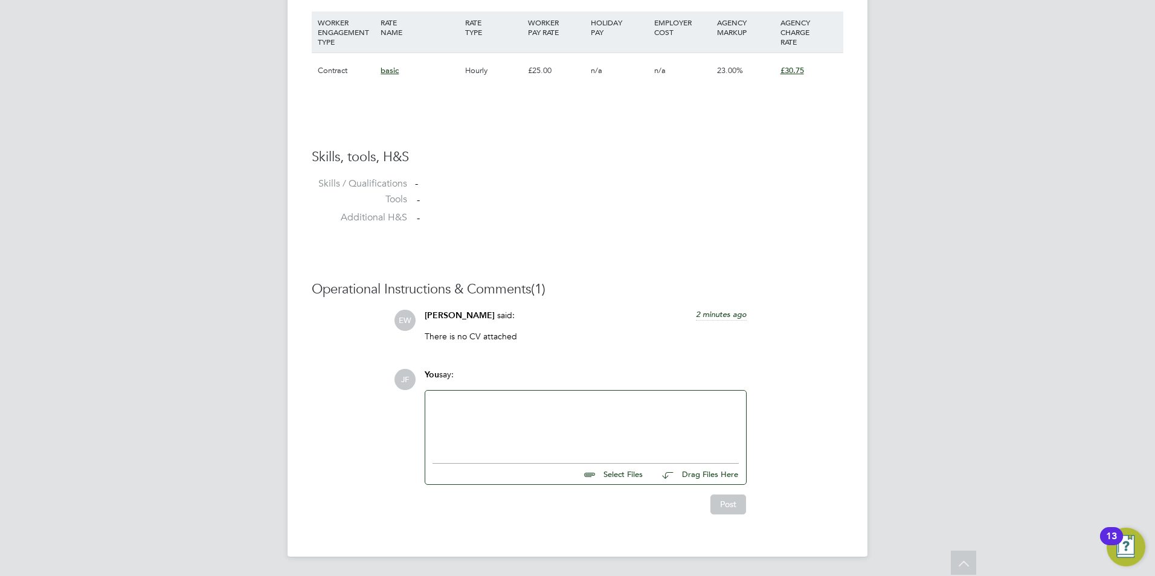
click at [615, 473] on input "file" at bounding box center [648, 472] width 181 height 17
type input "C:\fakepath\Sept CV 3.docx"
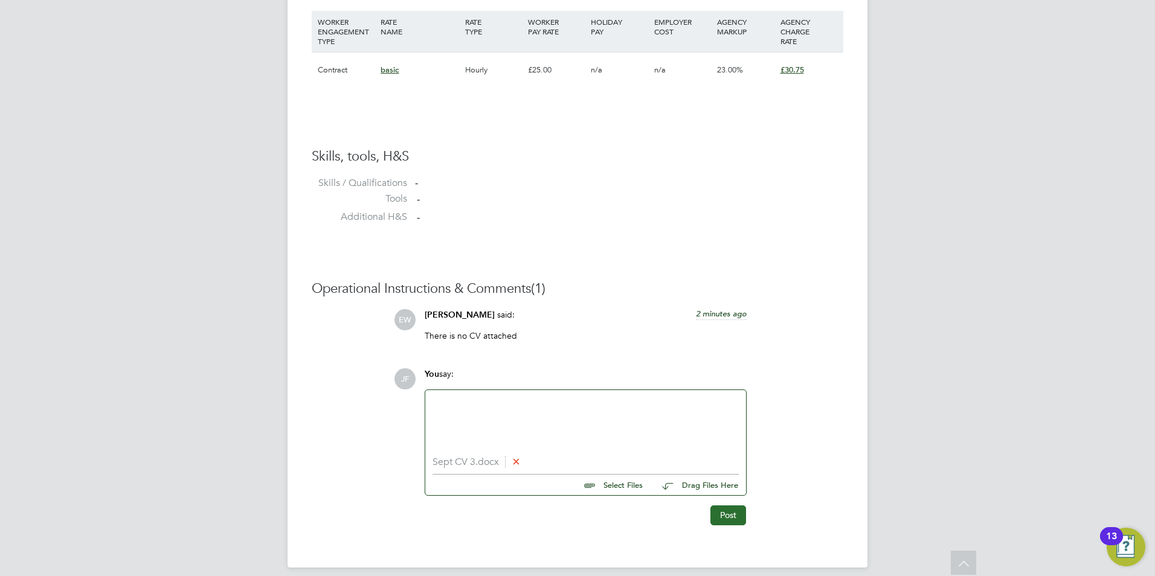
click at [733, 515] on button "Post" at bounding box center [728, 515] width 36 height 19
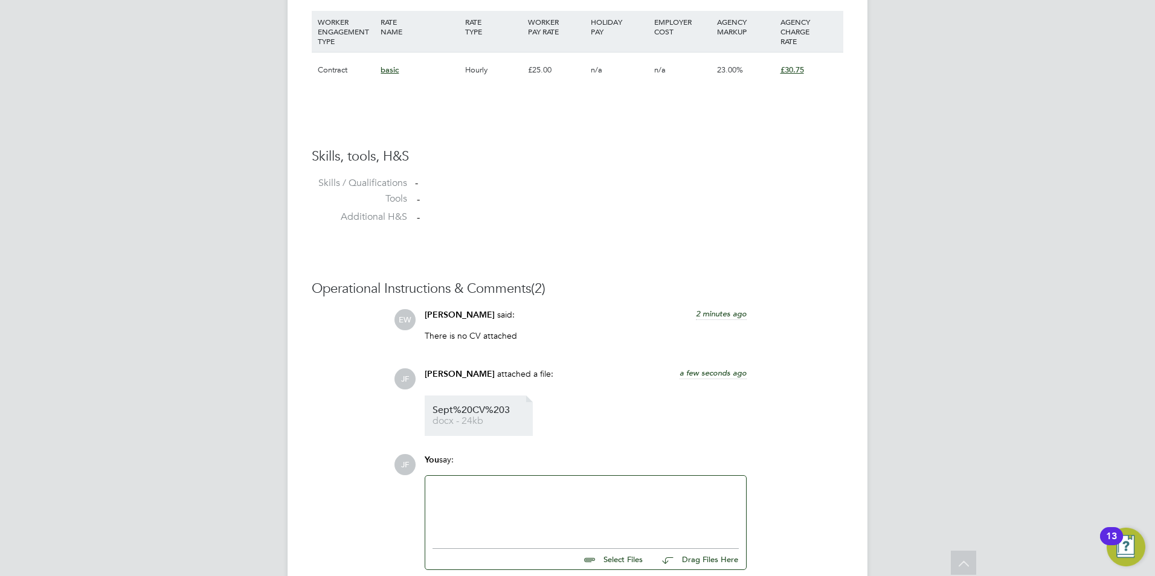
click at [474, 420] on span "docx - 24kb" at bounding box center [480, 421] width 97 height 9
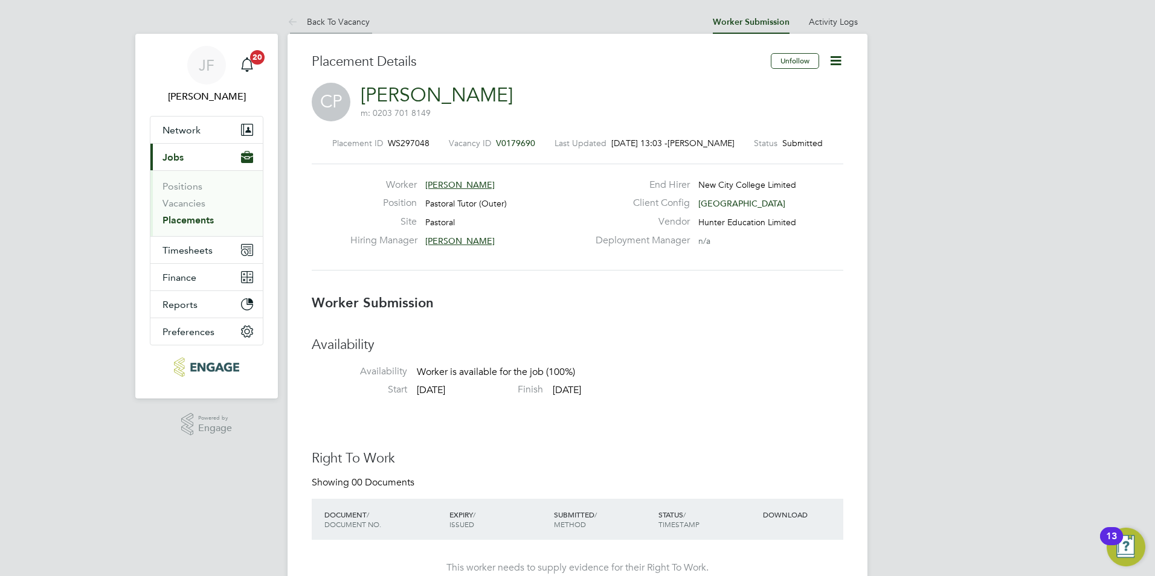
click at [334, 22] on link "Back To Vacancy" at bounding box center [329, 21] width 82 height 11
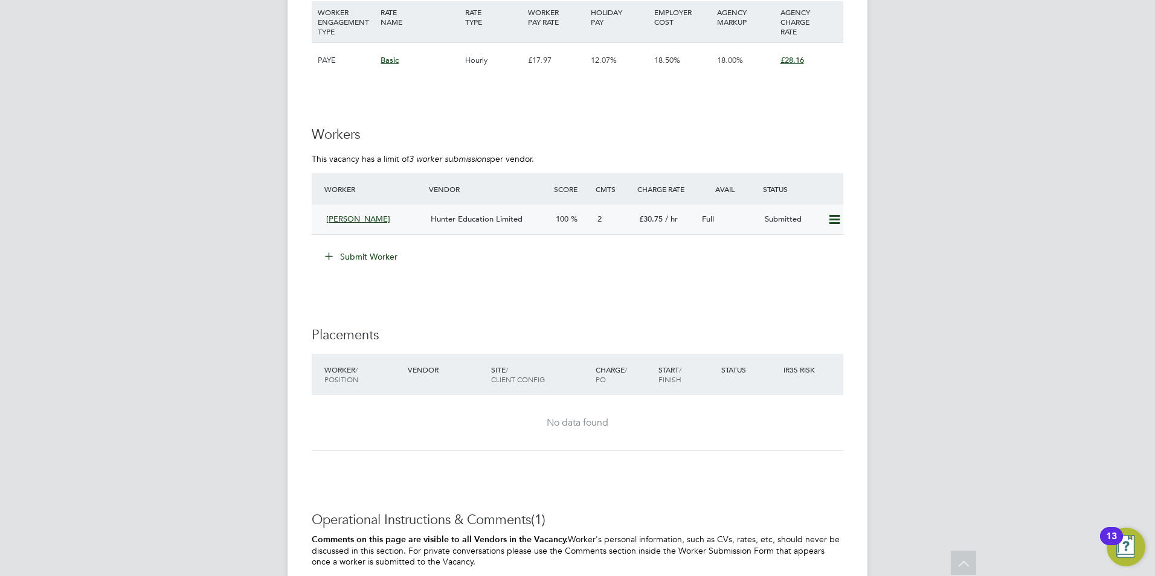
click at [477, 216] on span "Hunter Education Limited" at bounding box center [477, 219] width 92 height 10
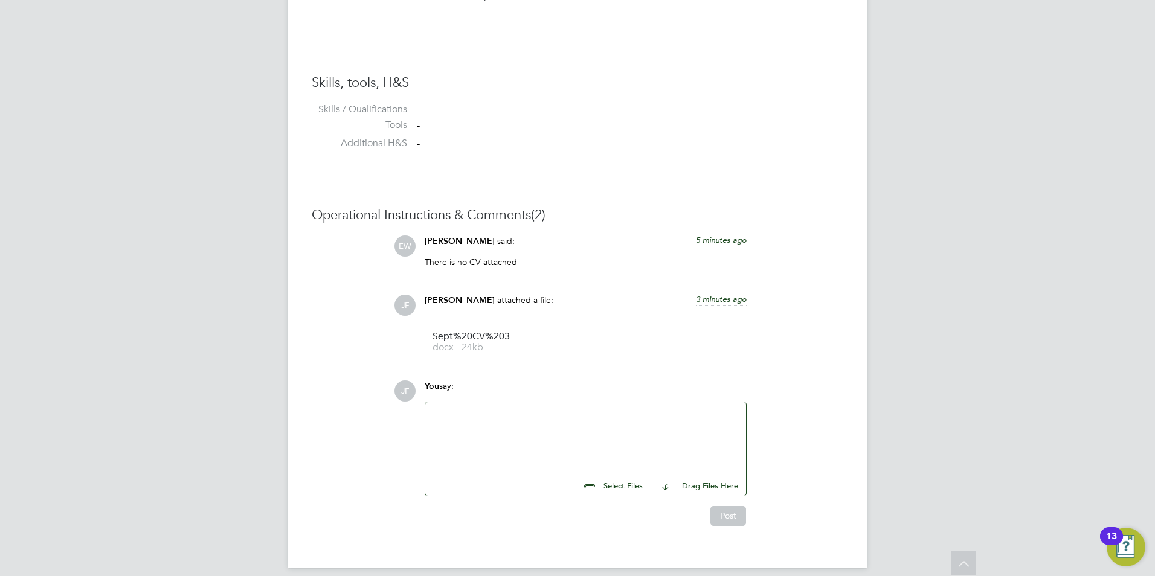
scroll to position [928, 0]
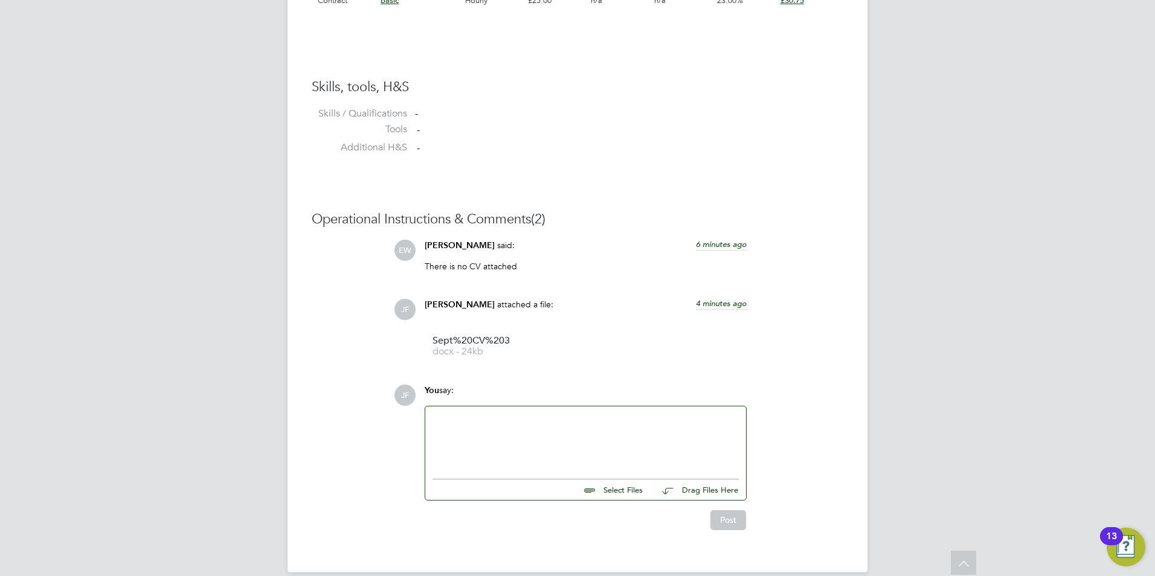
click at [477, 446] on div at bounding box center [585, 440] width 306 height 52
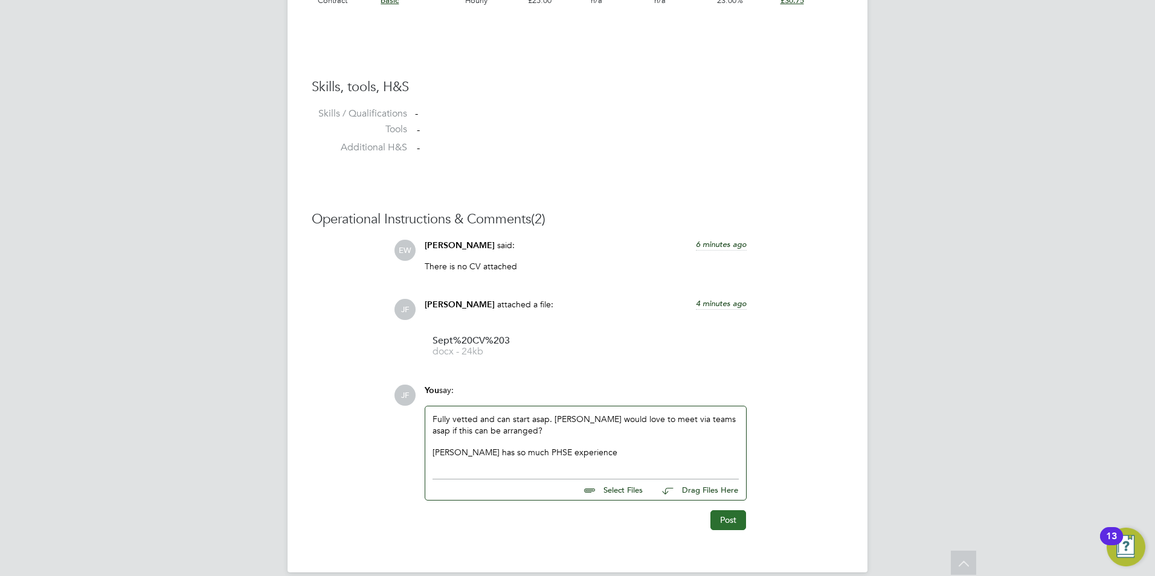
click at [741, 518] on button "Post" at bounding box center [728, 519] width 36 height 19
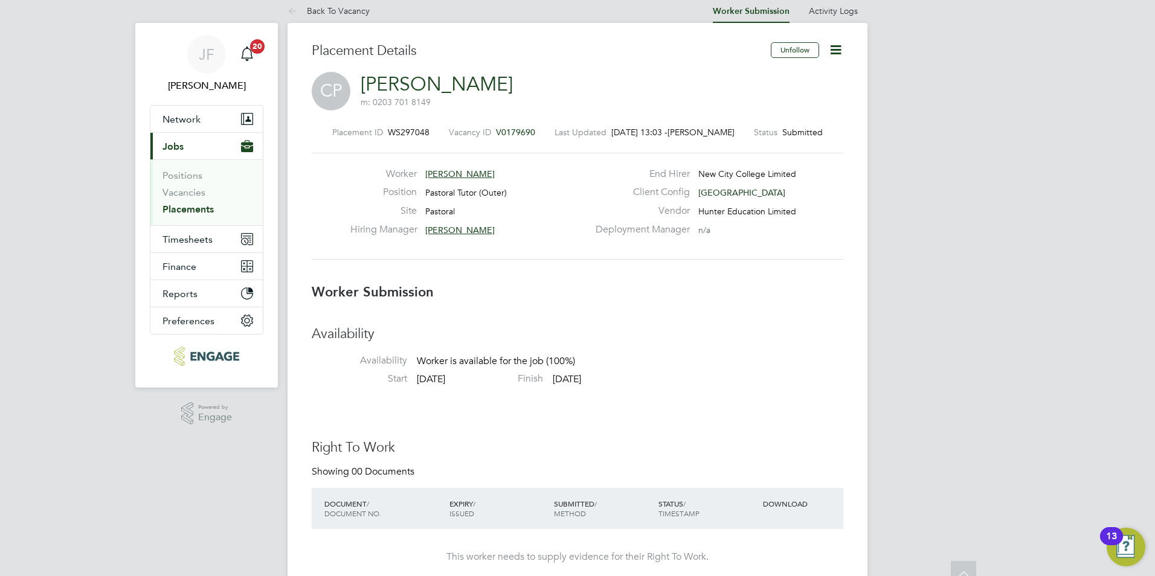
scroll to position [0, 0]
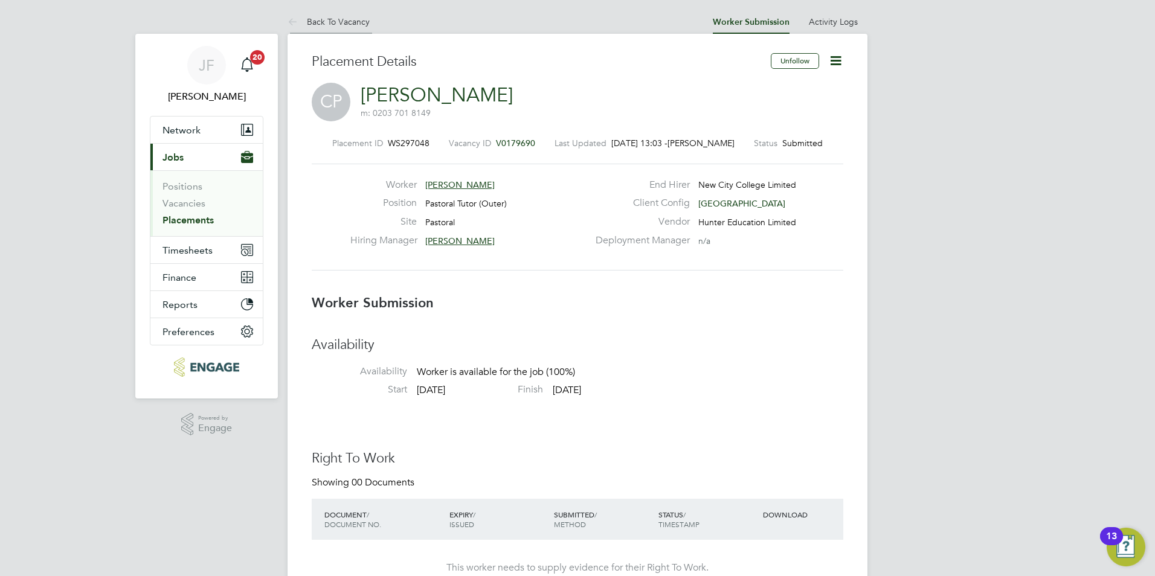
click at [348, 24] on link "Back To Vacancy" at bounding box center [329, 21] width 82 height 11
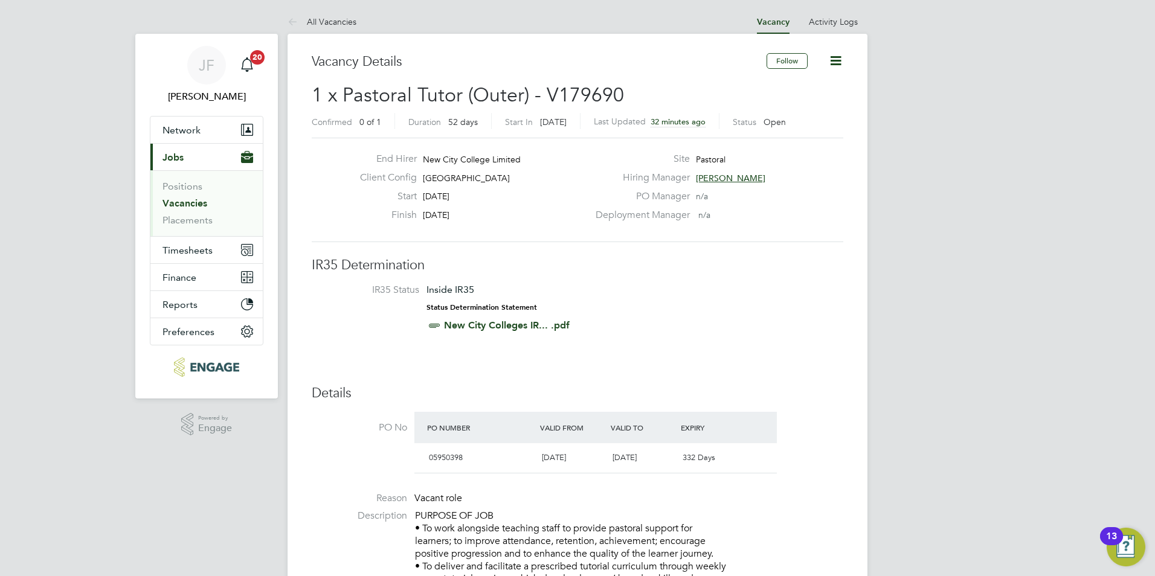
click at [327, 30] on li "All Vacancies" at bounding box center [322, 22] width 69 height 24
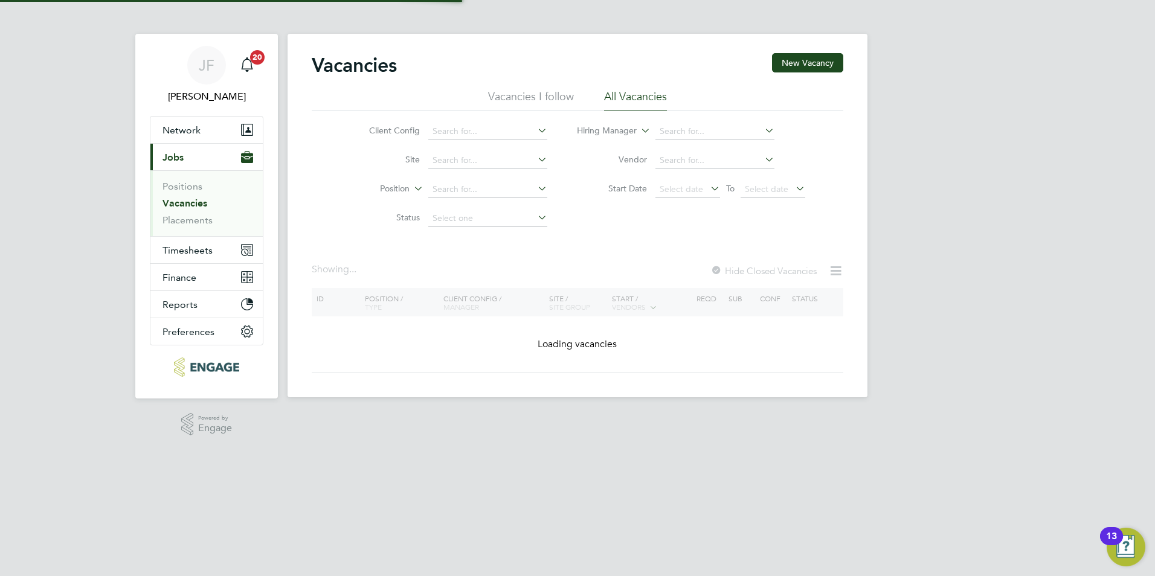
click at [328, 28] on app-barbie "Vacancies New Vacancy Vacancies I follow All Vacancies Client Config Site Posit…" at bounding box center [578, 198] width 580 height 397
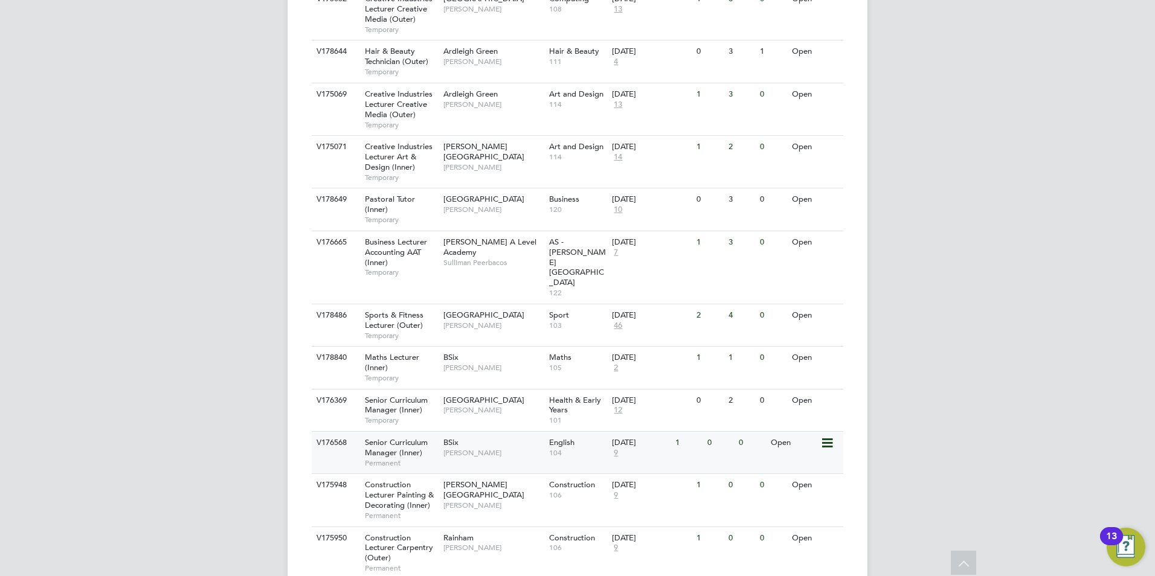
scroll to position [1256, 0]
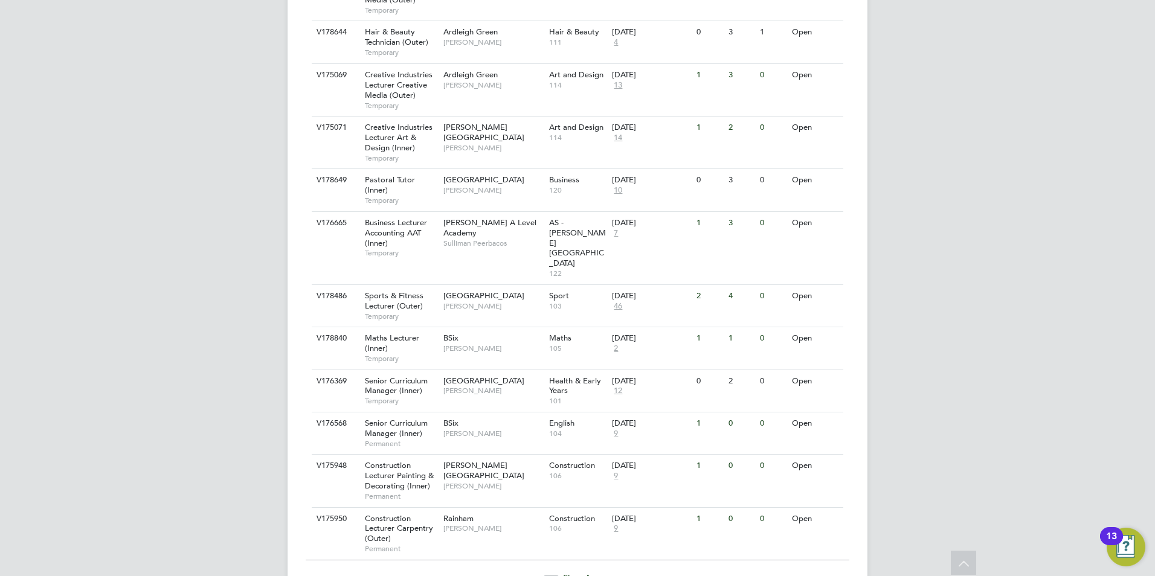
click at [583, 573] on span "Show 4 more" at bounding box center [587, 578] width 48 height 11
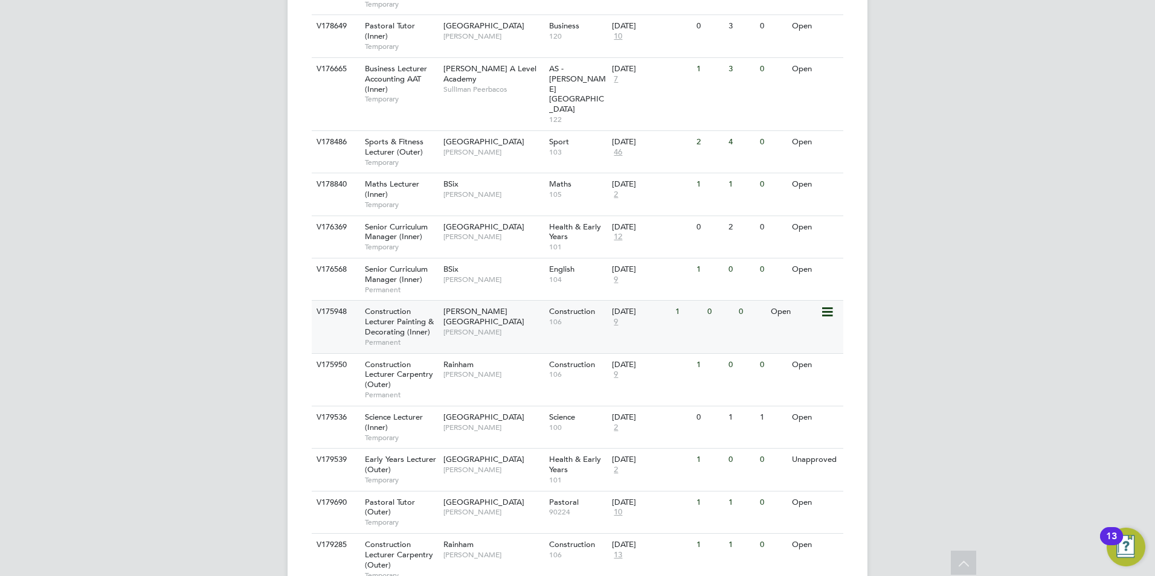
scroll to position [1413, 0]
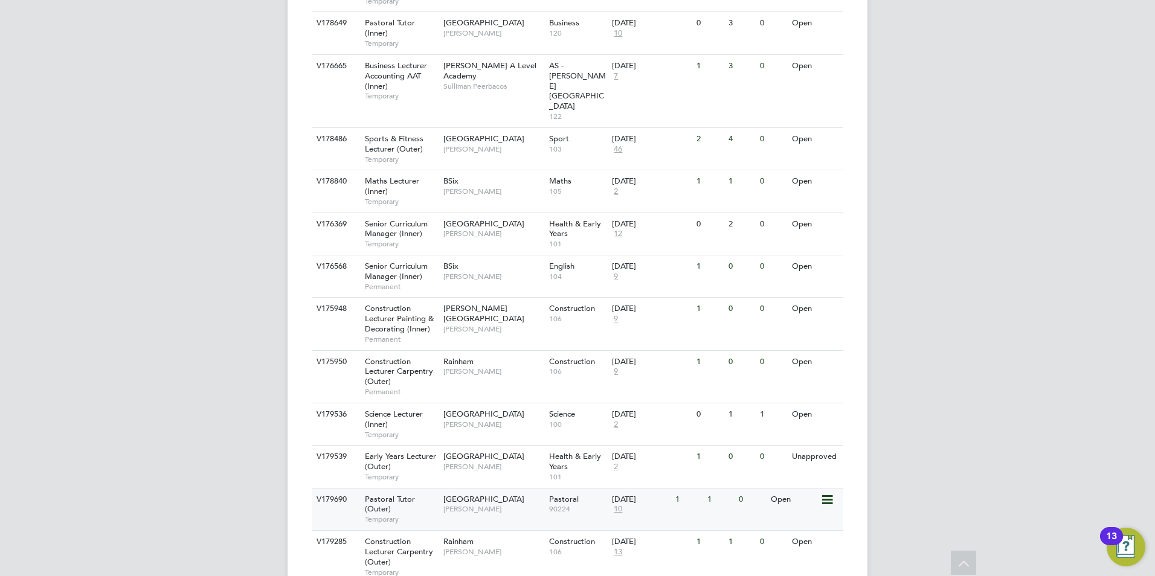
click at [620, 504] on span "10" at bounding box center [618, 509] width 12 height 10
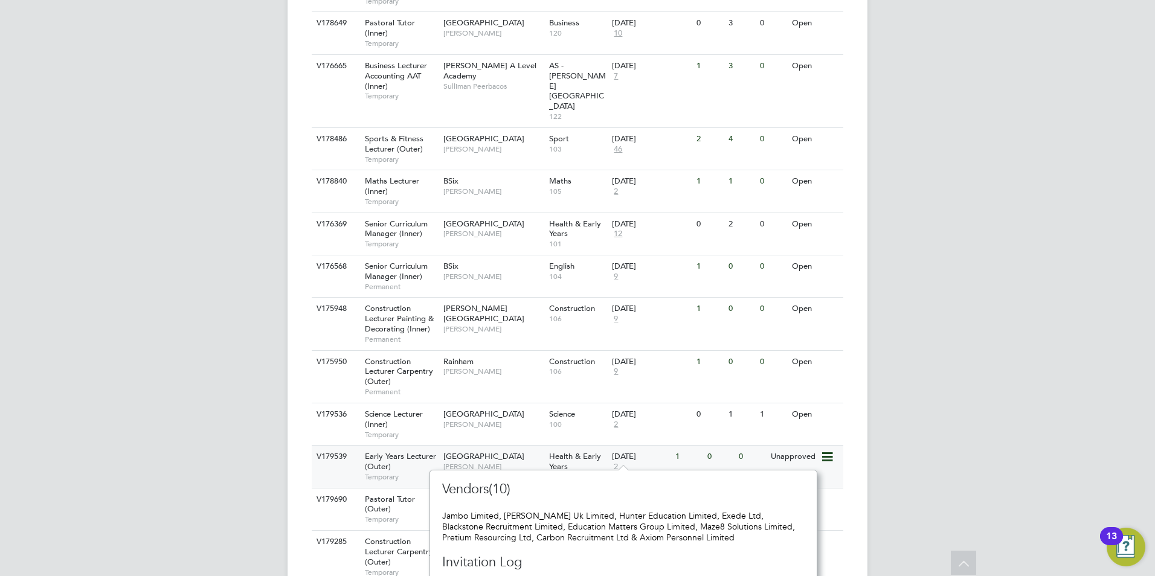
scroll to position [1437, 0]
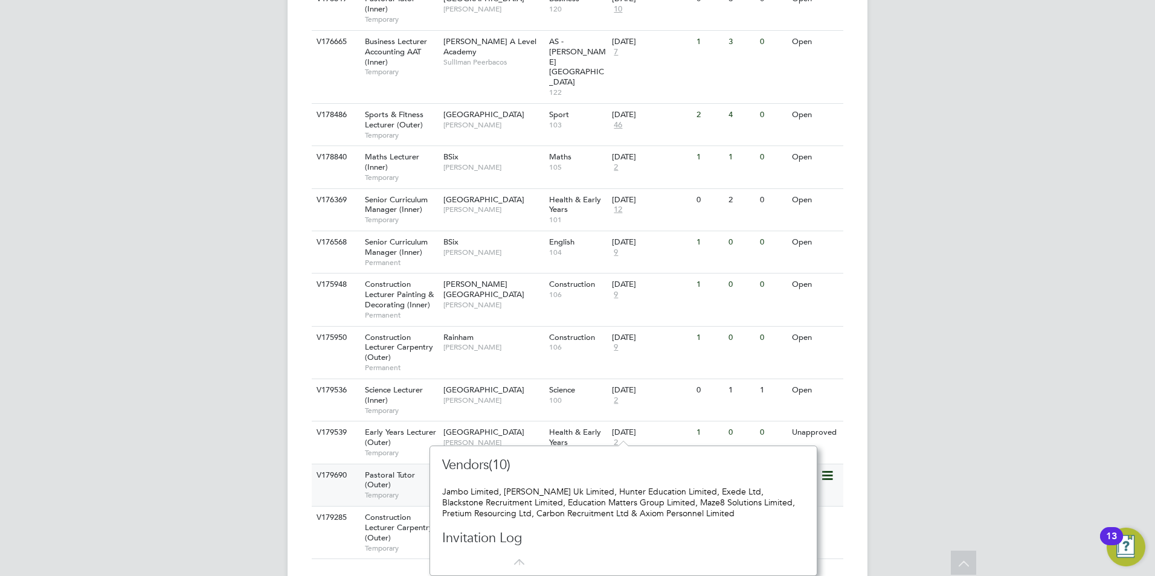
click at [497, 470] on span "[GEOGRAPHIC_DATA]" at bounding box center [483, 475] width 81 height 10
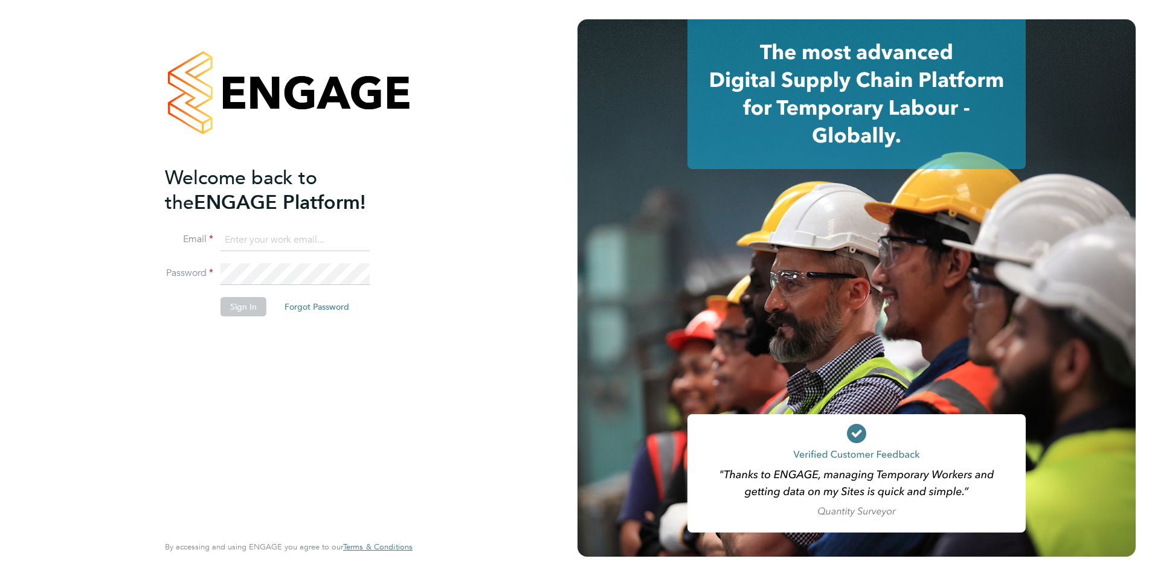
type input "[PERSON_NAME][EMAIL_ADDRESS][PERSON_NAME][DOMAIN_NAME]"
click at [234, 304] on button "Sign In" at bounding box center [243, 306] width 46 height 19
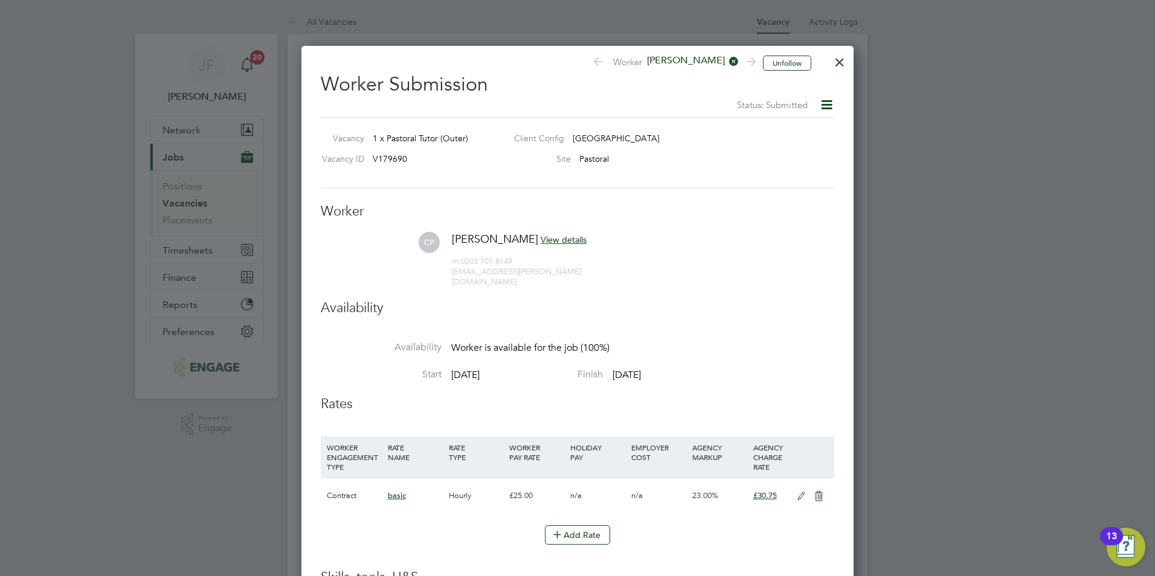
click at [840, 59] on div at bounding box center [840, 59] width 22 height 22
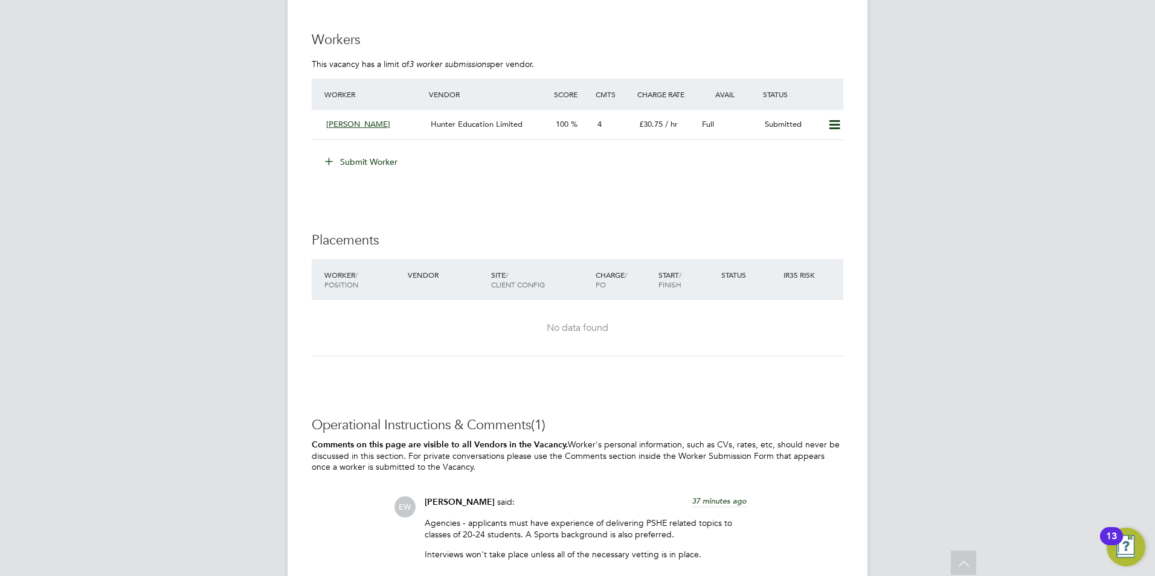
scroll to position [2319, 0]
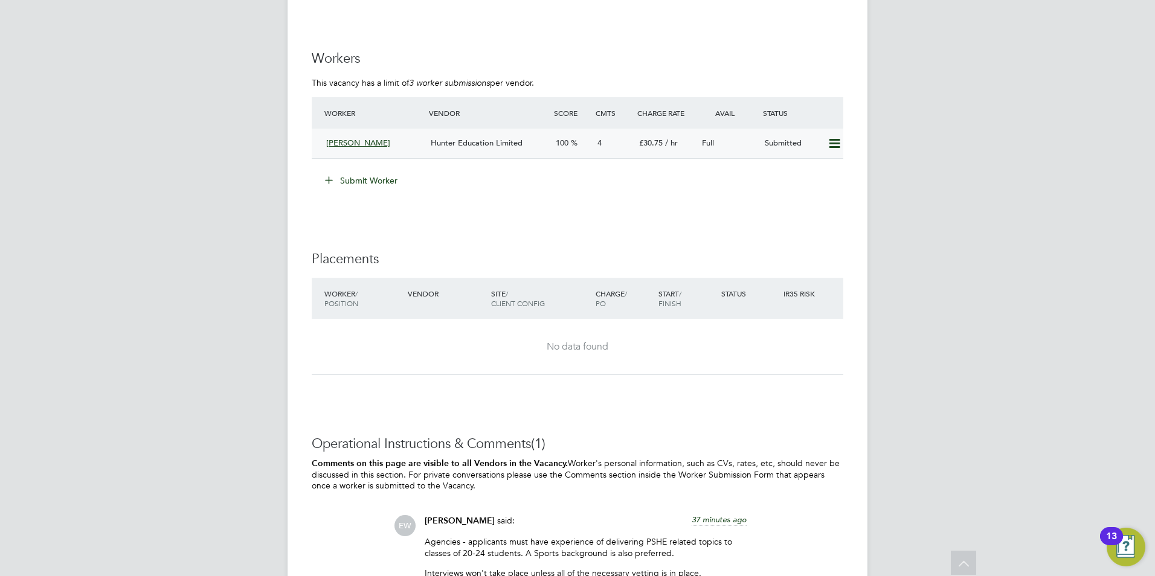
click at [553, 147] on div "100" at bounding box center [572, 143] width 42 height 20
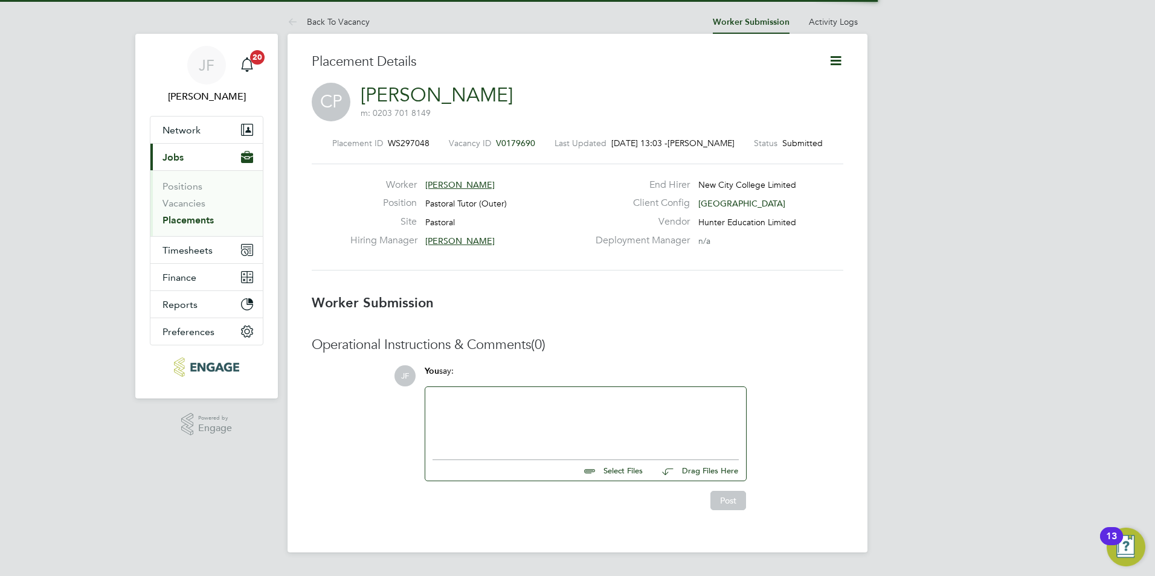
scroll to position [11, 97]
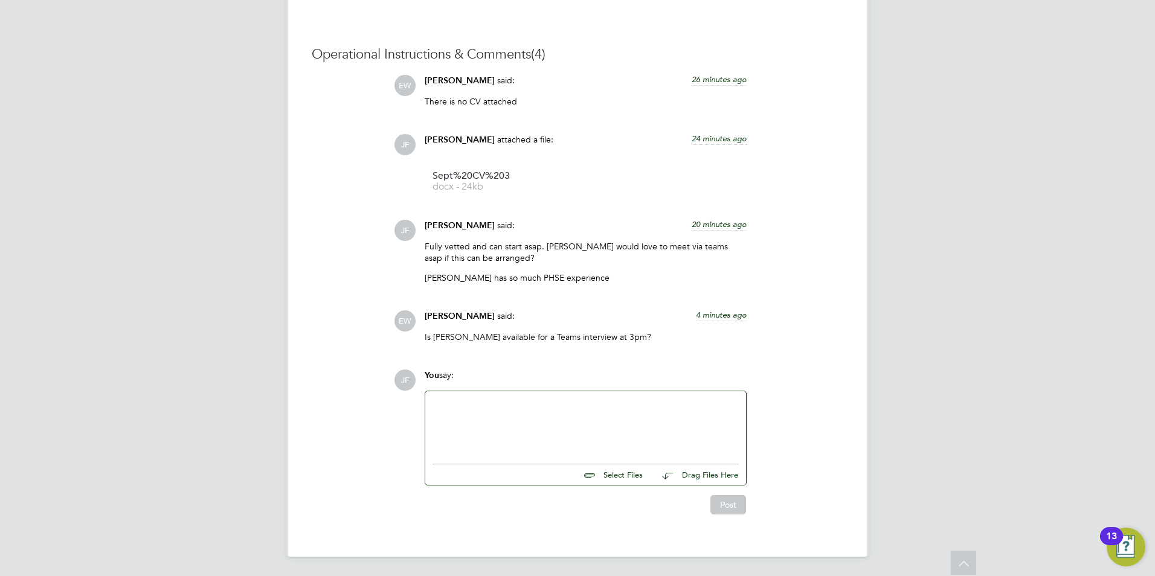
click at [522, 401] on div at bounding box center [585, 425] width 306 height 52
drag, startPoint x: 544, startPoint y: 428, endPoint x: 542, endPoint y: 441, distance: 13.5
click at [564, 440] on div "Hi Emma, Yes, that is fine. Please can yiou send the link to:" at bounding box center [585, 425] width 306 height 52
click at [541, 428] on div "Yes, that is fine. Please can yiou send the link to:" at bounding box center [585, 426] width 306 height 11
click at [628, 429] on div "Yes, that is fine. Please can you send the link to:" at bounding box center [585, 426] width 306 height 11
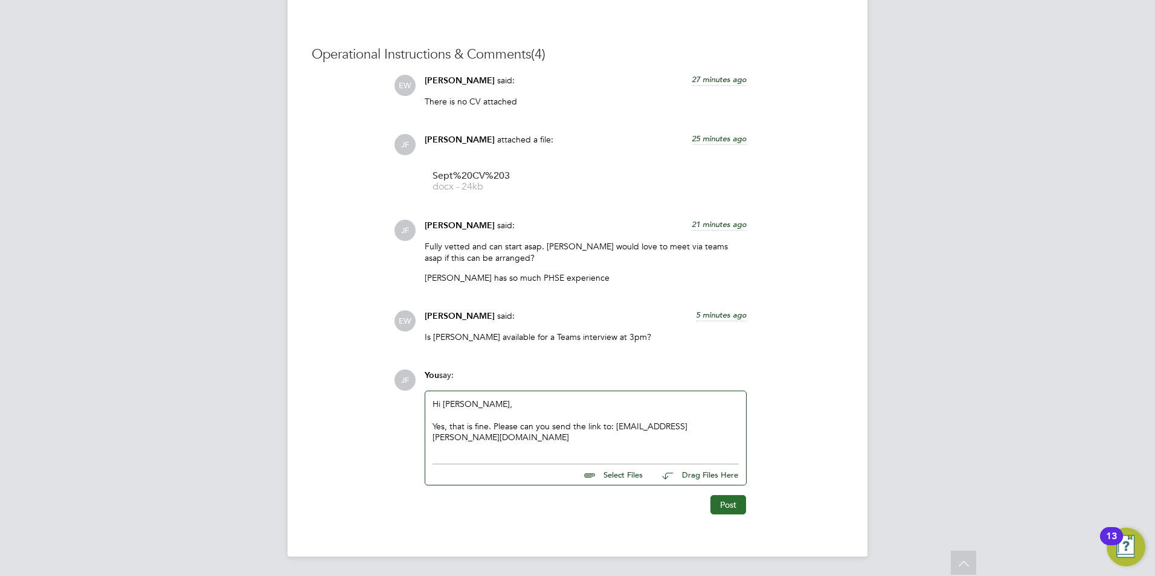
click at [737, 500] on button "Post" at bounding box center [728, 504] width 36 height 19
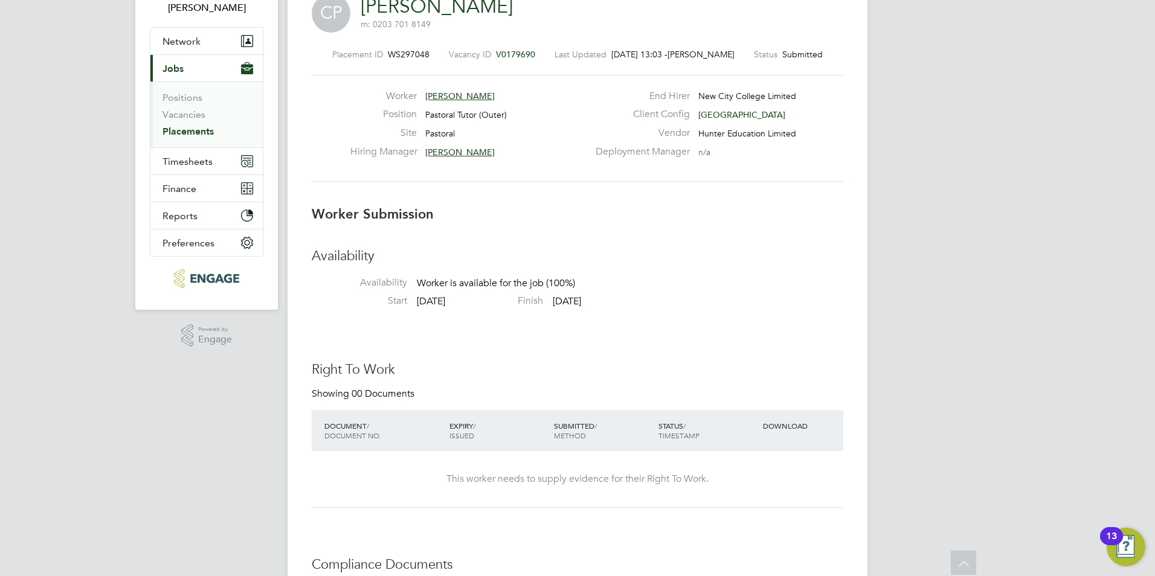
scroll to position [0, 0]
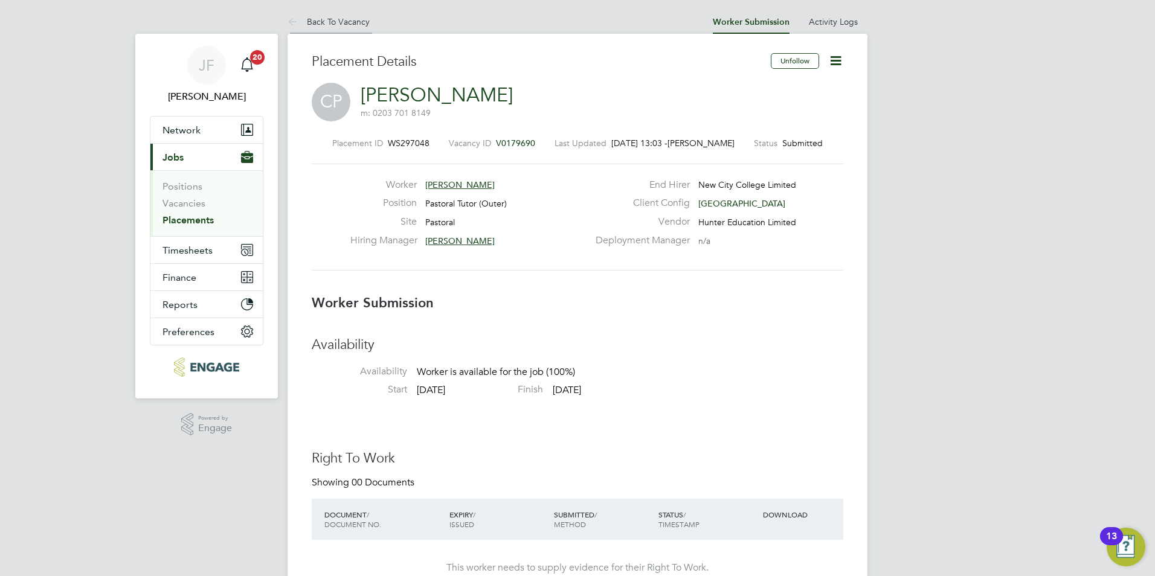
drag, startPoint x: 338, startPoint y: 20, endPoint x: 350, endPoint y: 27, distance: 13.8
click at [339, 20] on link "Back To Vacancy" at bounding box center [329, 21] width 82 height 11
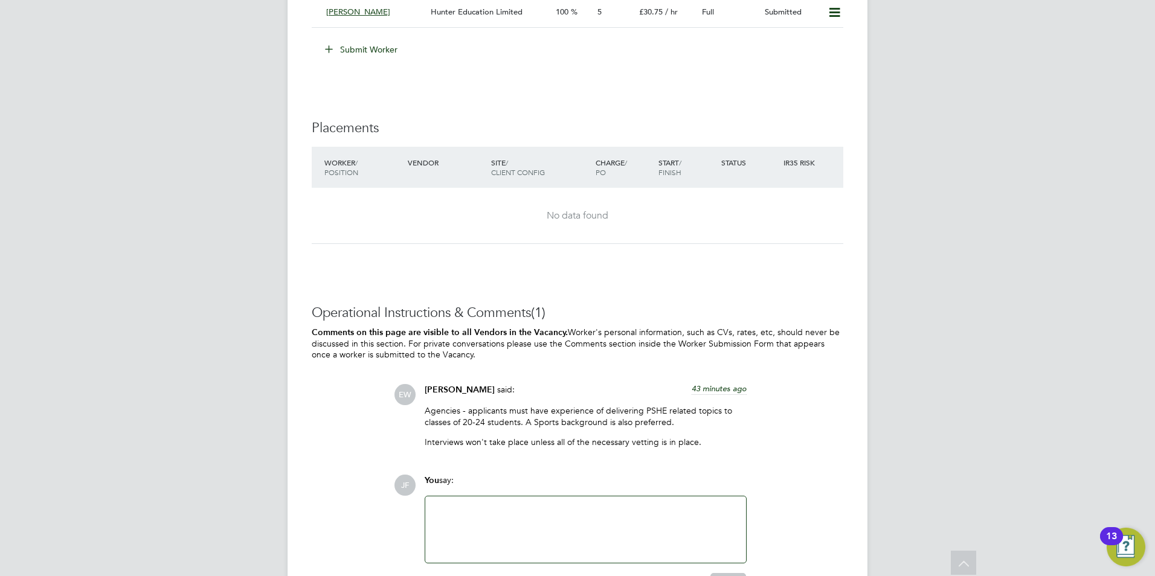
scroll to position [2374, 0]
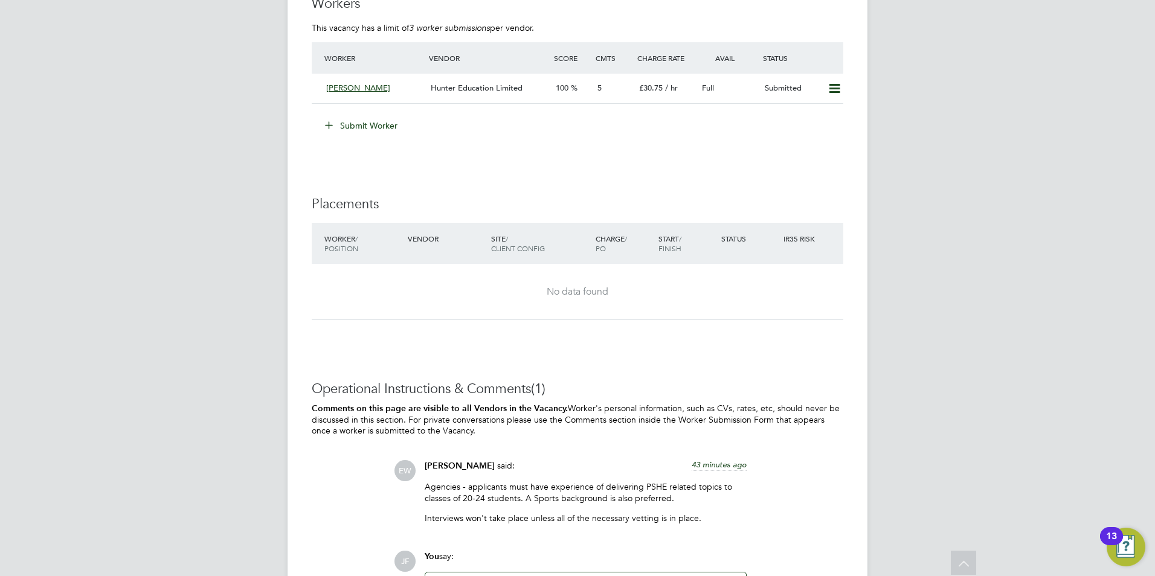
click at [374, 123] on button "Submit Worker" at bounding box center [362, 125] width 91 height 19
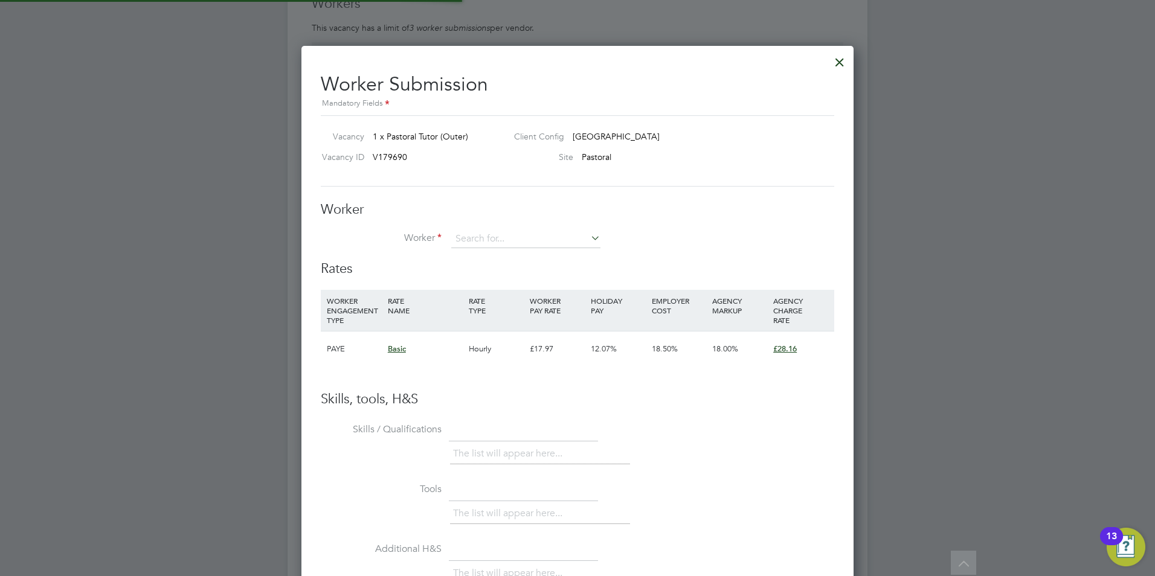
scroll to position [733, 553]
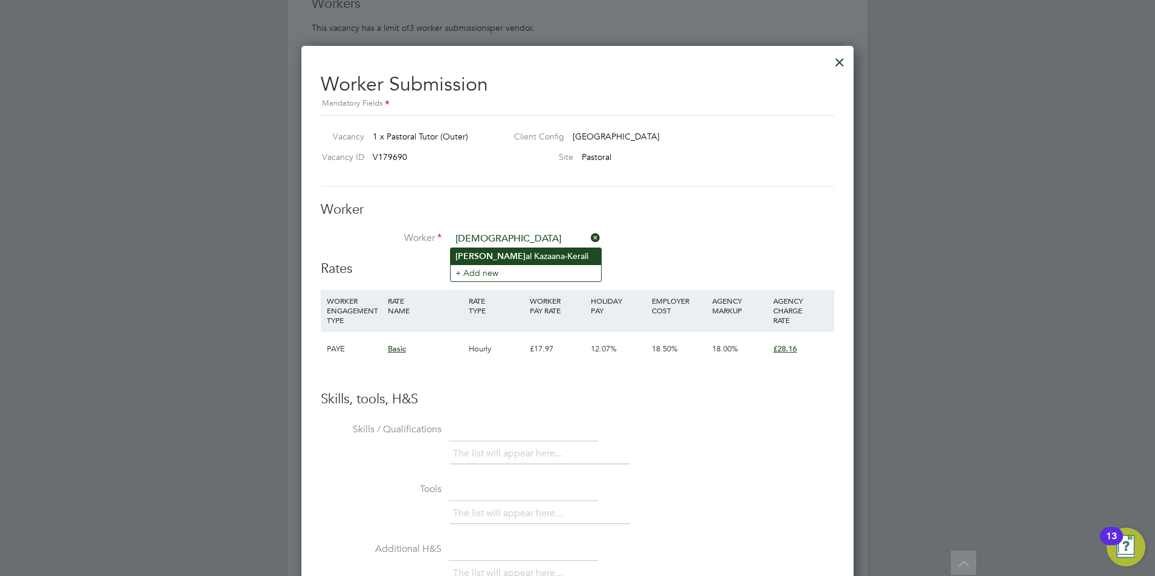
click at [550, 251] on li "Chryst al Kazaana-Kerali" at bounding box center [526, 256] width 150 height 16
type input "[PERSON_NAME]"
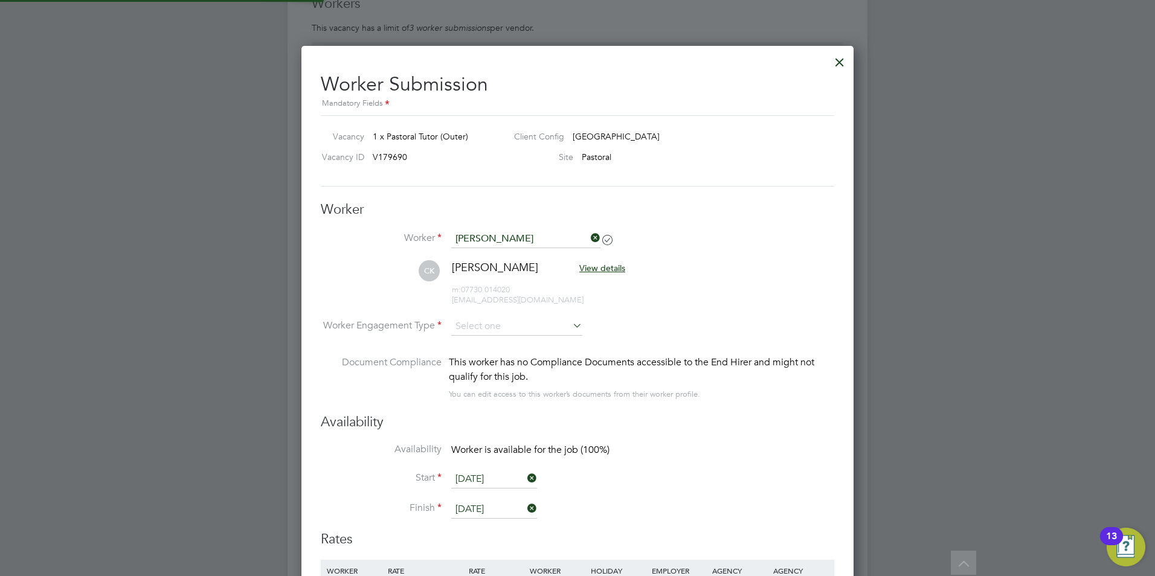
scroll to position [6, 6]
click at [474, 323] on input at bounding box center [516, 327] width 131 height 18
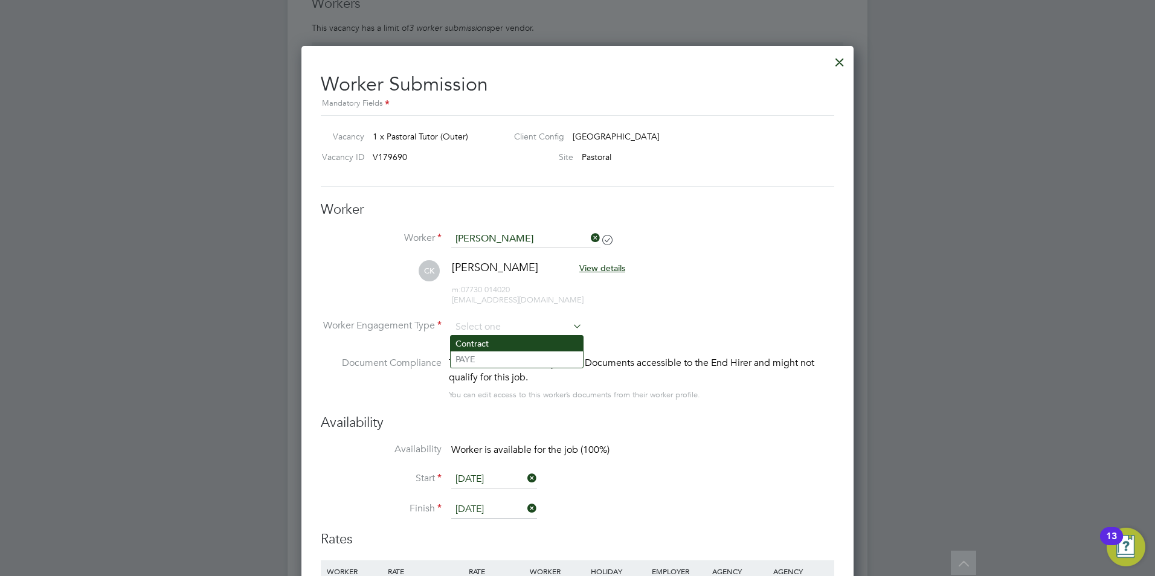
click at [484, 339] on li "Contract" at bounding box center [517, 344] width 132 height 16
type input "Contract"
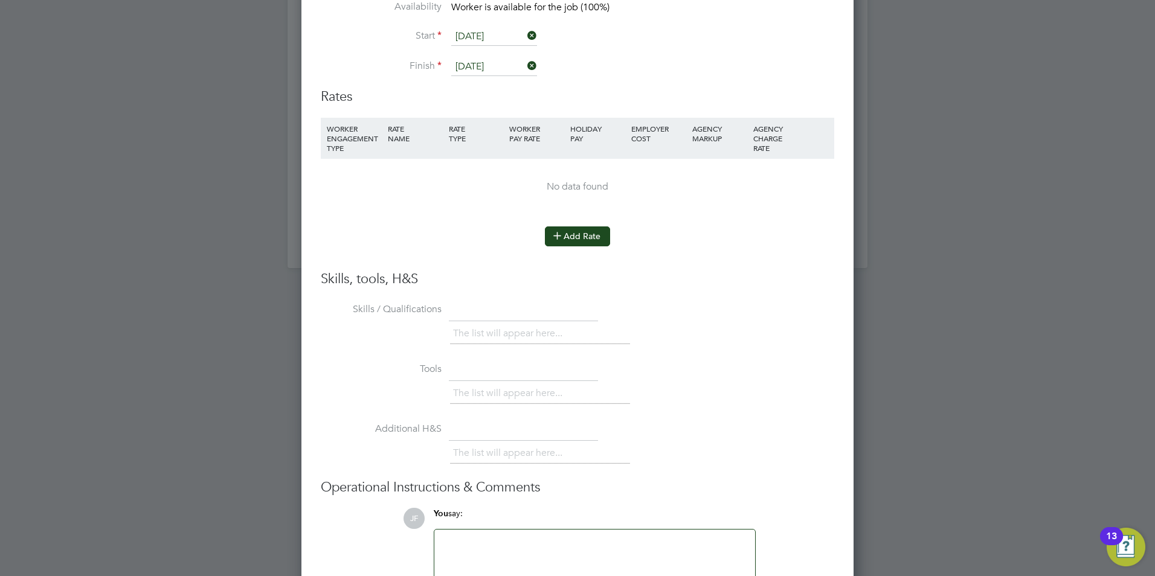
click at [575, 228] on button "Add Rate" at bounding box center [577, 236] width 65 height 19
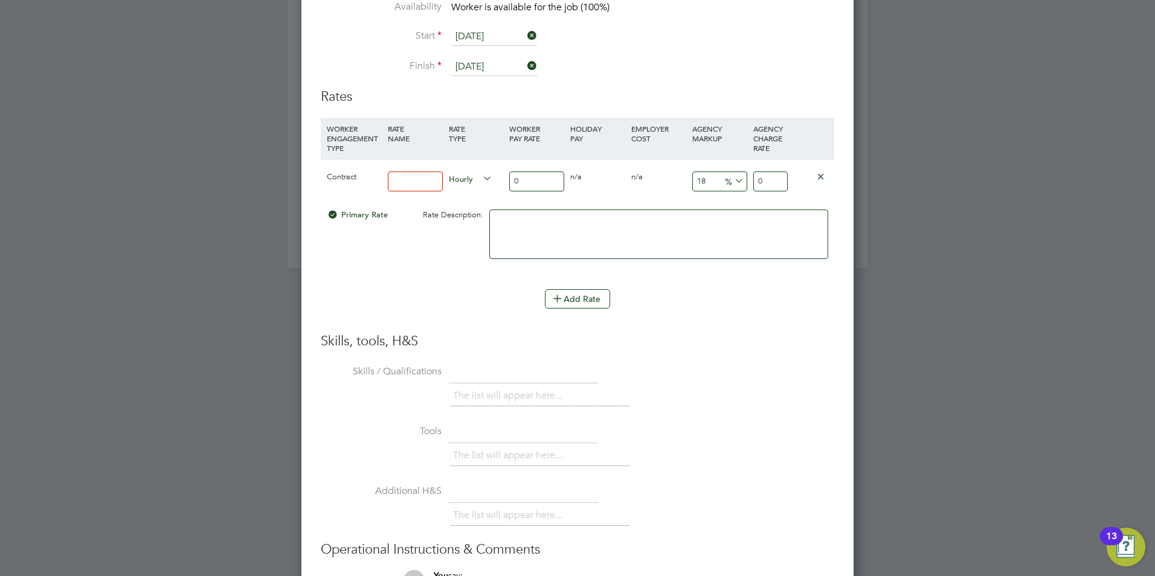
click at [440, 182] on input at bounding box center [415, 182] width 55 height 20
type input "basic"
click at [536, 181] on input "0" at bounding box center [536, 182] width 55 height 20
type input "2"
type input "2.36"
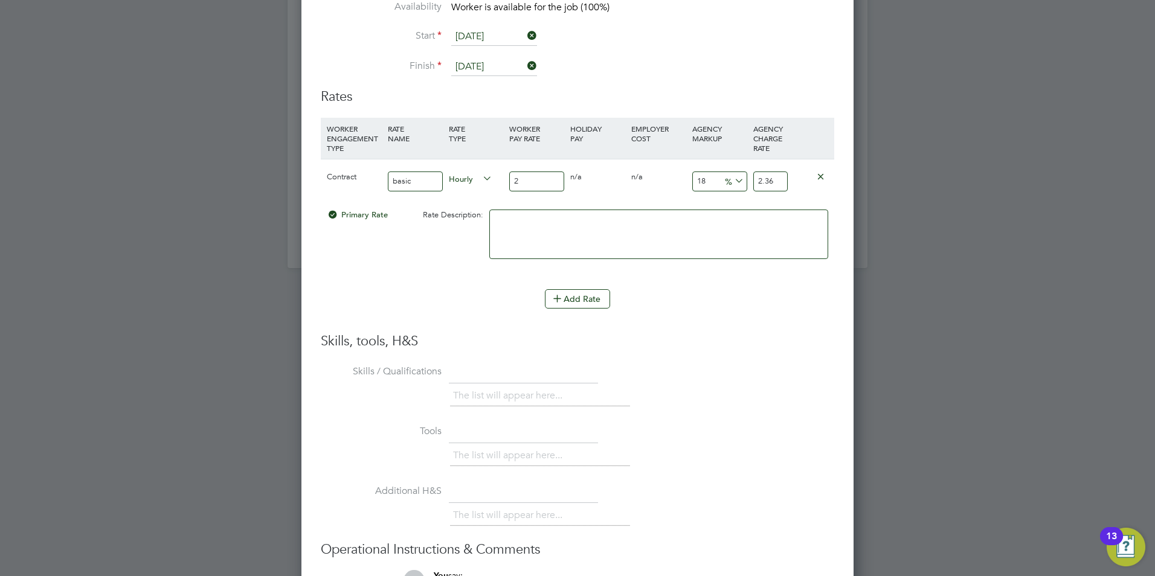
type input "23"
type input "27.14"
type input "23"
click at [705, 178] on input "18" at bounding box center [719, 182] width 55 height 20
type input "1"
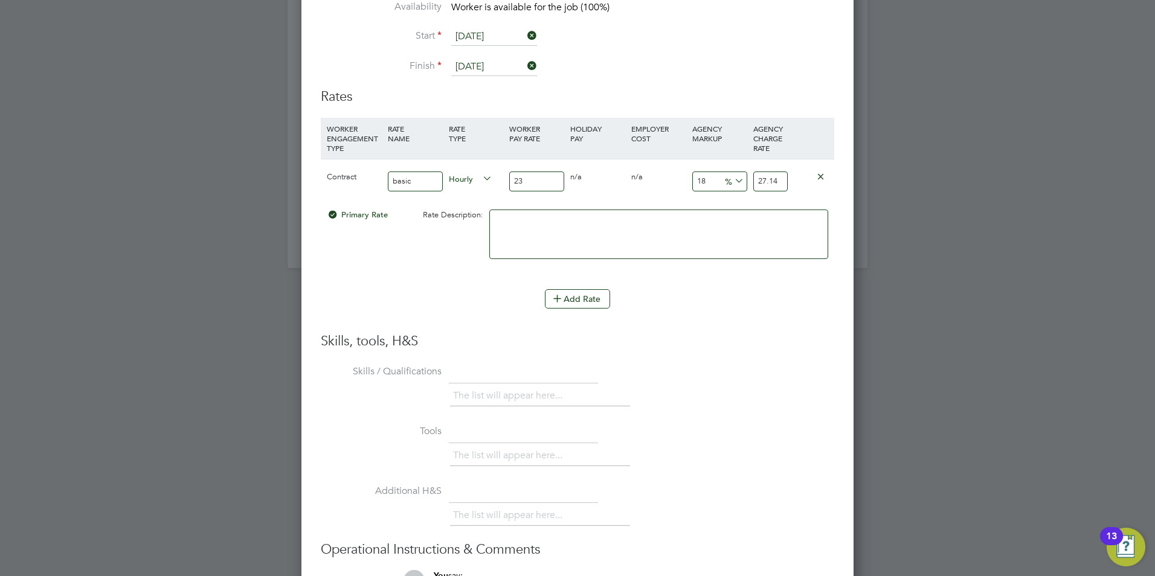
type input "23.23"
type input "2"
type input "23.46"
type input "23"
type input "28.29"
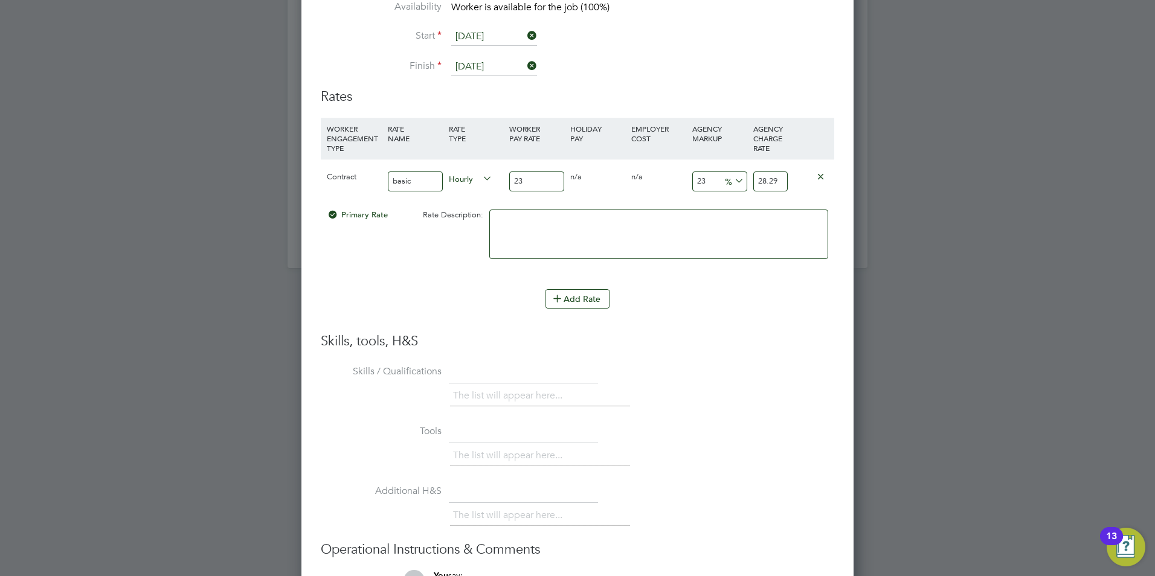
type input "23"
click at [527, 179] on input "23" at bounding box center [536, 182] width 55 height 20
type input "2"
type input "2.46"
type input "5"
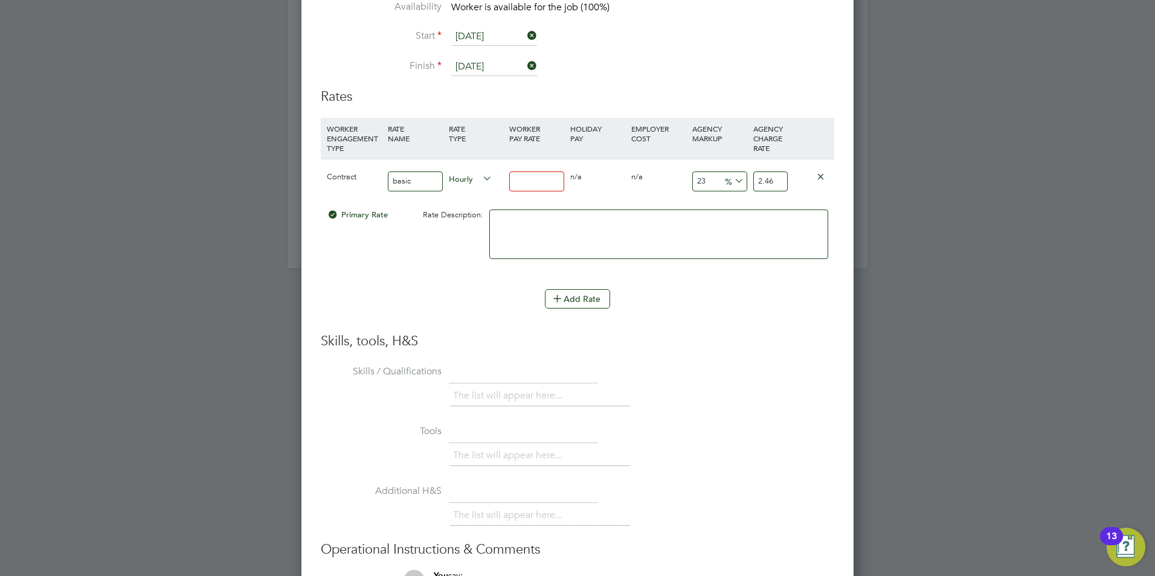
type input "6.15"
type input "2"
type input "2.46"
type input "25"
type input "30.75"
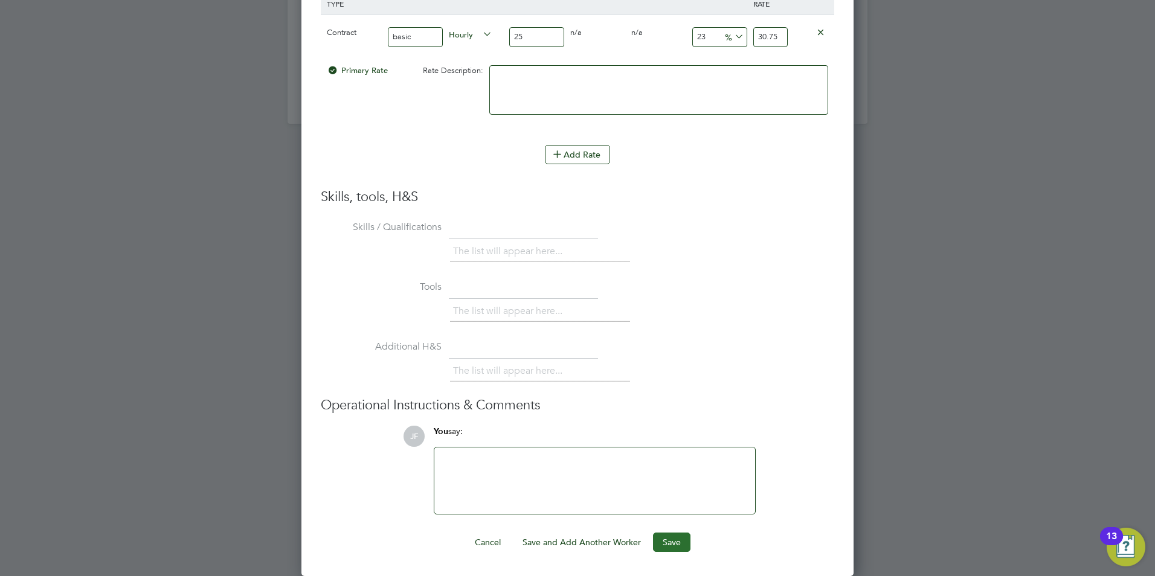
type input "25"
click at [666, 545] on button "Save" at bounding box center [671, 542] width 37 height 19
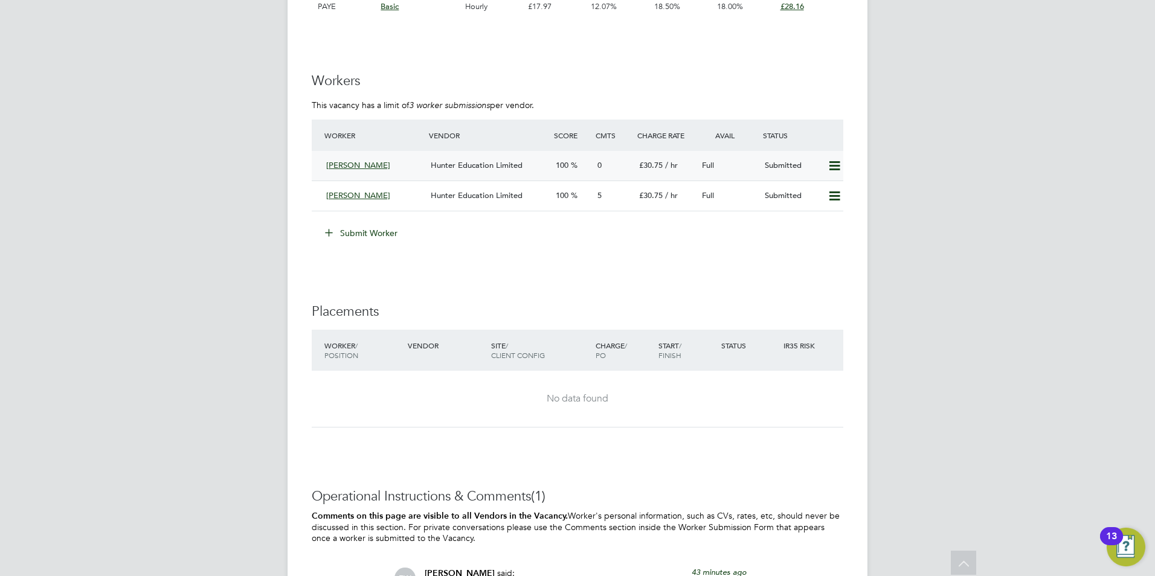
click at [497, 162] on span "Hunter Education Limited" at bounding box center [477, 165] width 92 height 10
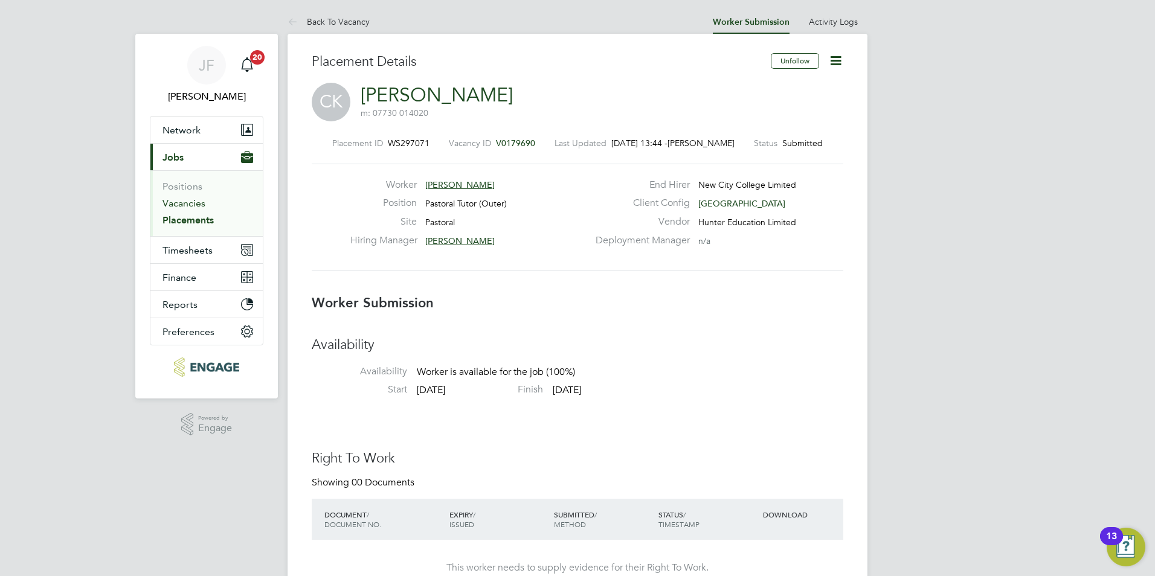
click at [185, 205] on link "Vacancies" at bounding box center [183, 203] width 43 height 11
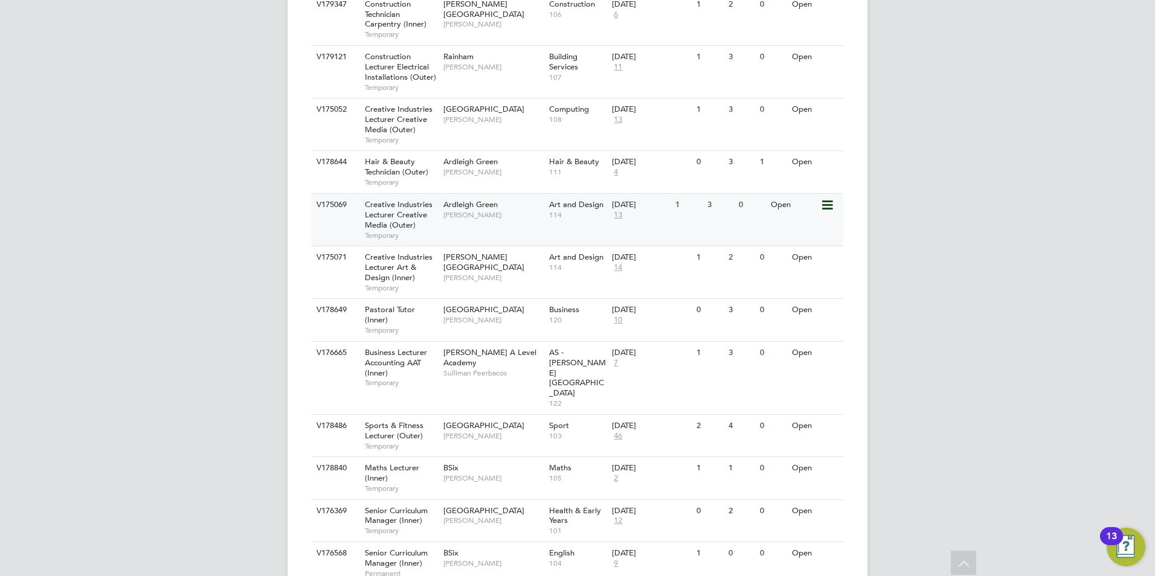
scroll to position [1268, 0]
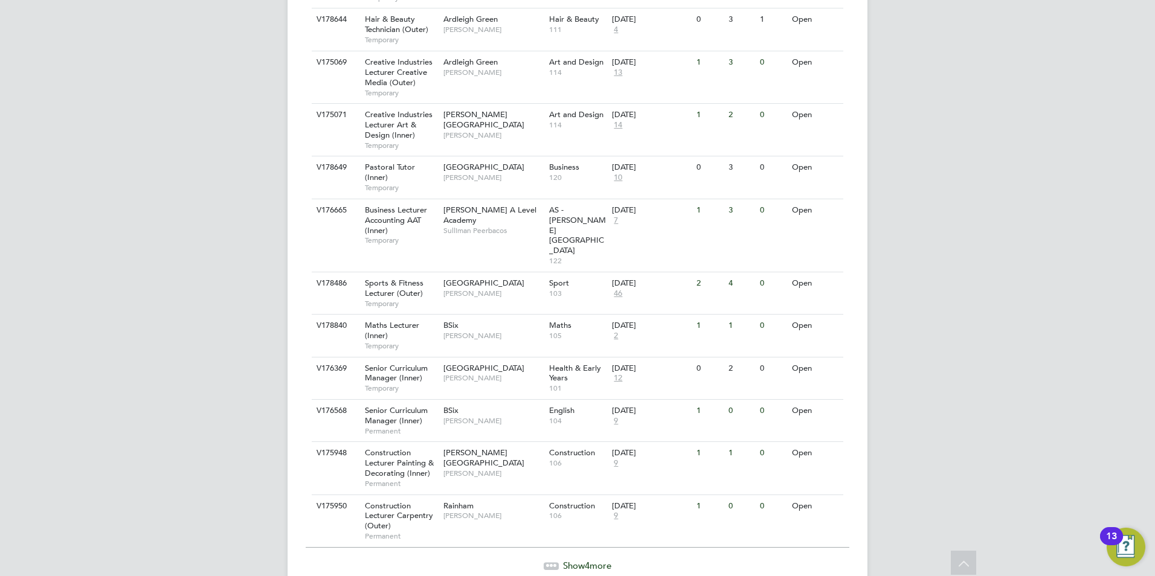
click at [573, 560] on span "Show 4 more" at bounding box center [587, 565] width 48 height 11
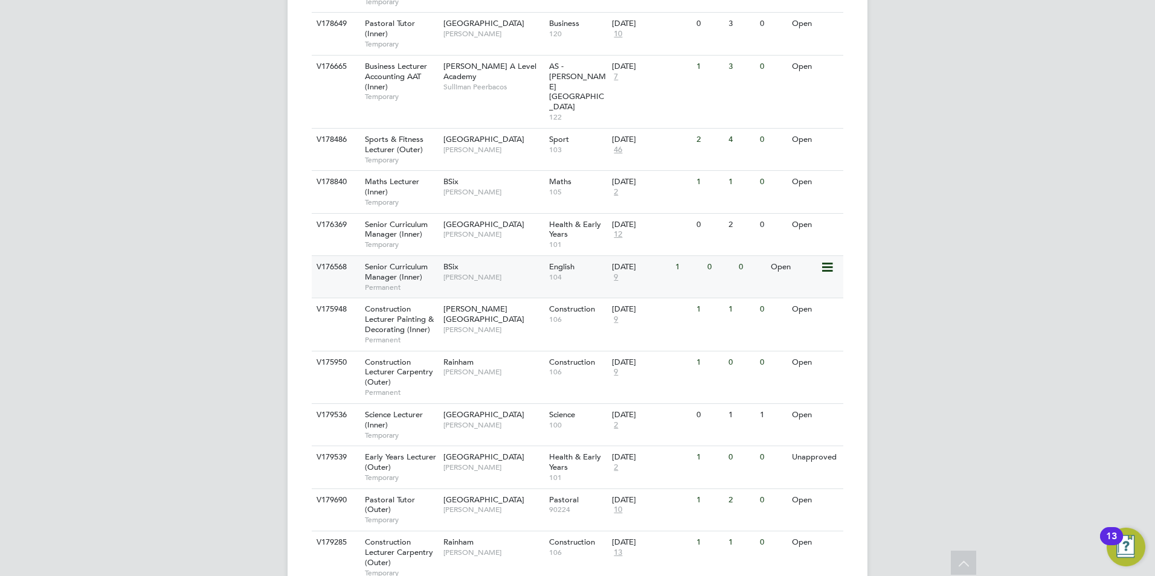
scroll to position [1413, 0]
click at [513, 504] on span "[PERSON_NAME]" at bounding box center [493, 509] width 100 height 10
click at [458, 494] on span "[GEOGRAPHIC_DATA]" at bounding box center [483, 499] width 81 height 10
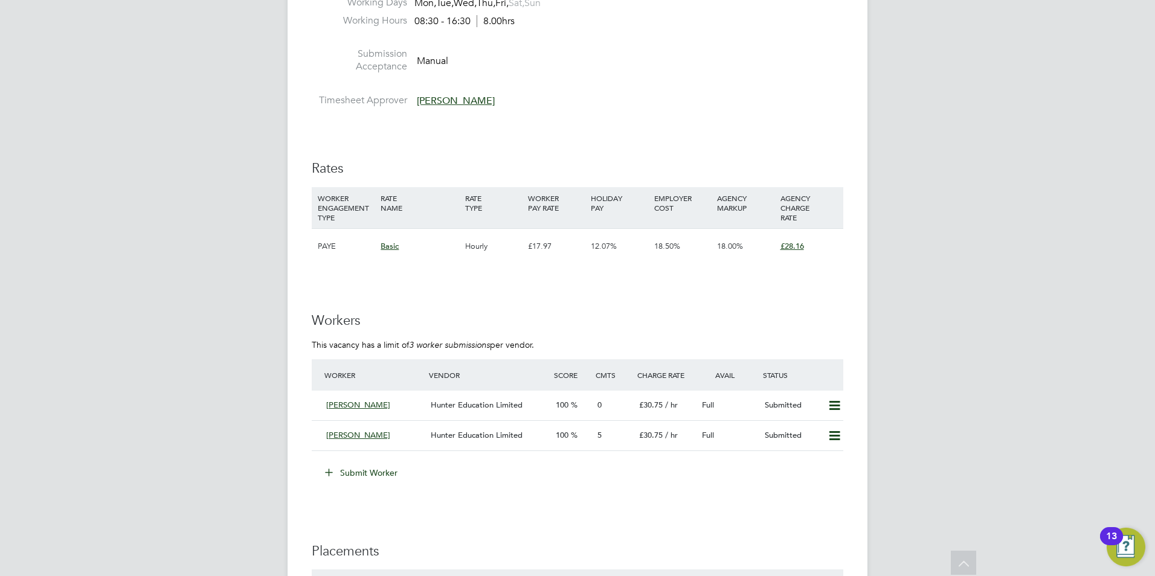
scroll to position [2113, 0]
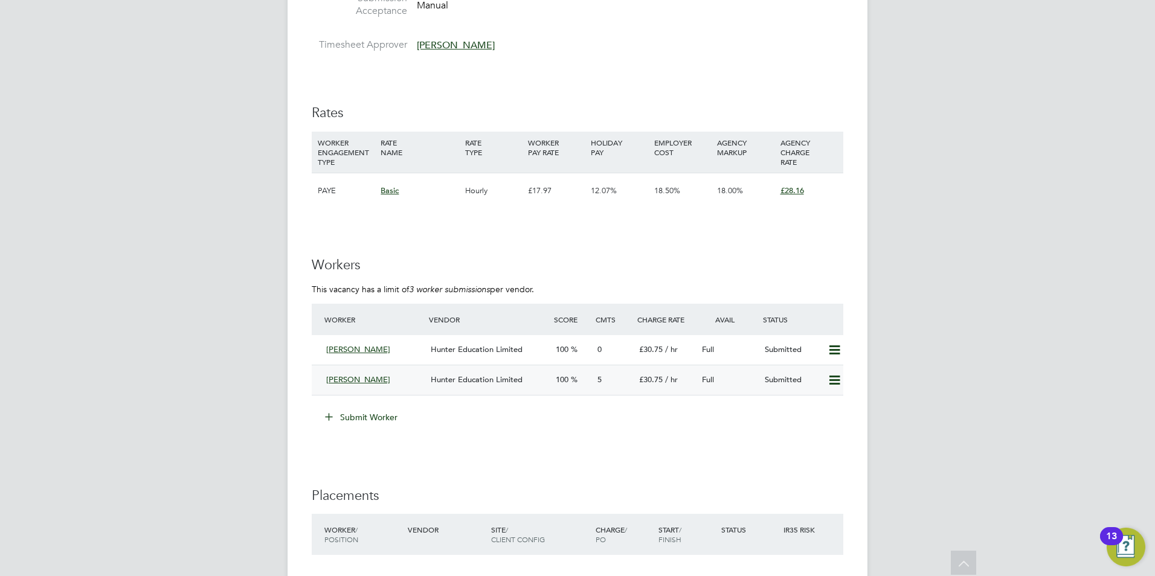
click at [471, 379] on span "Hunter Education Limited" at bounding box center [477, 379] width 92 height 10
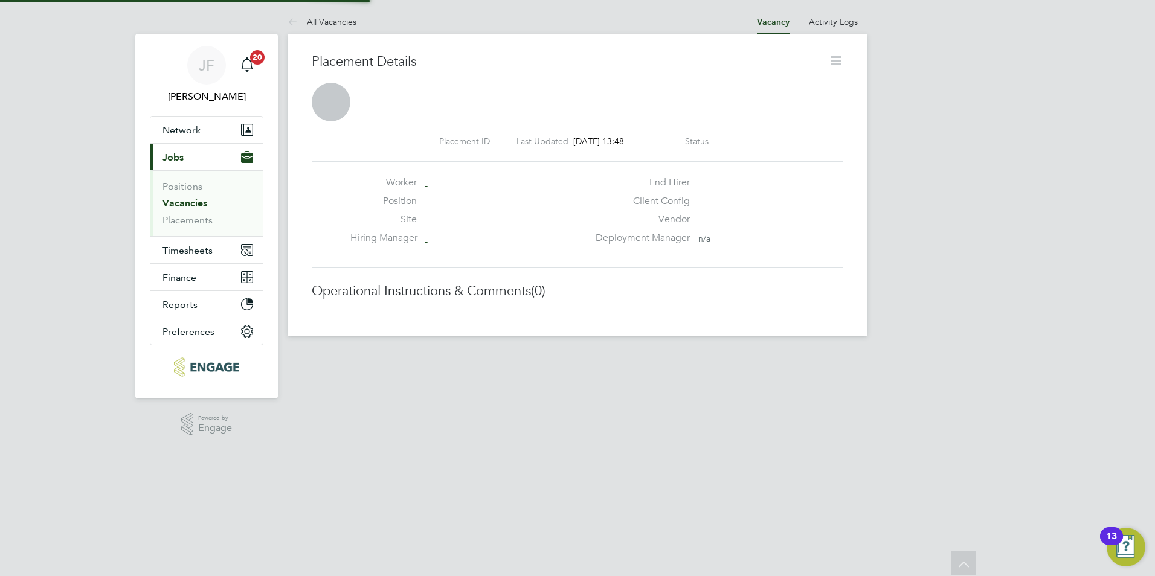
scroll to position [6, 6]
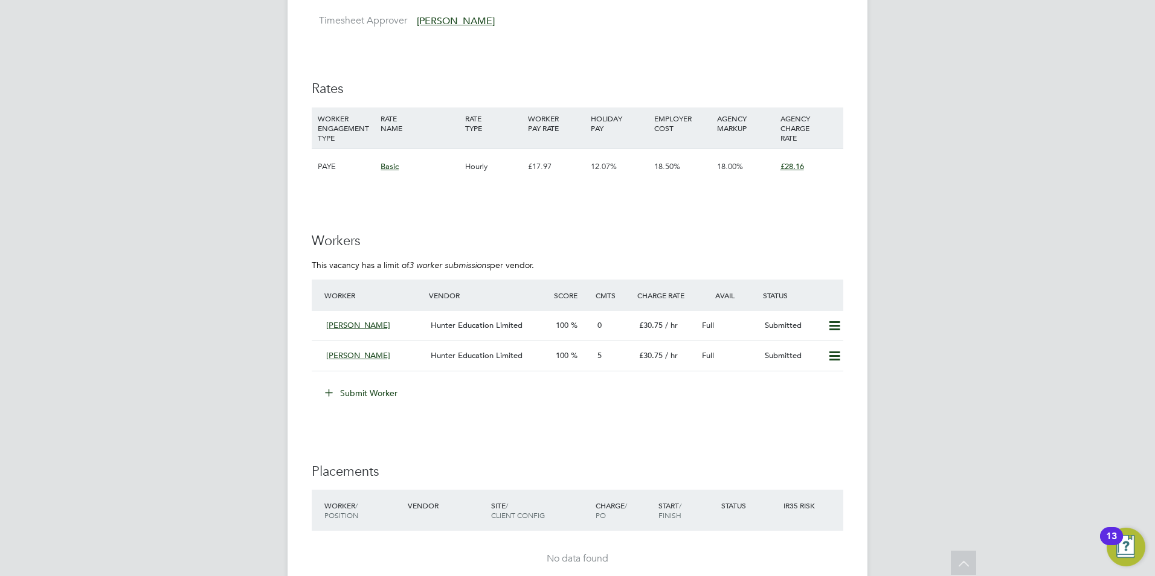
scroll to position [2167, 0]
